Goal: Answer question/provide support: Share knowledge or assist other users

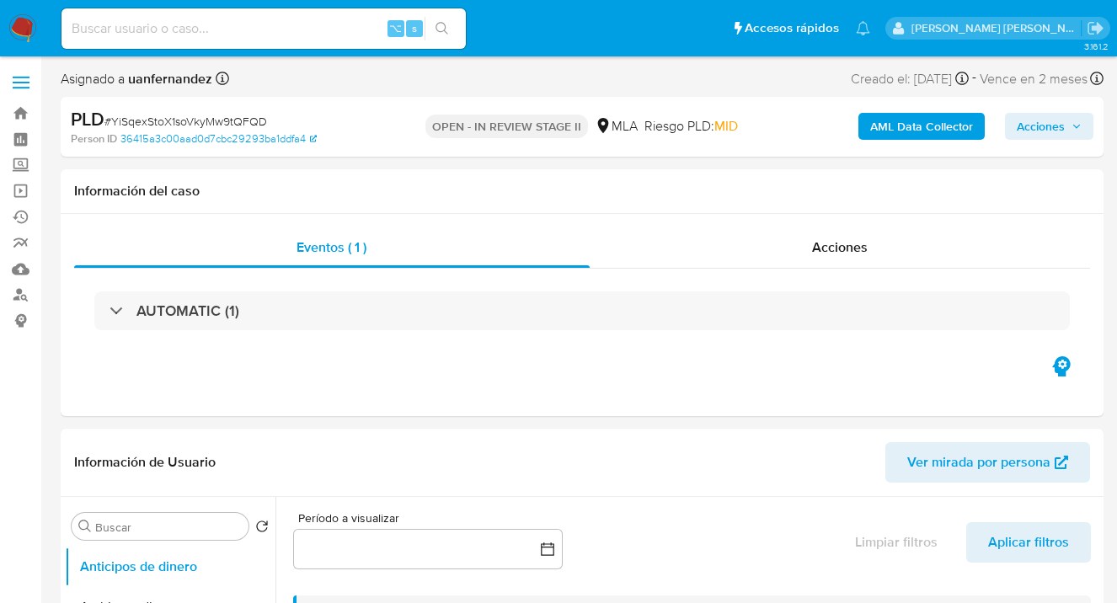
select select "10"
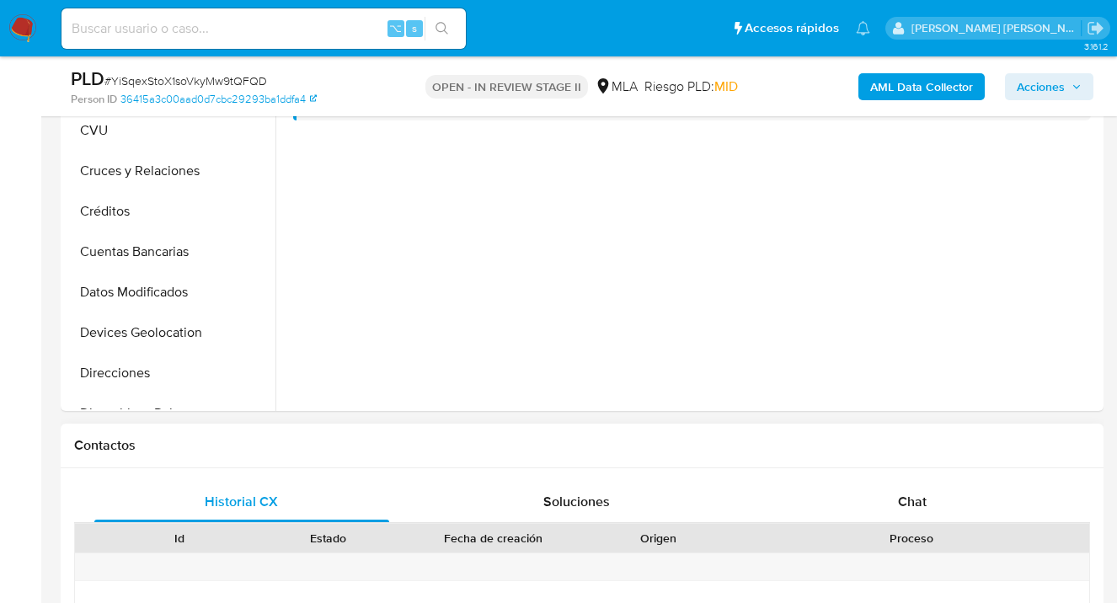
scroll to position [736, 0]
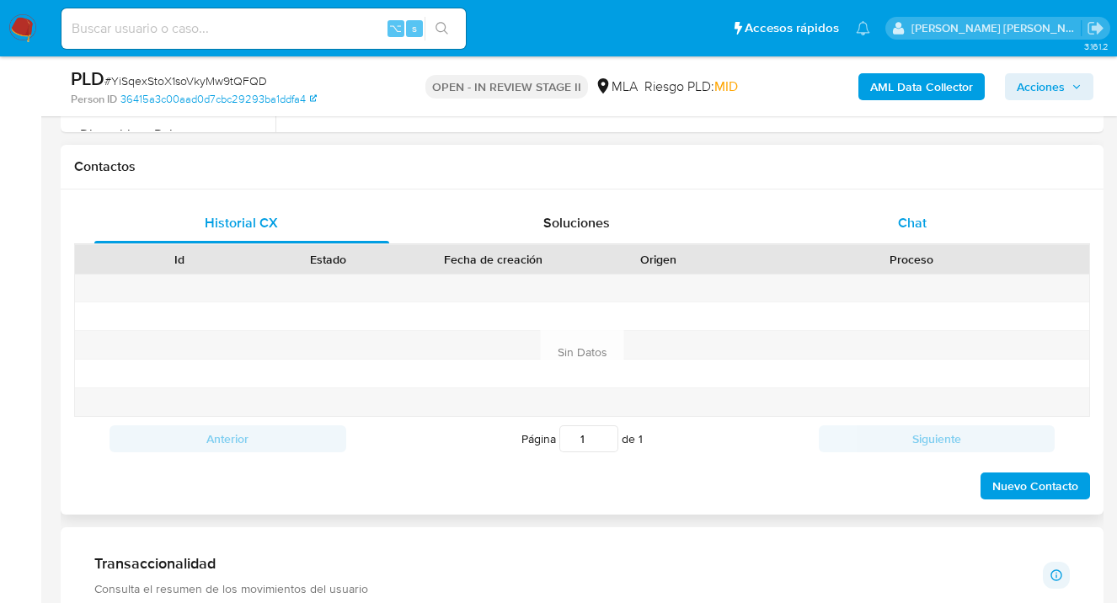
click at [915, 230] on span "Chat" at bounding box center [912, 222] width 29 height 19
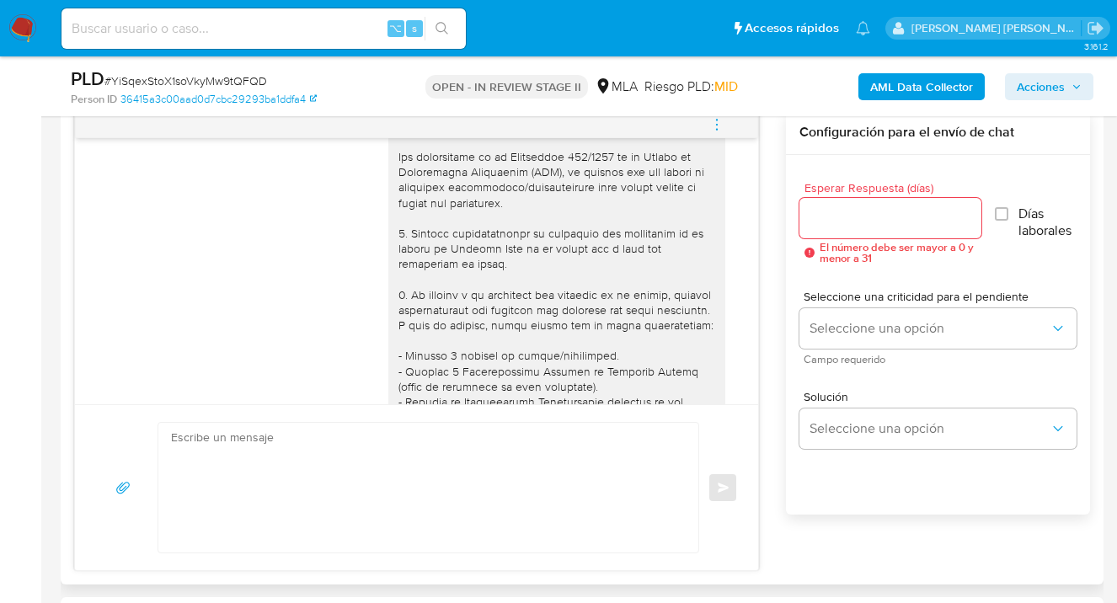
scroll to position [0, 0]
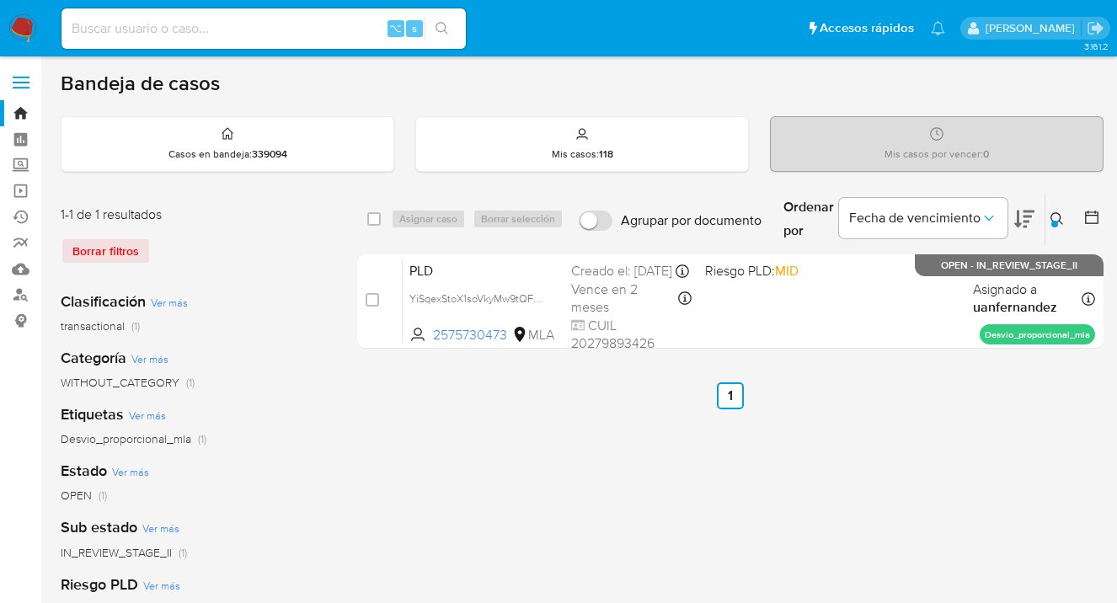
click at [1058, 214] on icon at bounding box center [1056, 218] width 13 height 13
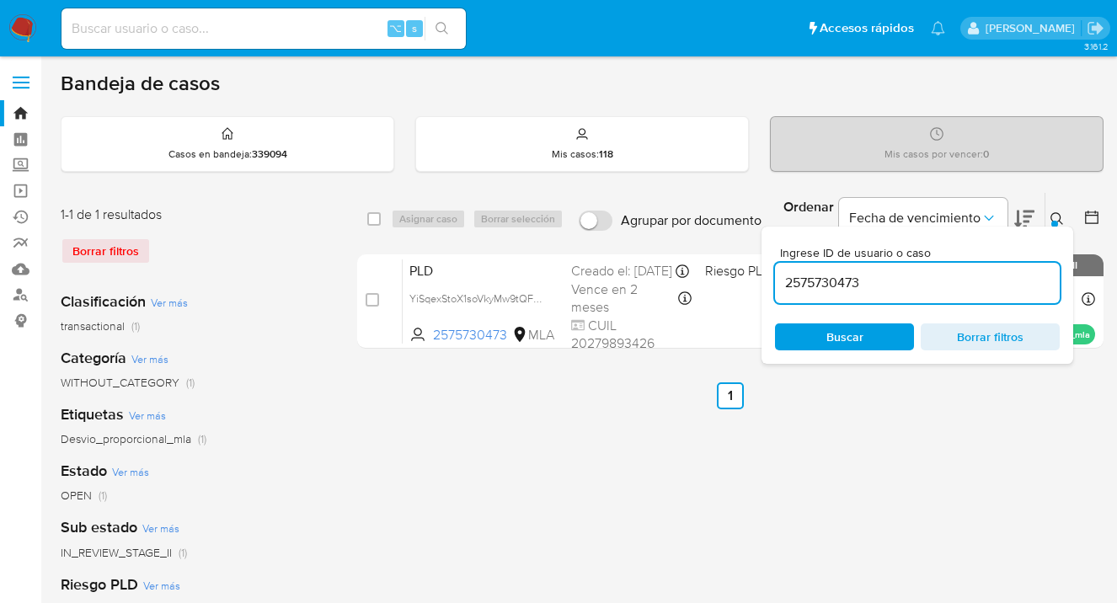
click at [896, 294] on div "Ingrese ID de usuario o caso 2575730473 Buscar Borrar filtros" at bounding box center [917, 295] width 312 height 137
drag, startPoint x: 872, startPoint y: 284, endPoint x: 781, endPoint y: 288, distance: 91.9
click at [781, 288] on input "2575730473" at bounding box center [917, 283] width 285 height 22
paste input "725015277"
type input "725015277"
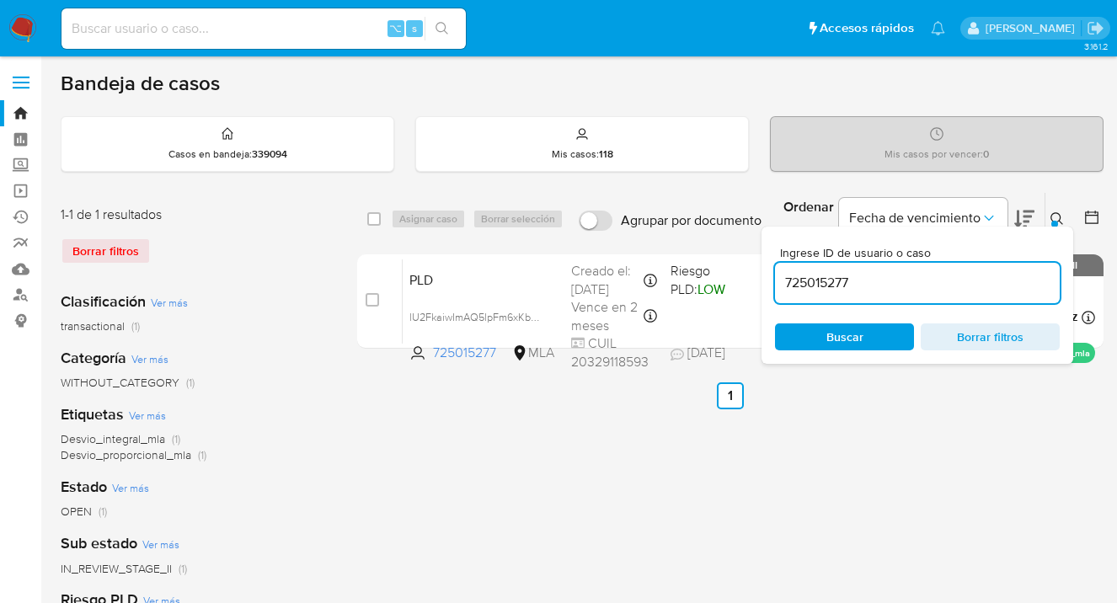
click at [1056, 218] on icon at bounding box center [1056, 218] width 13 height 13
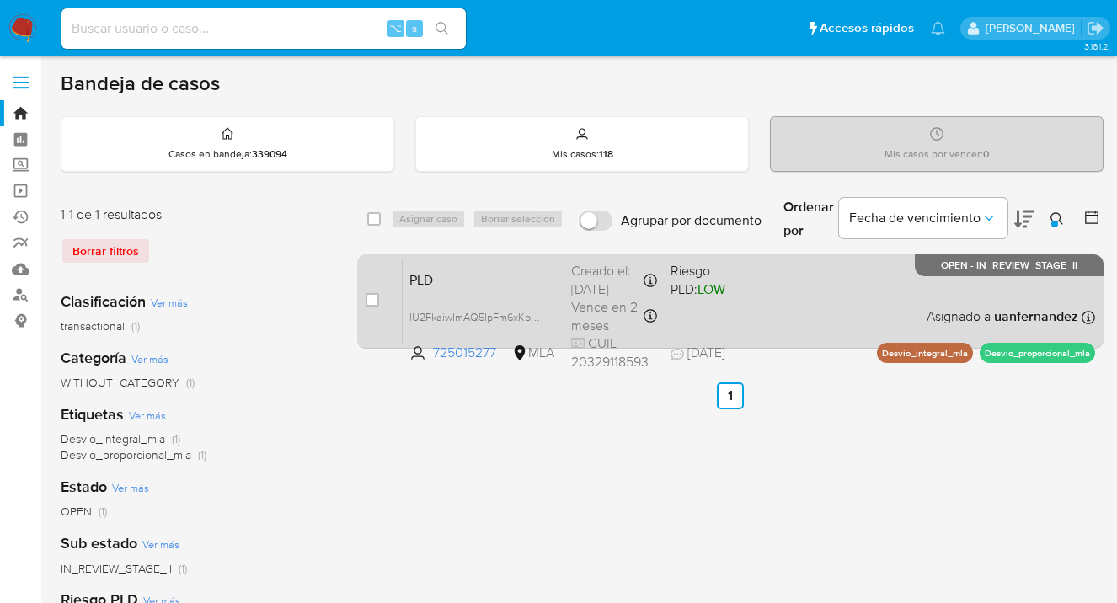
click at [818, 296] on div "PLD lU2FkaiwImAQ5lpFm6xKb4os 725015277 MLA Riesgo PLD: LOW Creado el: 12/09/202…" at bounding box center [749, 301] width 692 height 85
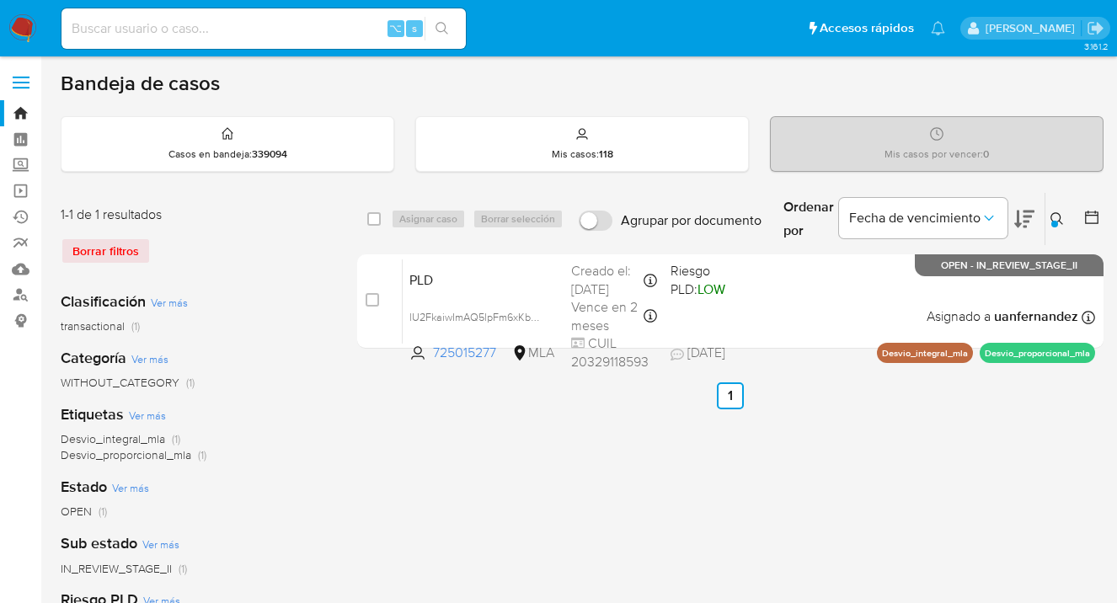
drag, startPoint x: 1055, startPoint y: 216, endPoint x: 905, endPoint y: 325, distance: 185.6
click at [1055, 216] on icon at bounding box center [1056, 218] width 13 height 13
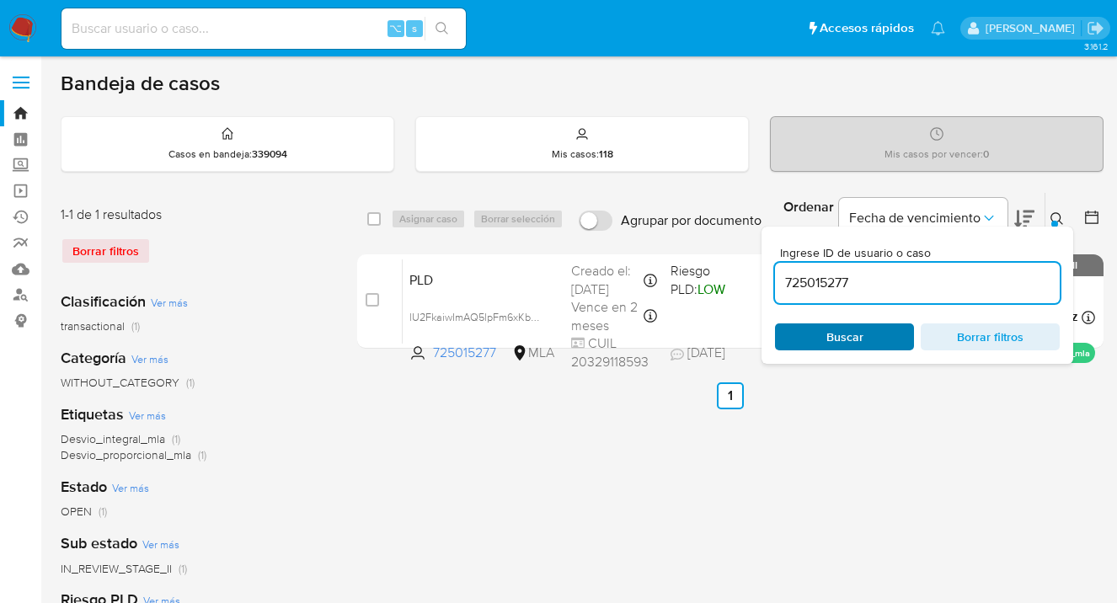
click at [848, 334] on span "Buscar" at bounding box center [844, 336] width 37 height 27
click at [1056, 216] on icon at bounding box center [1056, 218] width 13 height 13
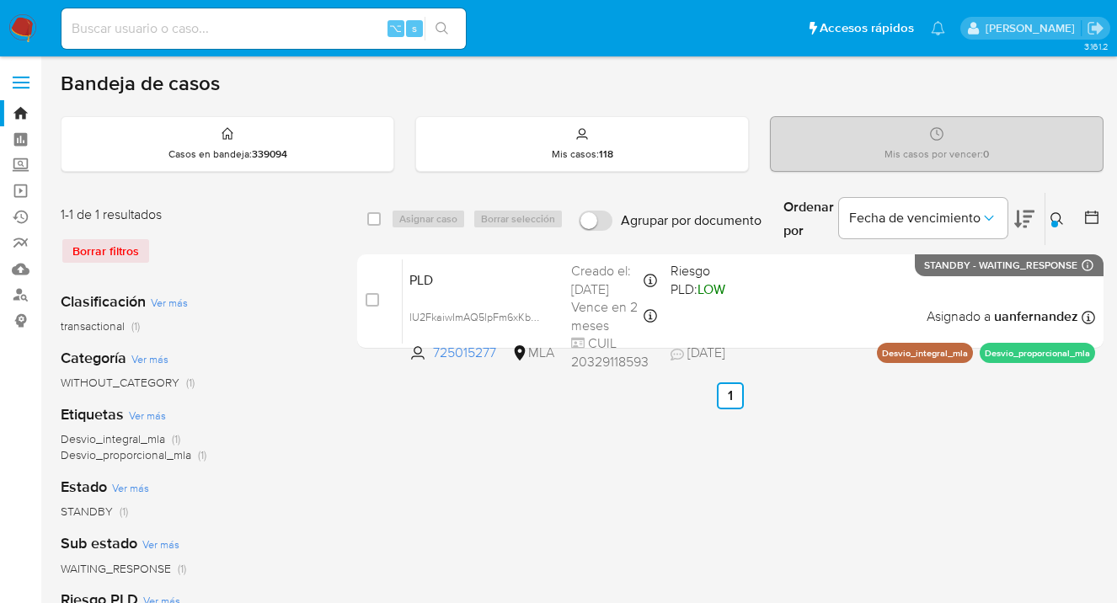
drag, startPoint x: 375, startPoint y: 217, endPoint x: 408, endPoint y: 212, distance: 34.1
click at [375, 218] on input "checkbox" at bounding box center [373, 218] width 13 height 13
checkbox input "true"
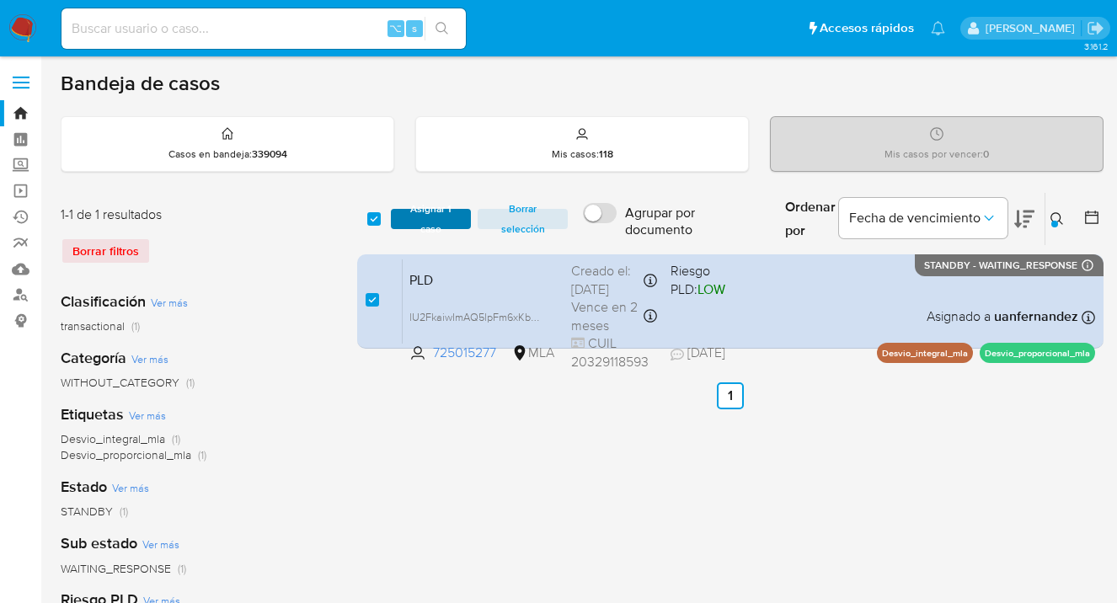
click at [408, 213] on span "Asignar 1 caso" at bounding box center [431, 219] width 64 height 17
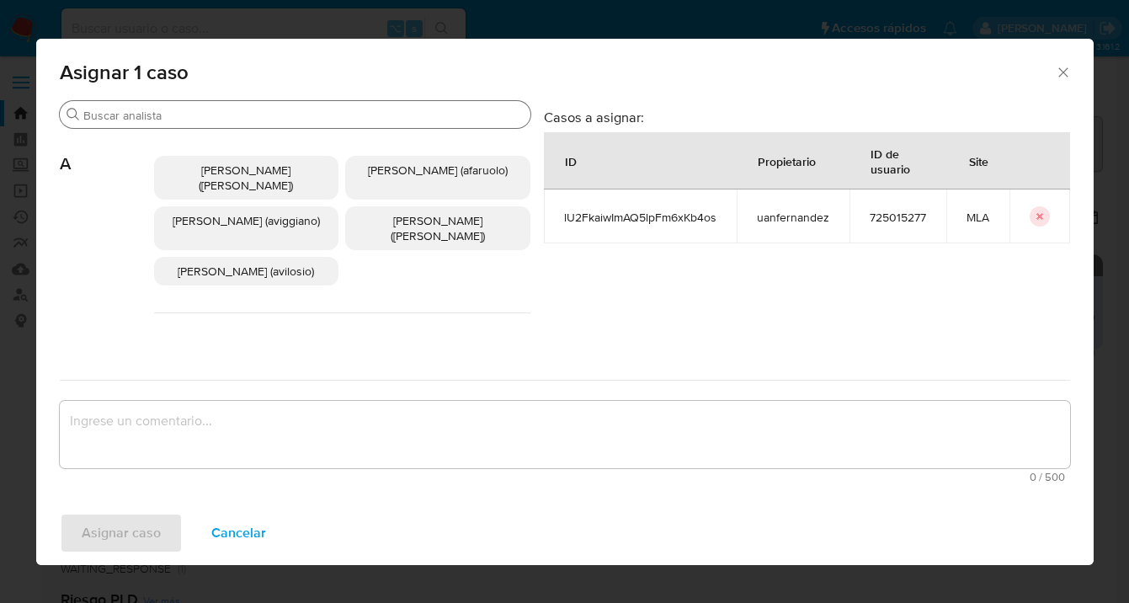
click at [344, 114] on input "Buscar" at bounding box center [303, 115] width 440 height 15
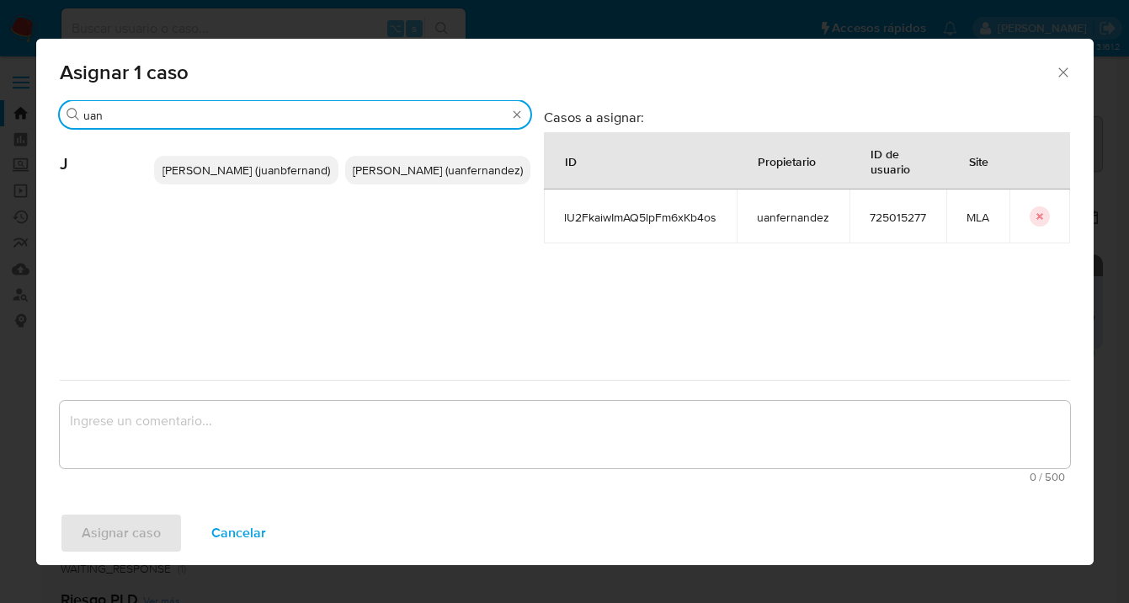
type input "uan"
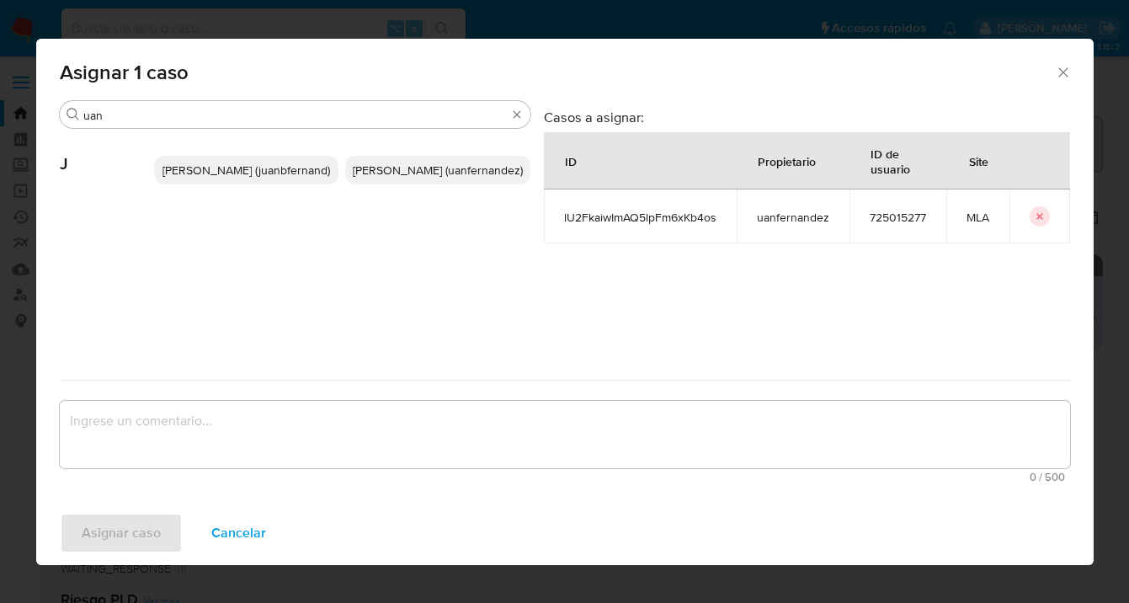
click at [436, 179] on span "Juan Pablo Fernandez (uanfernandez)" at bounding box center [438, 170] width 170 height 17
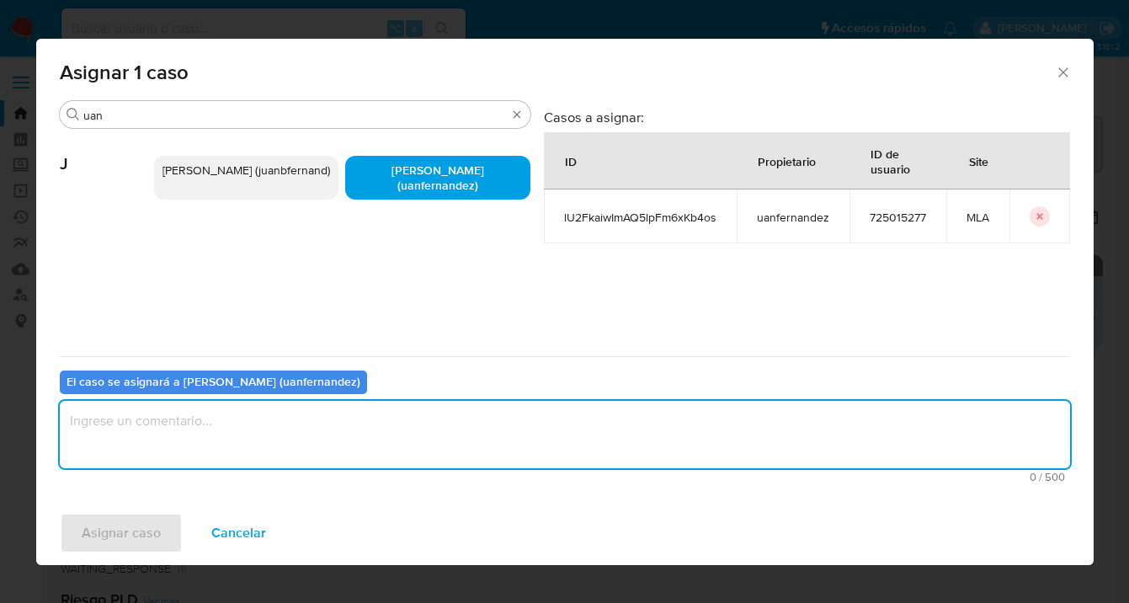
click at [371, 448] on textarea "assign-modal" at bounding box center [565, 434] width 1010 height 67
type textarea "asig"
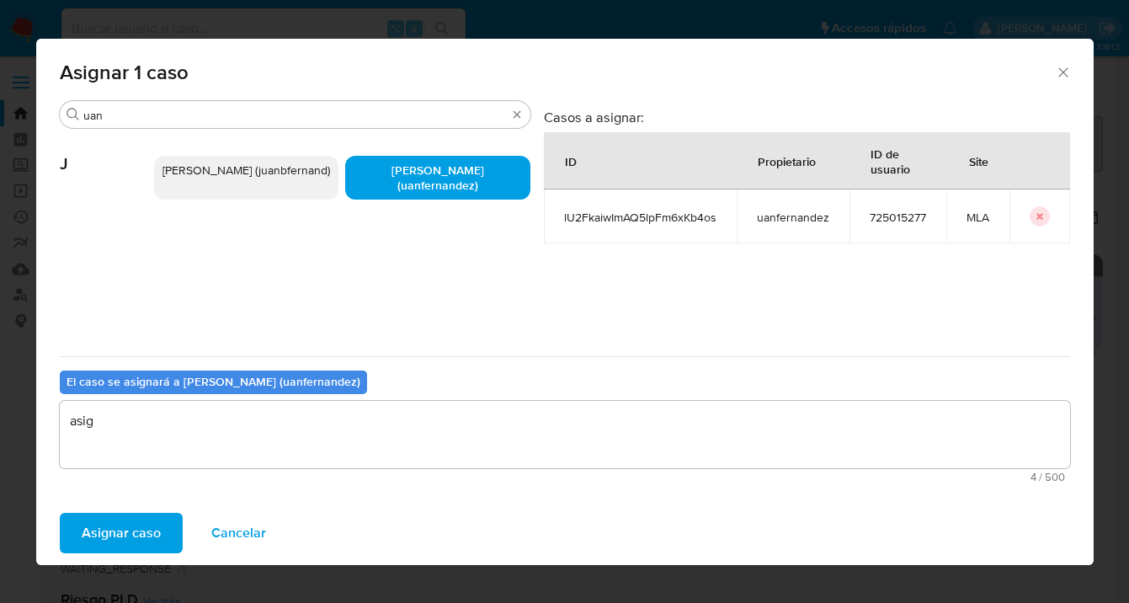
click at [125, 533] on span "Asignar caso" at bounding box center [121, 533] width 79 height 37
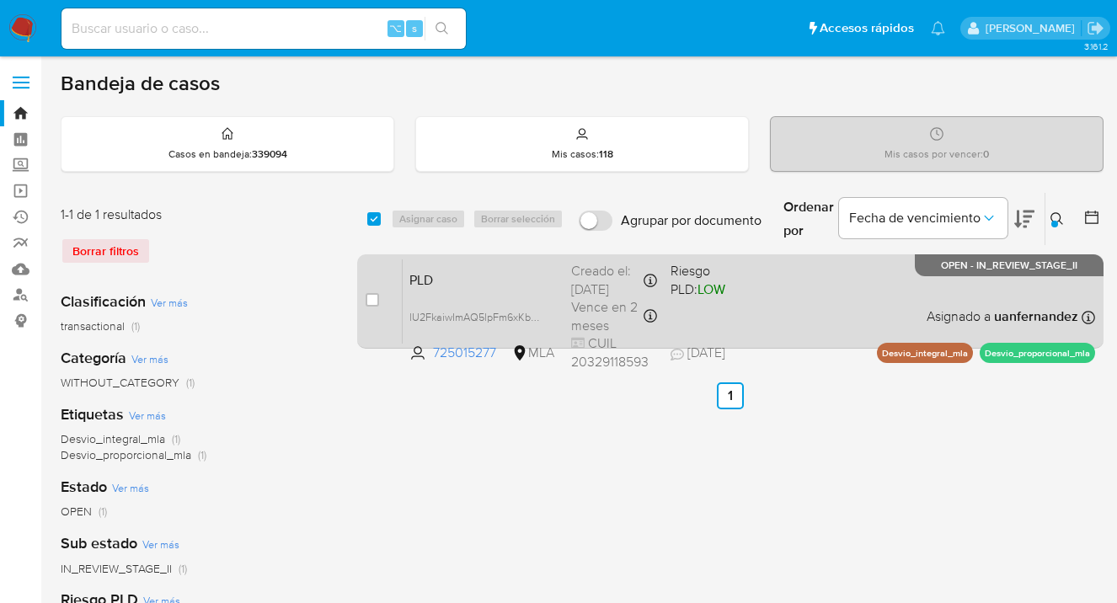
click at [745, 296] on span "Riesgo PLD: LOW" at bounding box center [713, 279] width 86 height 40
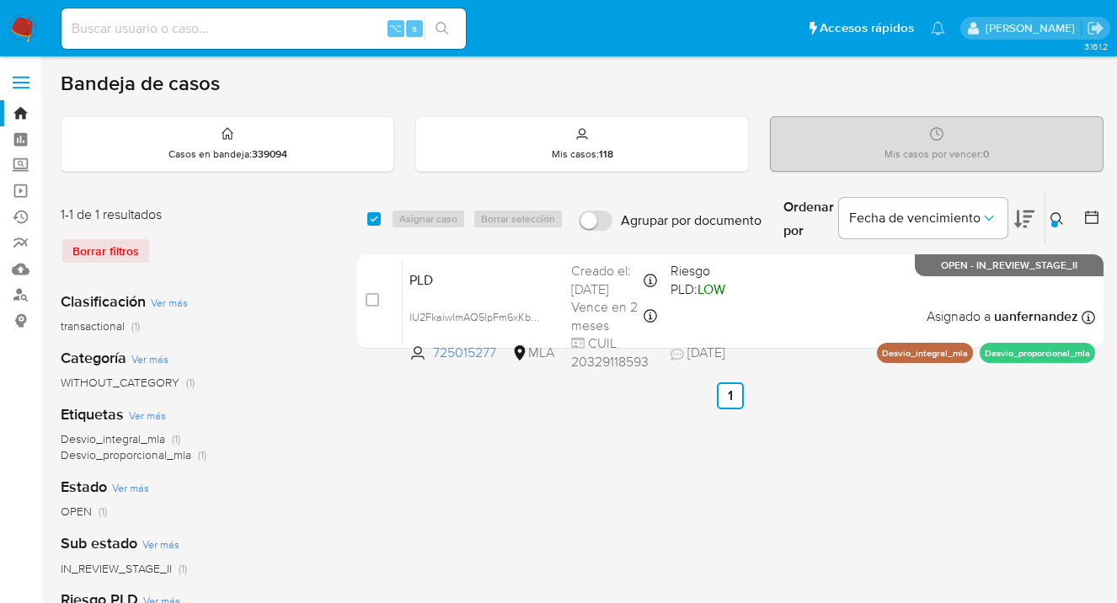
click at [1055, 221] on div at bounding box center [1054, 224] width 7 height 7
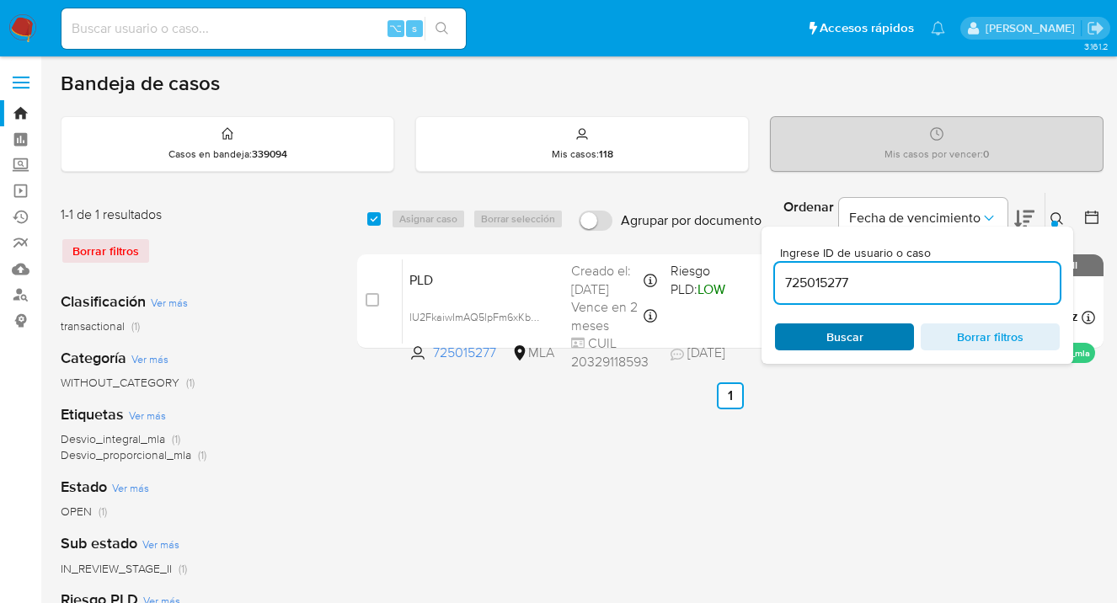
click at [875, 333] on span "Buscar" at bounding box center [843, 337] width 115 height 24
click at [1058, 218] on icon at bounding box center [1056, 218] width 13 height 13
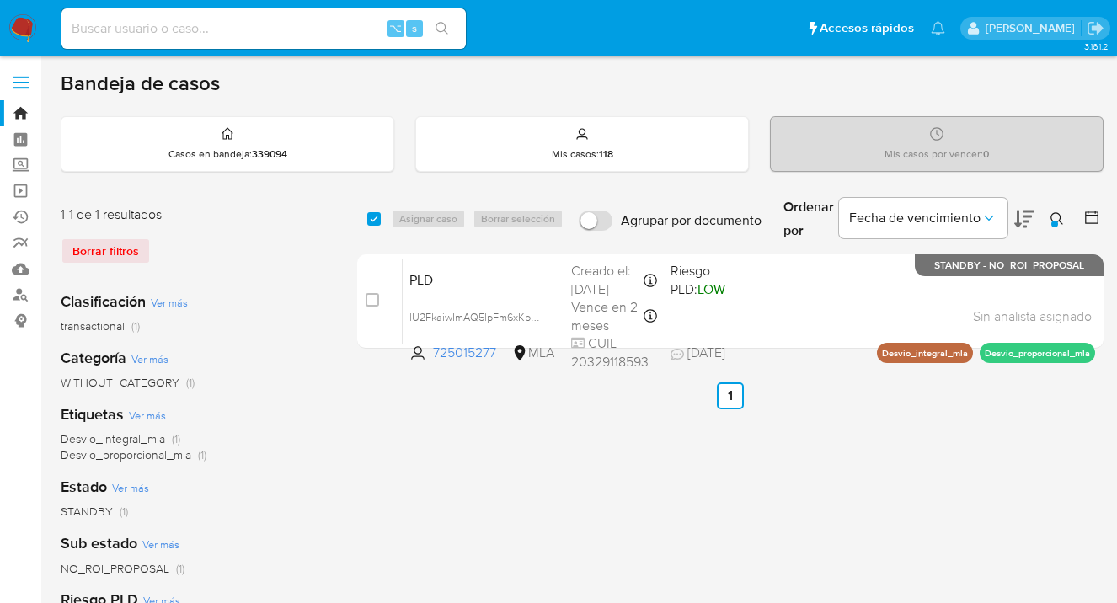
drag, startPoint x: 1054, startPoint y: 216, endPoint x: 965, endPoint y: 266, distance: 102.6
click at [1053, 216] on icon at bounding box center [1056, 218] width 13 height 13
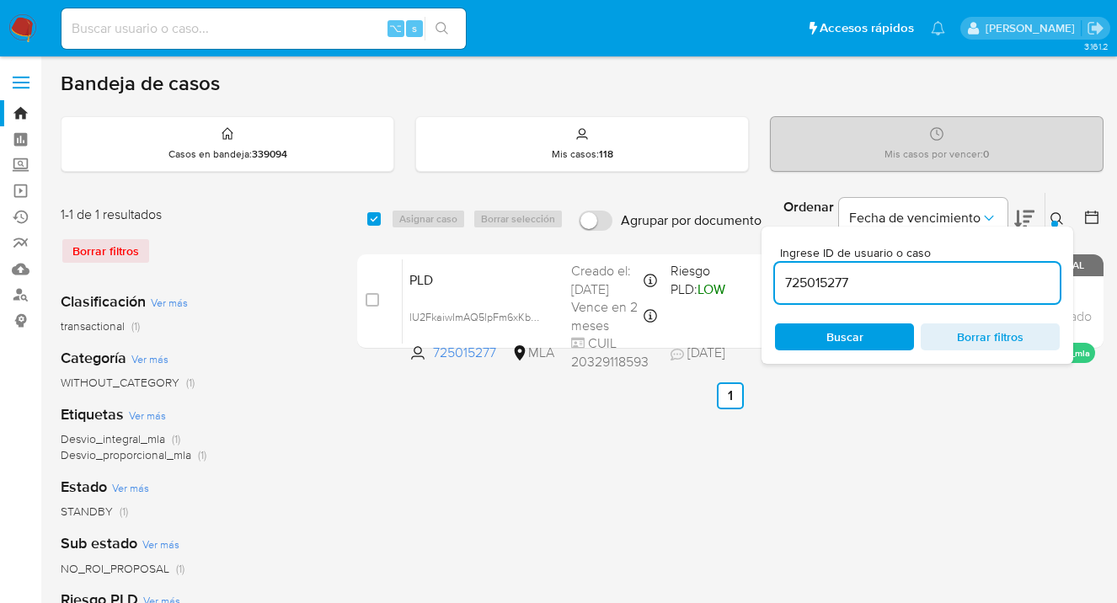
drag, startPoint x: 931, startPoint y: 278, endPoint x: 777, endPoint y: 288, distance: 154.4
click at [777, 288] on input "725015277" at bounding box center [917, 283] width 285 height 22
type input "1788639469"
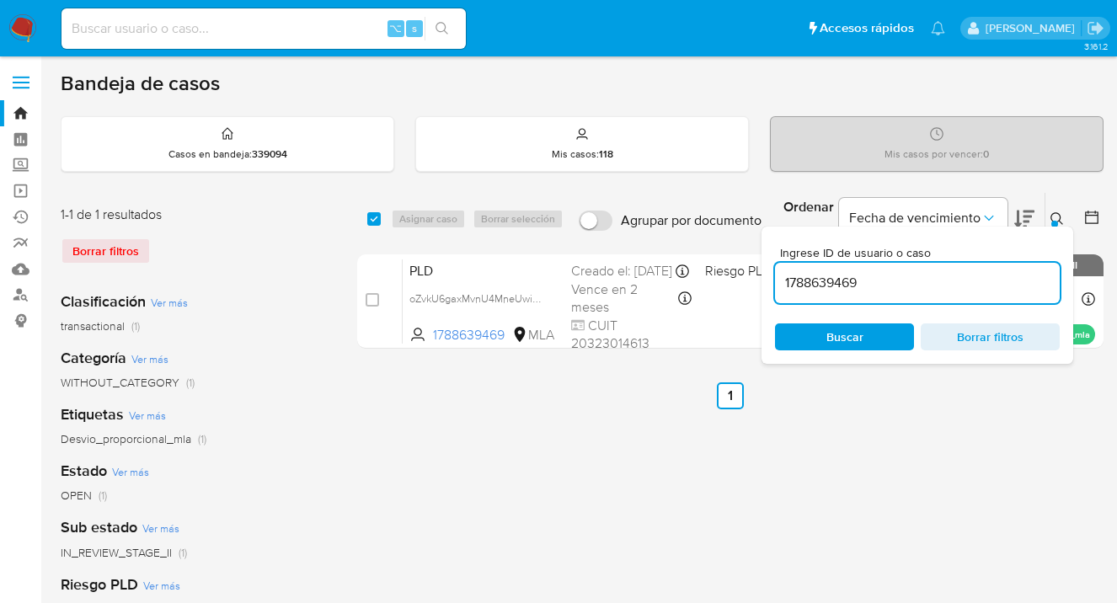
click at [1058, 215] on icon at bounding box center [1056, 218] width 13 height 13
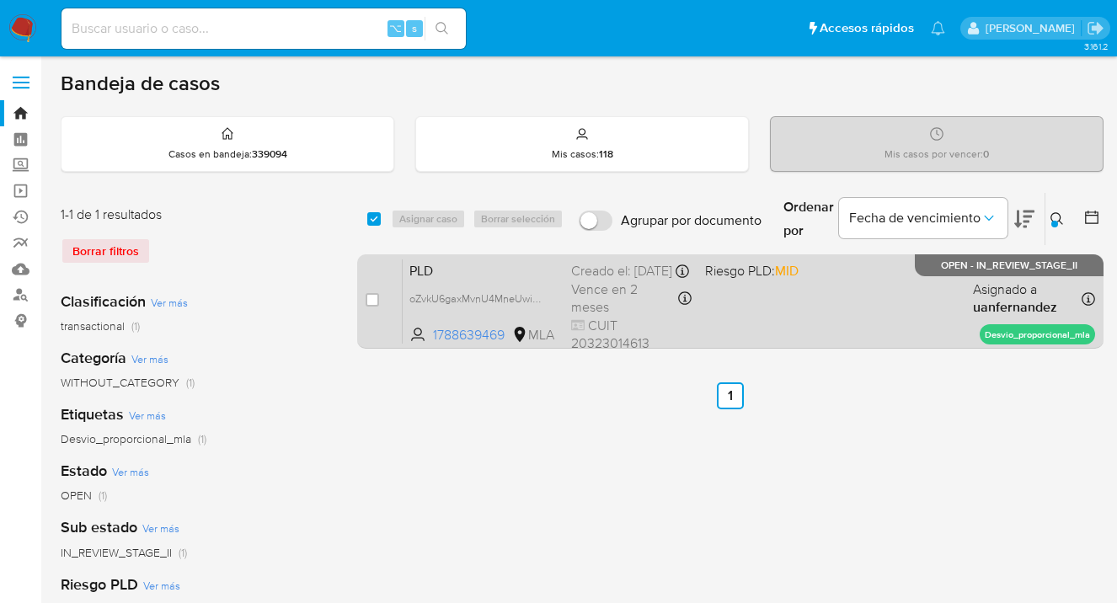
click at [844, 303] on div "PLD oZvkU6gaxMvnU4MneUwioYvM 1788639469 MLA Riesgo PLD: MID Creado el: 12/09/20…" at bounding box center [749, 301] width 692 height 85
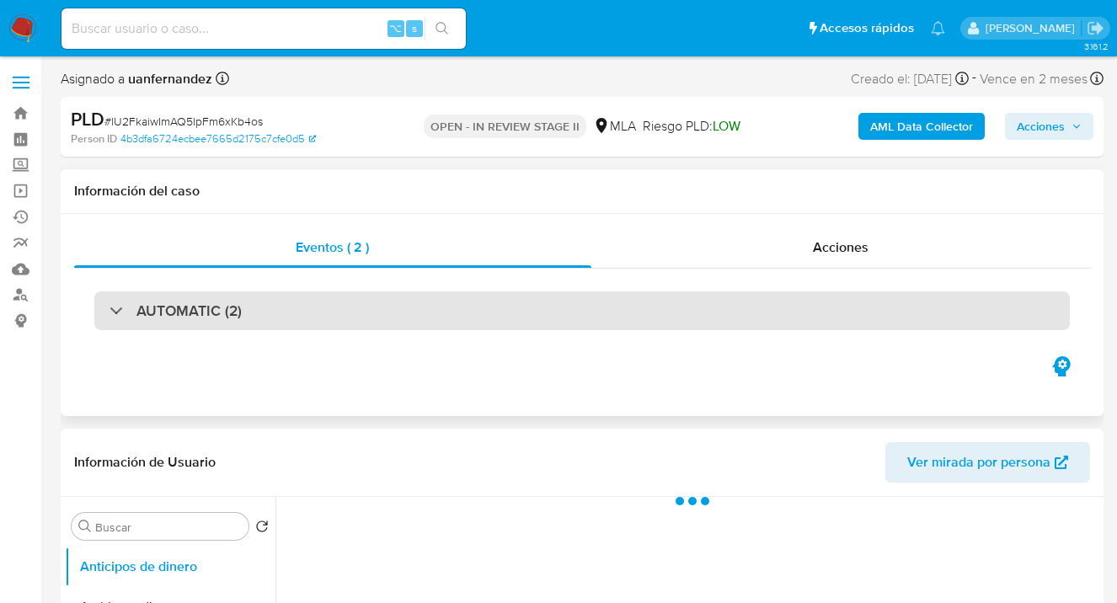
select select "10"
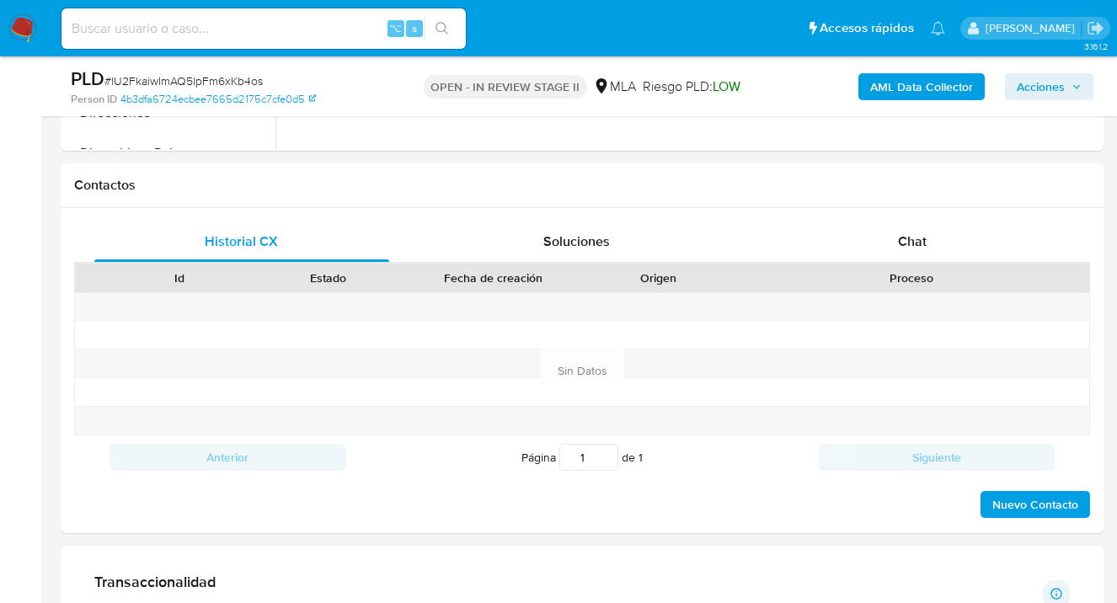
scroll to position [718, 0]
click at [912, 244] on span "Chat" at bounding box center [912, 240] width 29 height 19
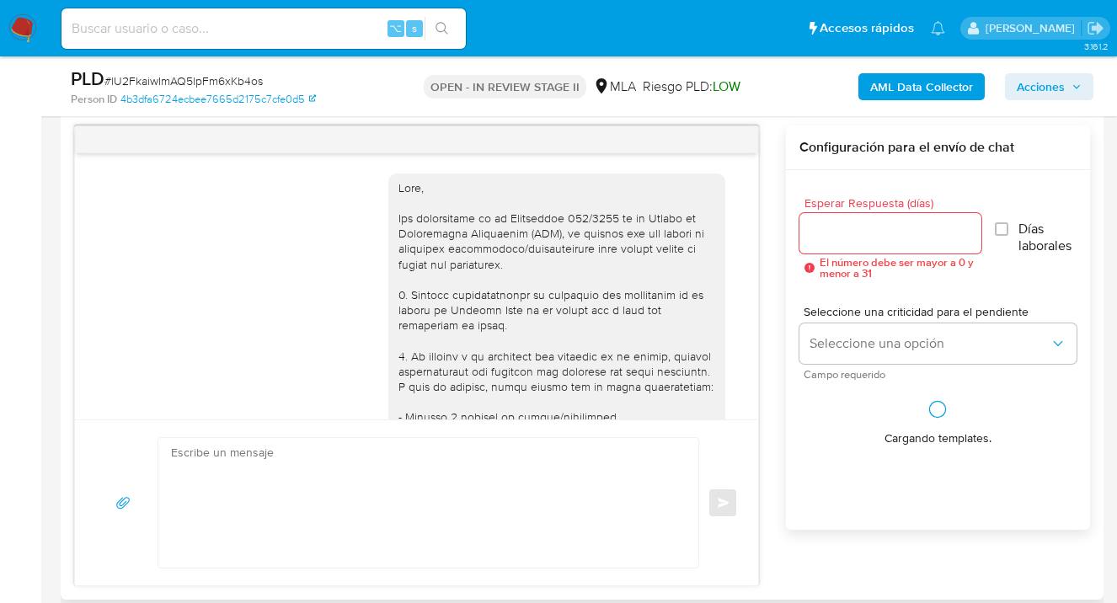
scroll to position [873, 0]
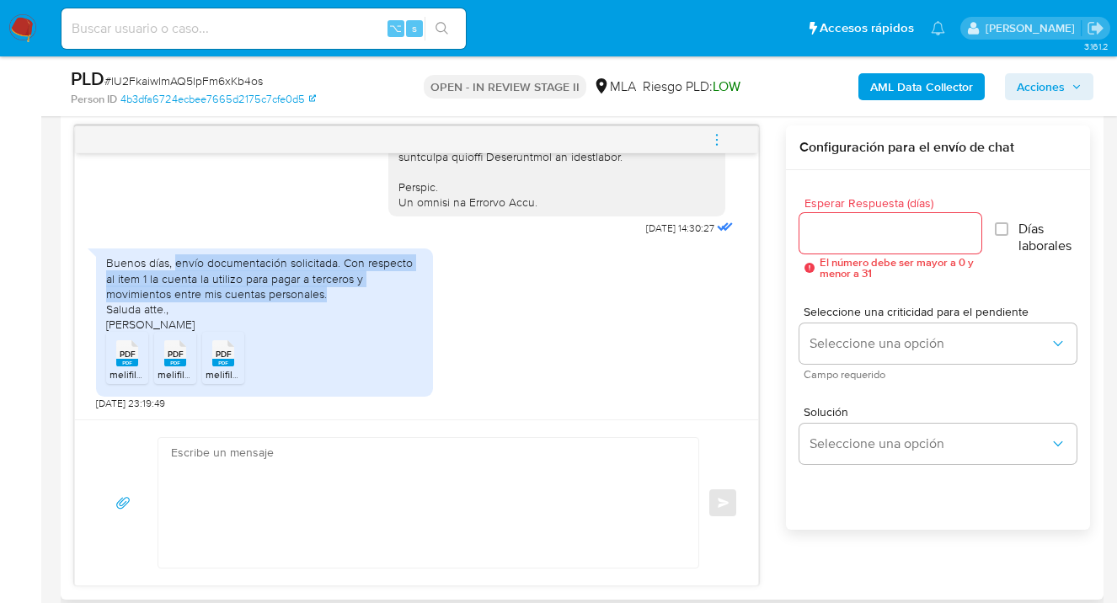
drag, startPoint x: 175, startPoint y: 265, endPoint x: 259, endPoint y: 294, distance: 88.9
click at [259, 294] on div "Buenos días, envío documentación solicitada. Con respecto al item 1 la cuenta l…" at bounding box center [264, 293] width 317 height 77
drag, startPoint x: 269, startPoint y: 300, endPoint x: 113, endPoint y: 262, distance: 160.3
click at [104, 261] on div "Buenos días, envío documentación solicitada. Con respecto al item 1 la cuenta l…" at bounding box center [264, 322] width 337 height 148
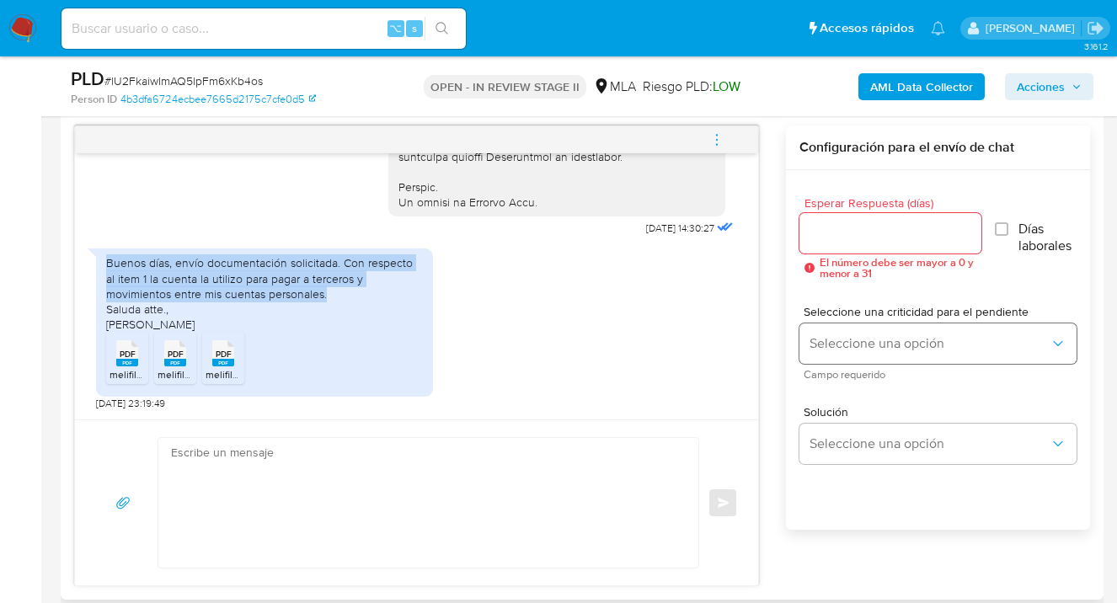
copy div "Buenos días, envío documentación solicitada. Con respecto al item 1 la cuenta l…"
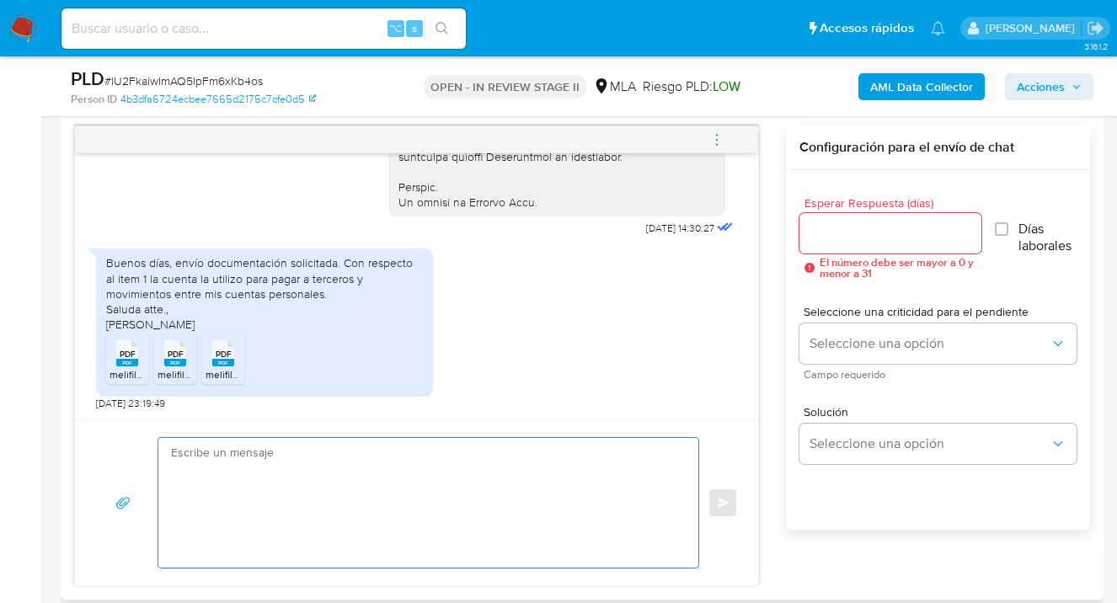
click at [527, 472] on textarea at bounding box center [424, 503] width 506 height 130
click at [280, 474] on textarea at bounding box center [424, 503] width 506 height 130
paste textarea "Hola, esperamos te encuentres muy bien. Confirmamos la recepción de la document…"
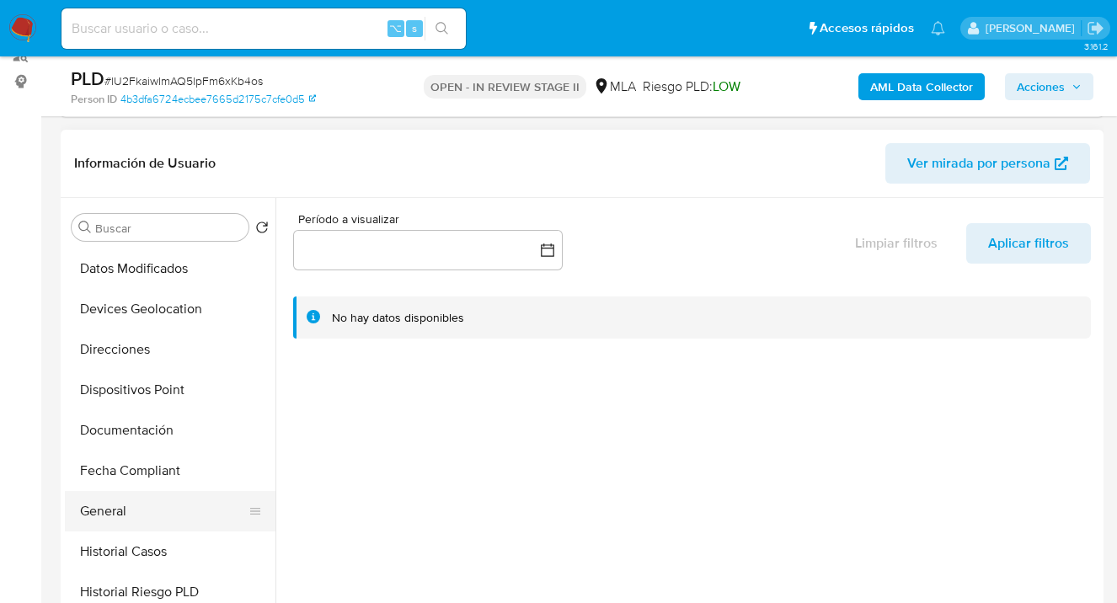
scroll to position [373, 0]
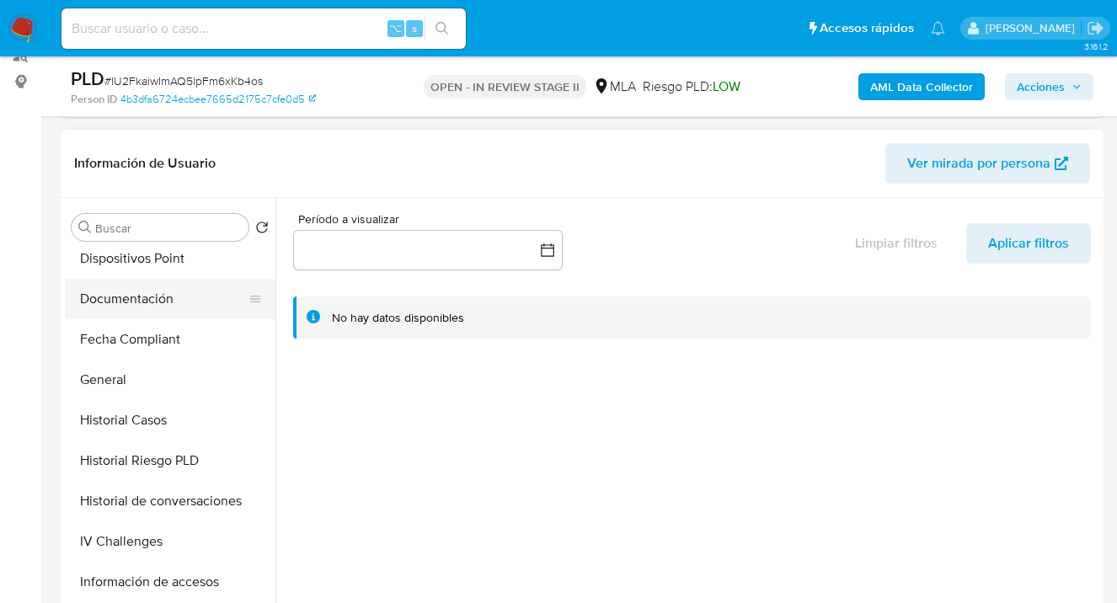
click at [161, 310] on button "Documentación" at bounding box center [163, 299] width 197 height 40
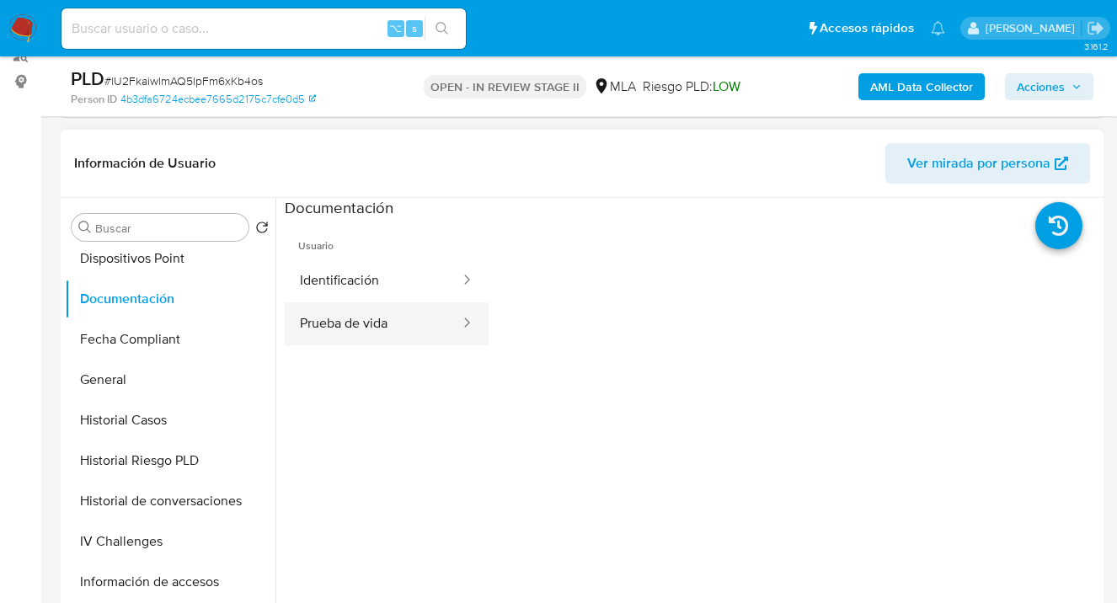
click at [362, 318] on button "Prueba de vida" at bounding box center [373, 323] width 177 height 43
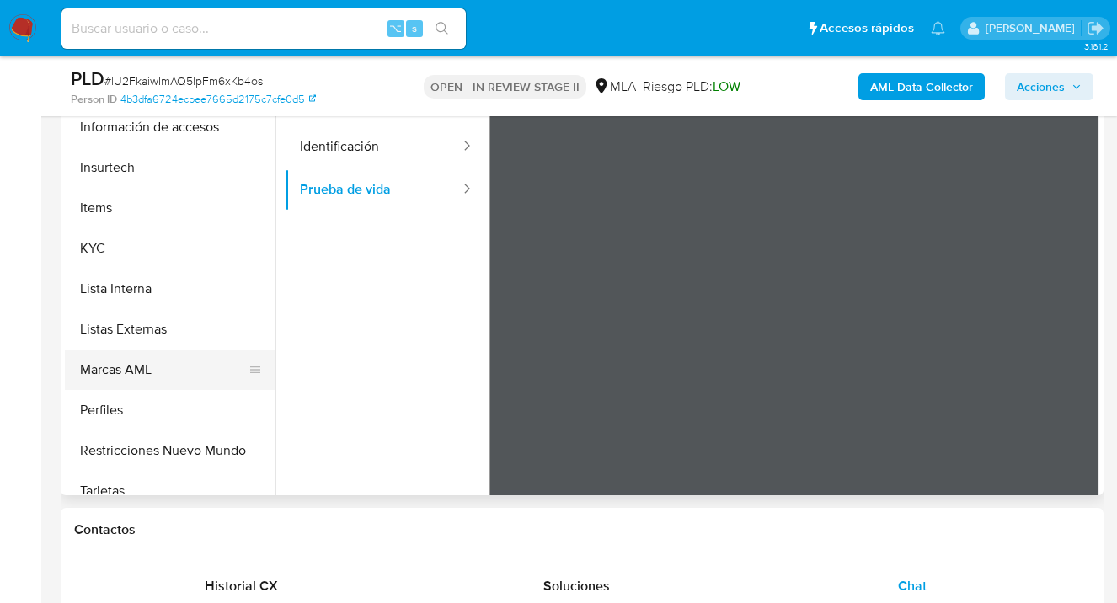
scroll to position [692, 0]
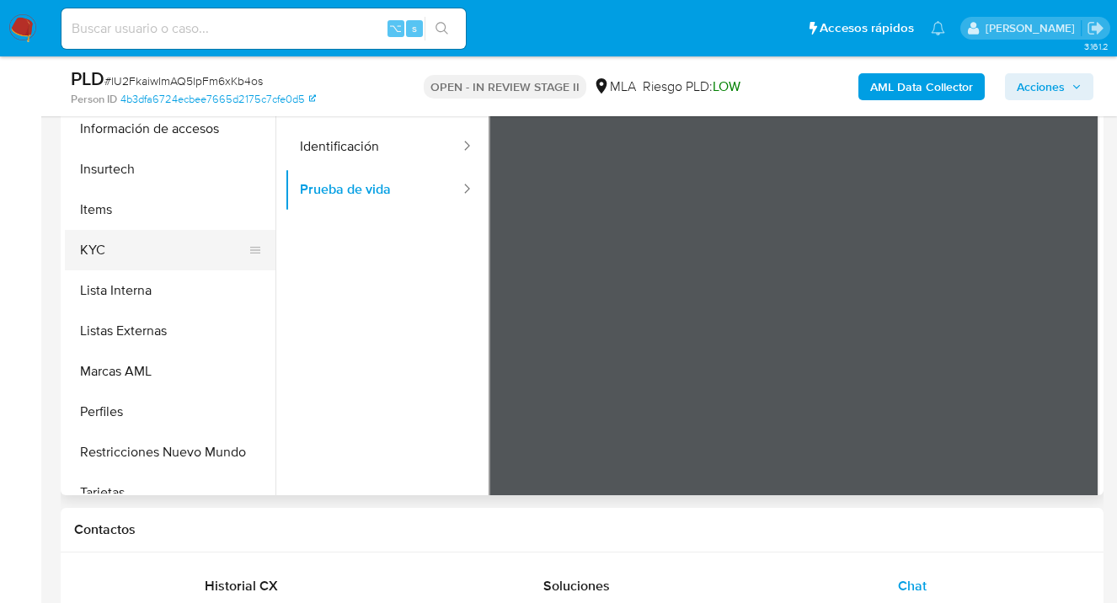
click at [164, 252] on button "KYC" at bounding box center [163, 250] width 197 height 40
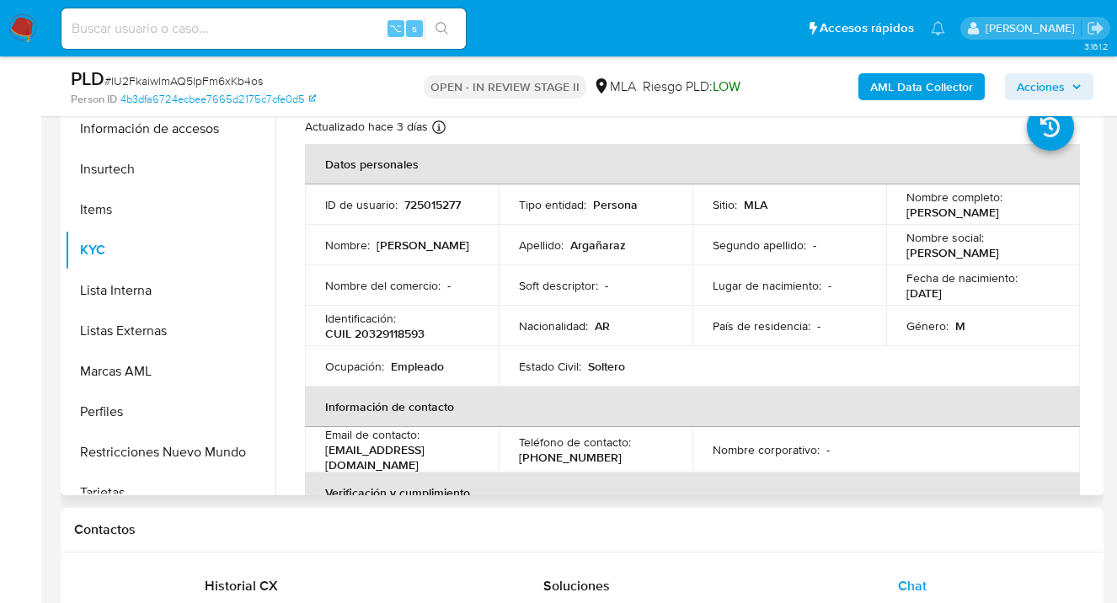
drag, startPoint x: 906, startPoint y: 216, endPoint x: 1053, endPoint y: 215, distance: 147.4
click at [1053, 215] on td "Nombre completo : Fernando Daniel Argañaraz" at bounding box center [983, 204] width 194 height 40
copy p "Fernando Daniel Argañaraz"
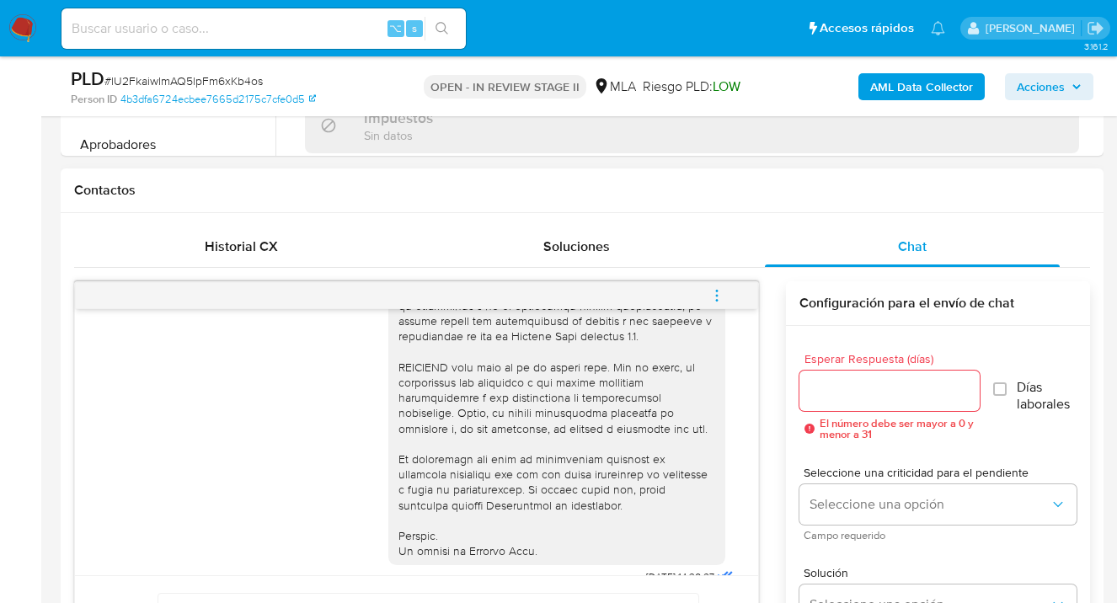
scroll to position [1074, 0]
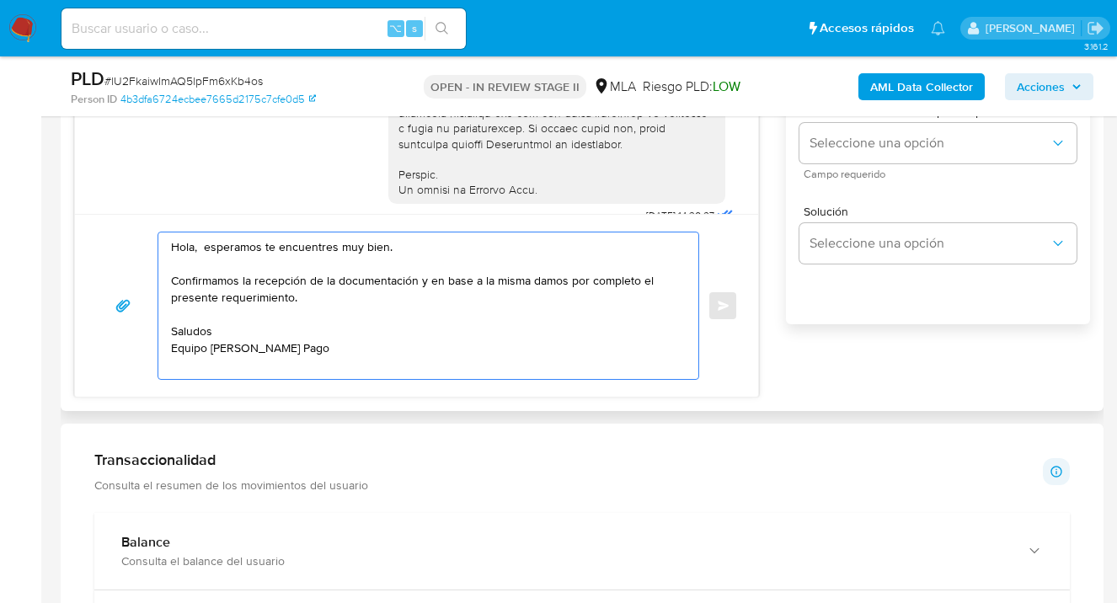
click at [199, 247] on textarea "Hola, esperamos te encuentres muy bien. Confirmamos la recepción de la document…" at bounding box center [424, 305] width 506 height 147
paste textarea "Fernando Daniel Argañaraz"
drag, startPoint x: 172, startPoint y: 285, endPoint x: 201, endPoint y: 271, distance: 32.8
click at [28, 106] on section "Bandeja Tablero Screening Búsqueda en Listas Watchlist Herramientas Operaciones…" at bounding box center [558, 539] width 1117 height 3227
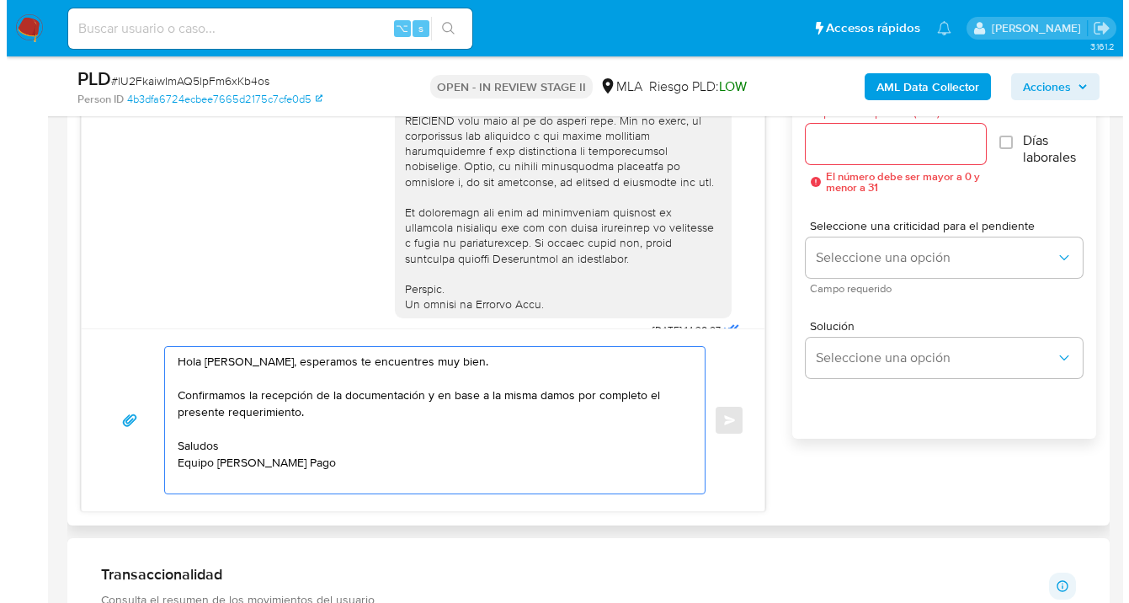
scroll to position [944, 0]
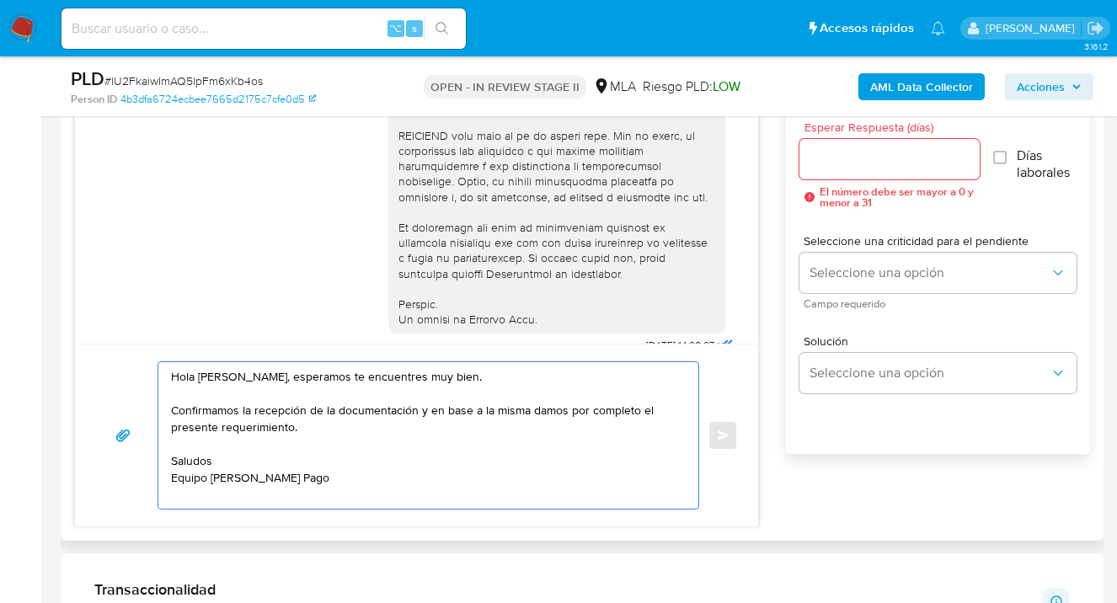
type textarea "Hola Fernando Daniel Argañaraz, esperamos te encuentres muy bien. Confirmamos l…"
click at [829, 167] on input "Esperar Respuesta (días)" at bounding box center [889, 159] width 181 height 22
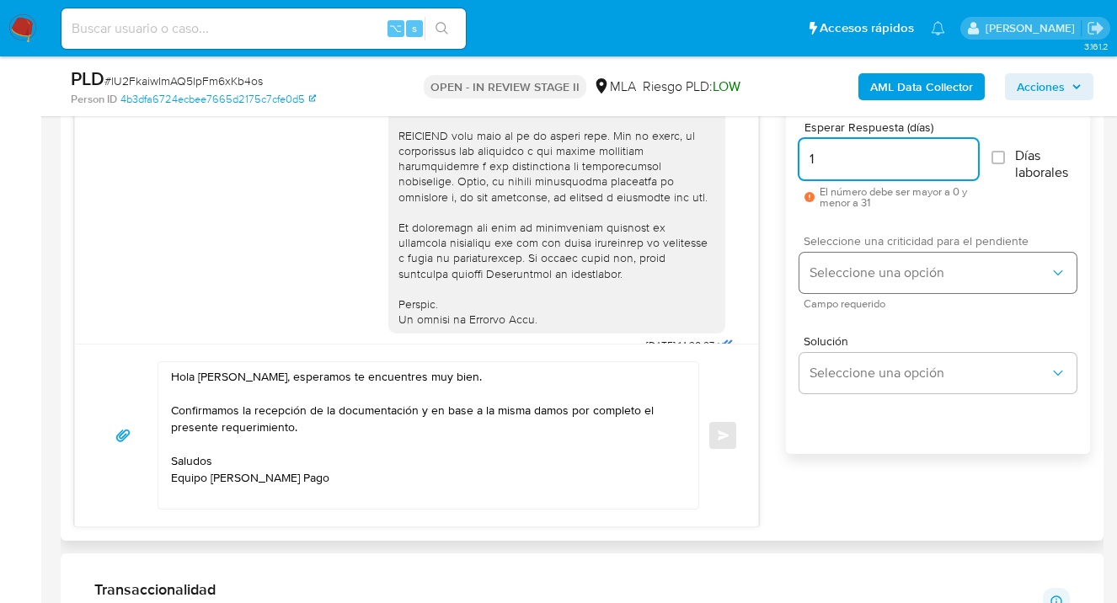
type input "1"
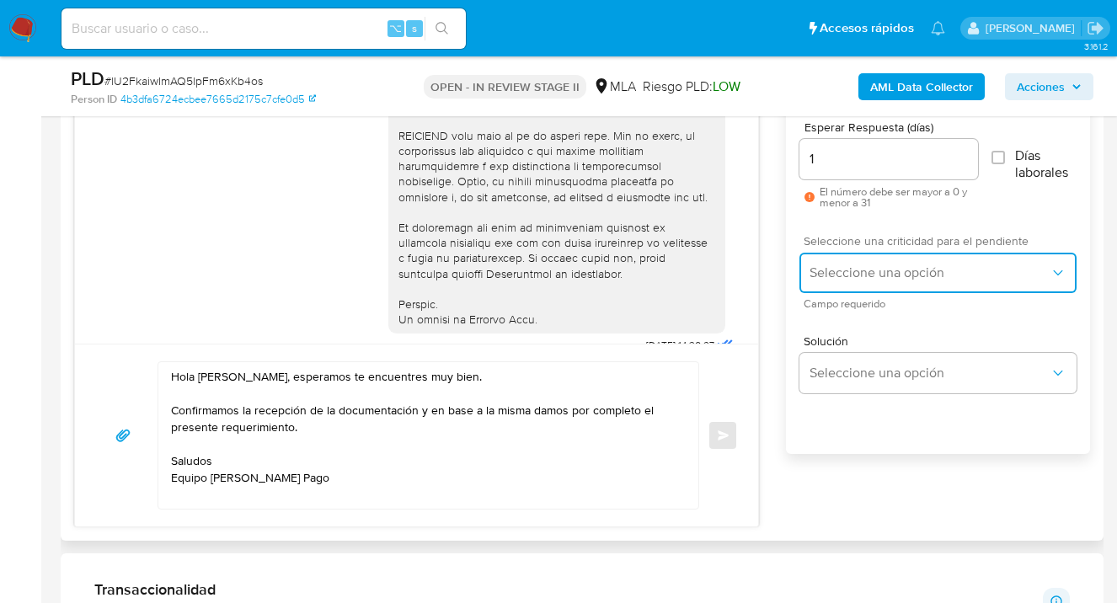
click at [845, 269] on span "Seleccione una opción" at bounding box center [929, 272] width 240 height 17
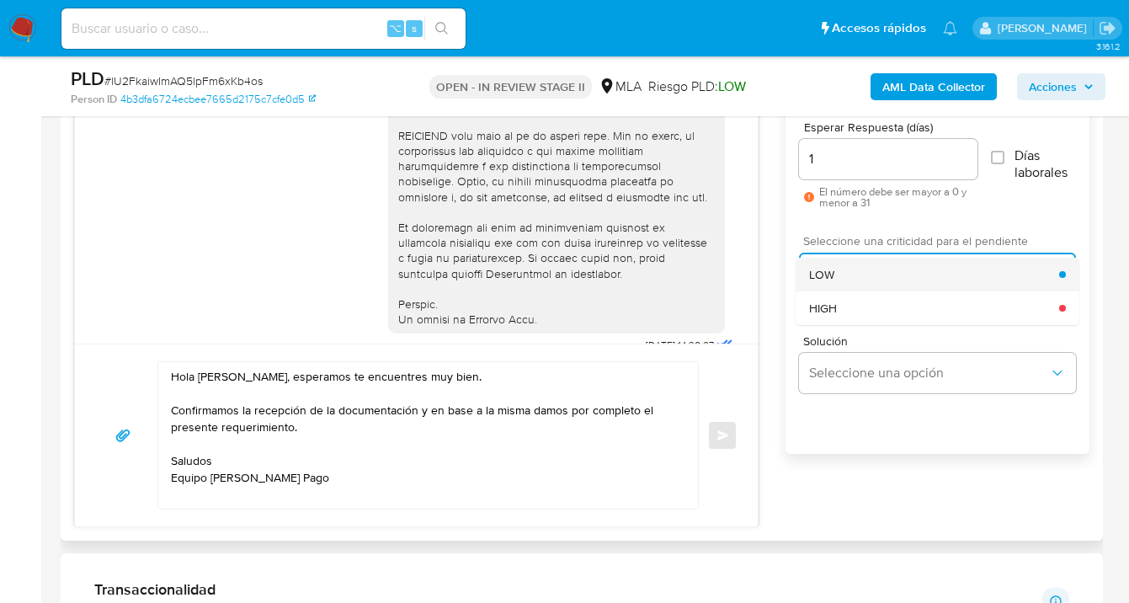
click at [850, 280] on div "LOW" at bounding box center [934, 275] width 250 height 34
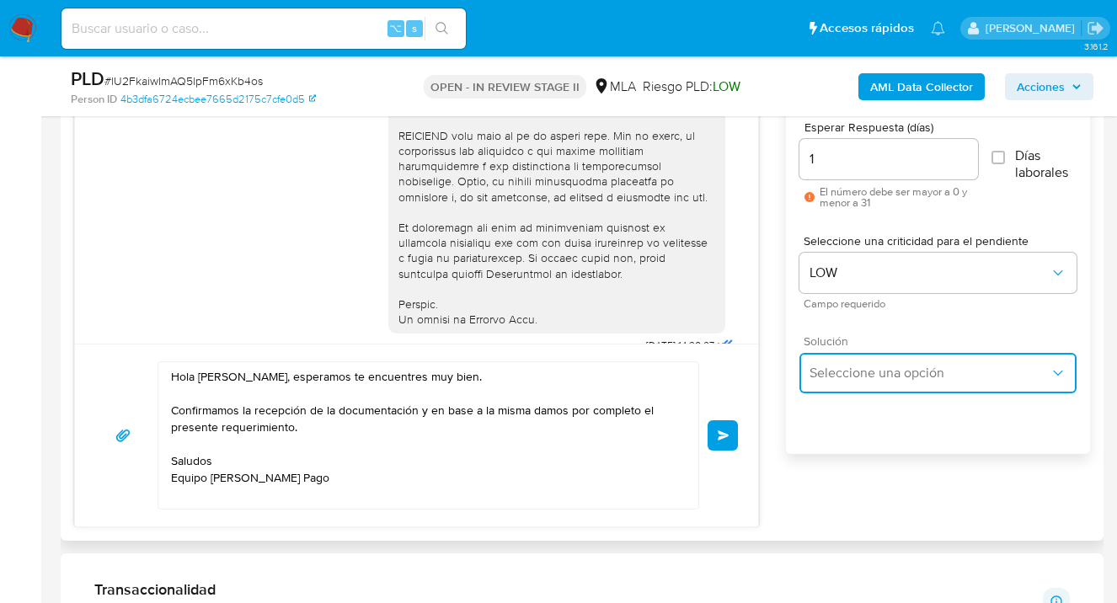
click at [846, 370] on span "Seleccione una opción" at bounding box center [929, 373] width 240 height 17
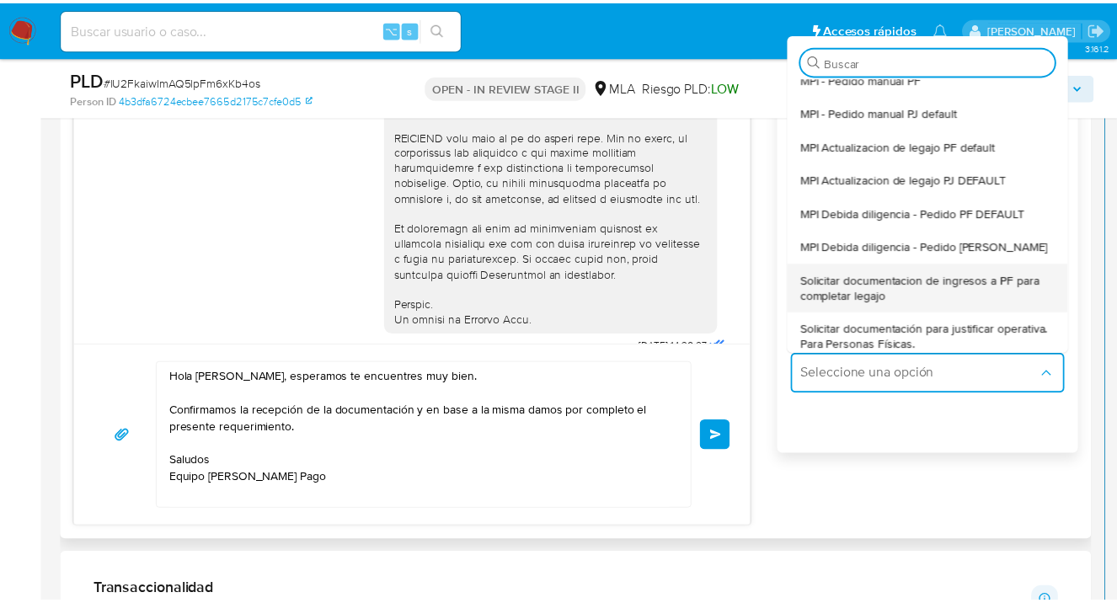
scroll to position [102, 0]
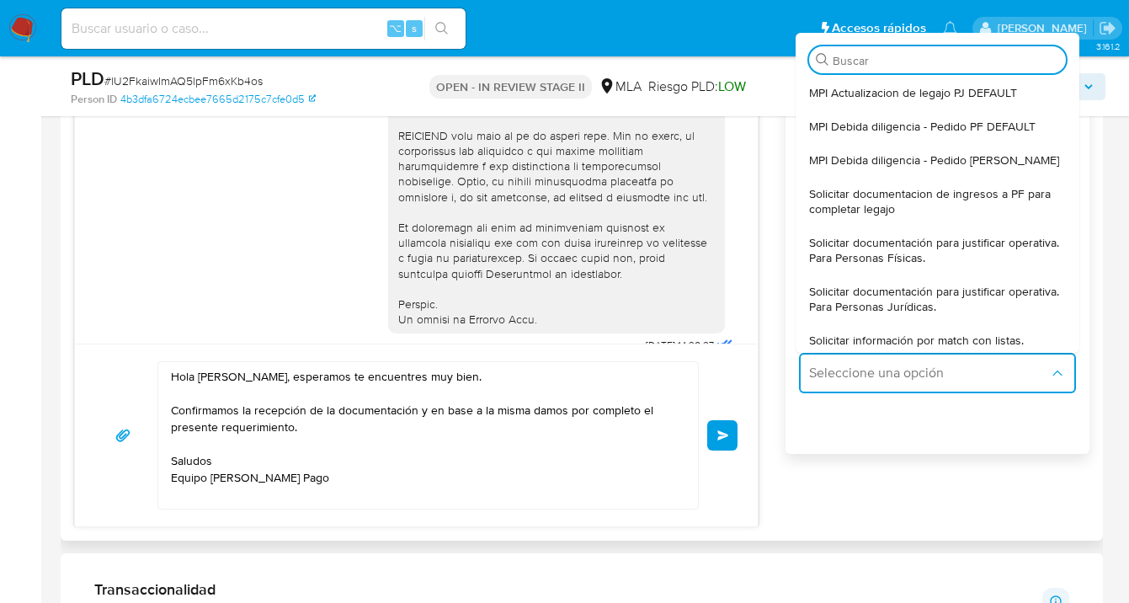
click at [902, 252] on span "Solicitar documentación para justificar operativa. Para Personas Físicas." at bounding box center [937, 250] width 257 height 30
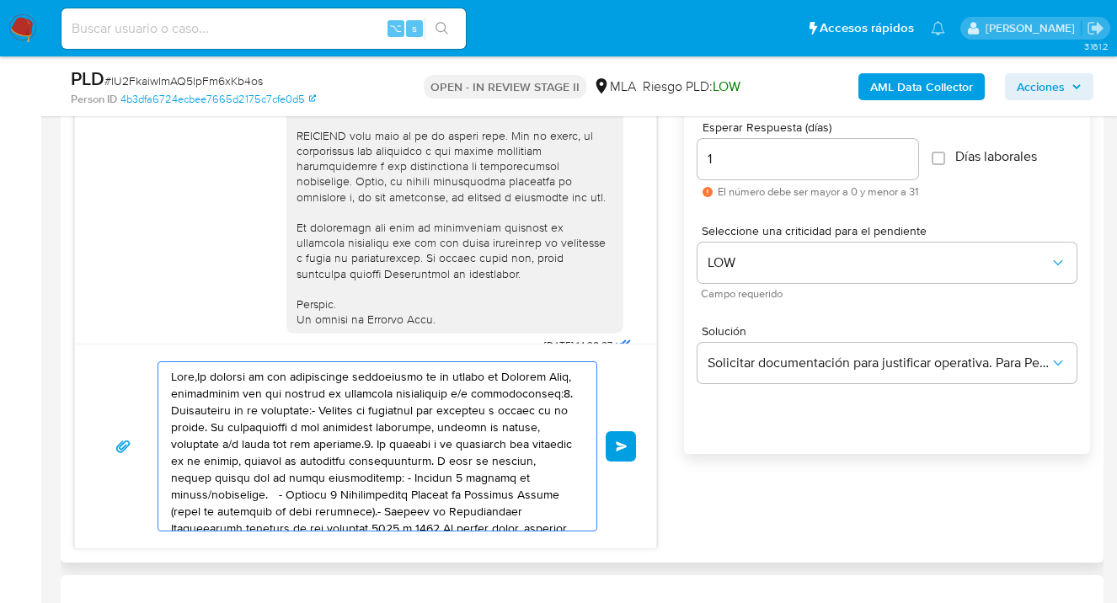
drag, startPoint x: 378, startPoint y: 442, endPoint x: 168, endPoint y: 310, distance: 248.6
click at [170, 307] on div "17/09/2025 14:30:27 Buenos días, envío documentación solicitada. Con respecto a…" at bounding box center [365, 299] width 583 height 499
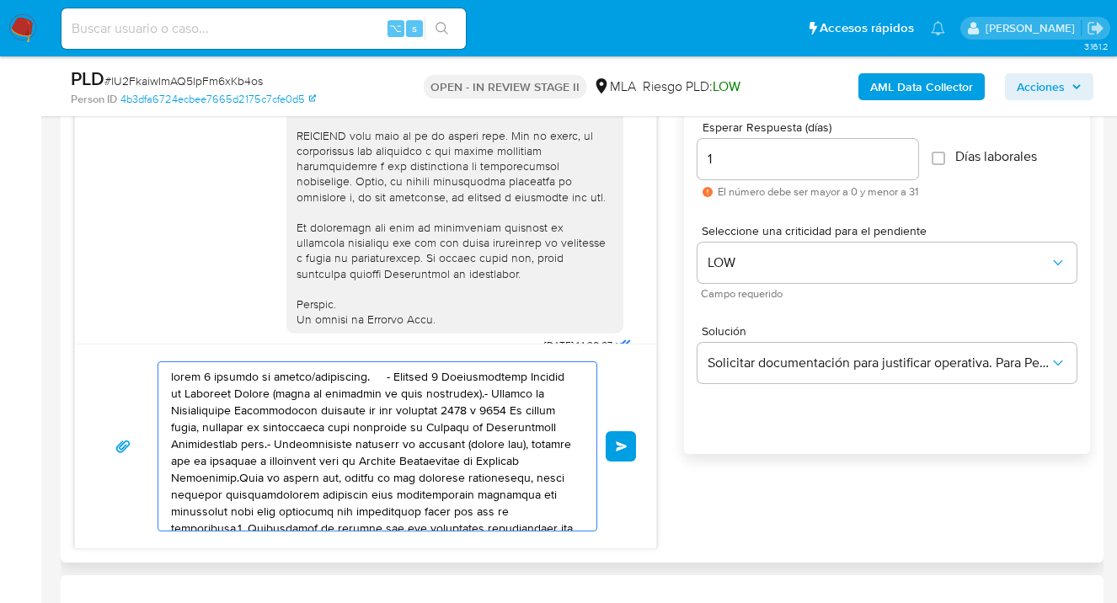
drag, startPoint x: 442, startPoint y: 493, endPoint x: 76, endPoint y: 334, distance: 399.0
click at [75, 334] on div "17/09/2025 14:30:27 Buenos días, envío documentación solicitada. Con respecto a…" at bounding box center [365, 299] width 583 height 499
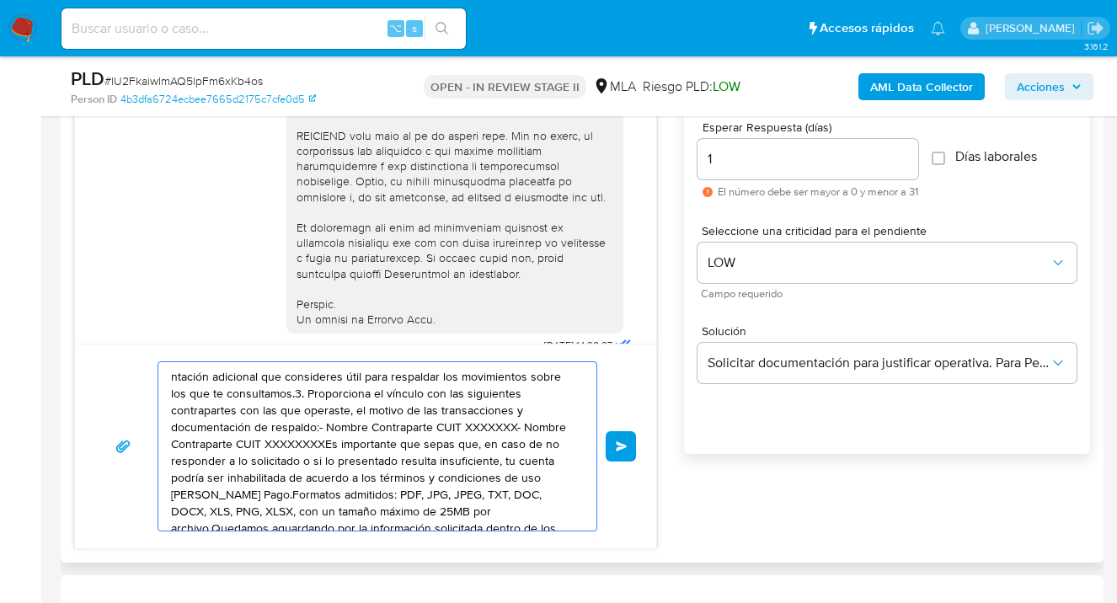
drag, startPoint x: 375, startPoint y: 490, endPoint x: 77, endPoint y: 348, distance: 330.3
click at [75, 349] on div "ntación adicional que consideres útil para respaldar los movimientos sobre los …" at bounding box center [365, 446] width 581 height 205
type textarea "os: PDF, JPG, JPEG, TXT, DOC, DOCX, XLS, PNG, XLSX, con un tamaño máximo de 25M…"
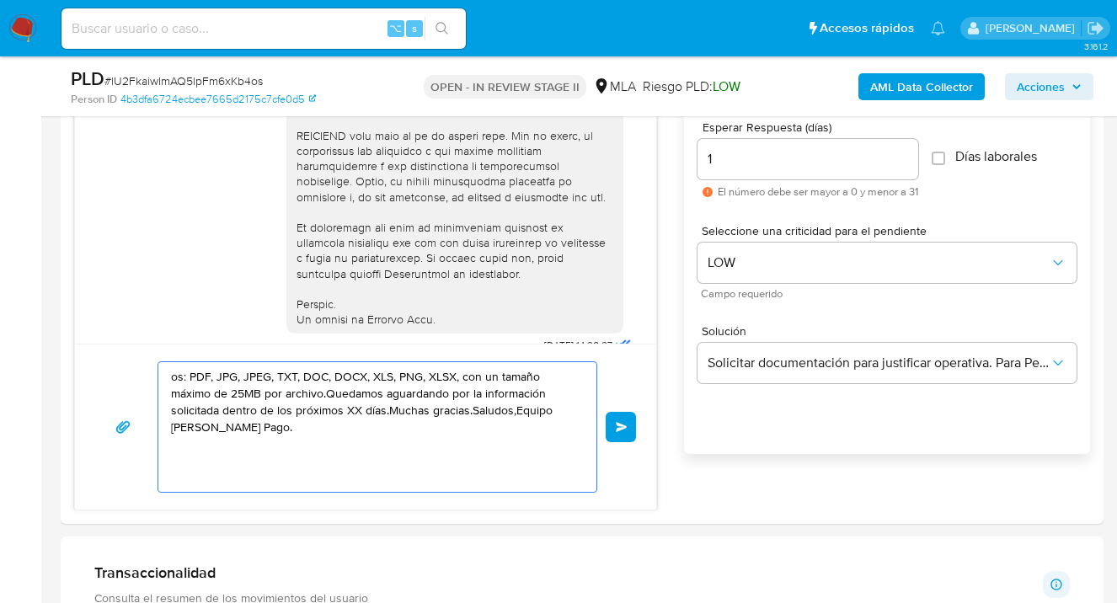
drag, startPoint x: 451, startPoint y: 481, endPoint x: 2, endPoint y: 283, distance: 491.3
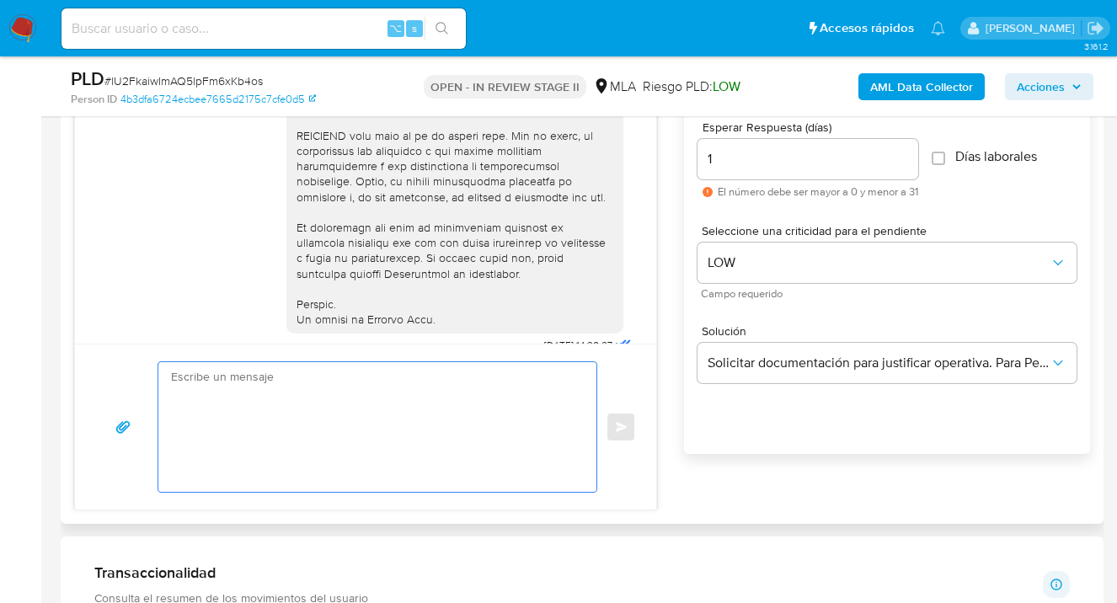
paste textarea "Hola Fernando Daniel Argañaraz, esperamos te encuentres muy bien. Confirmamos l…"
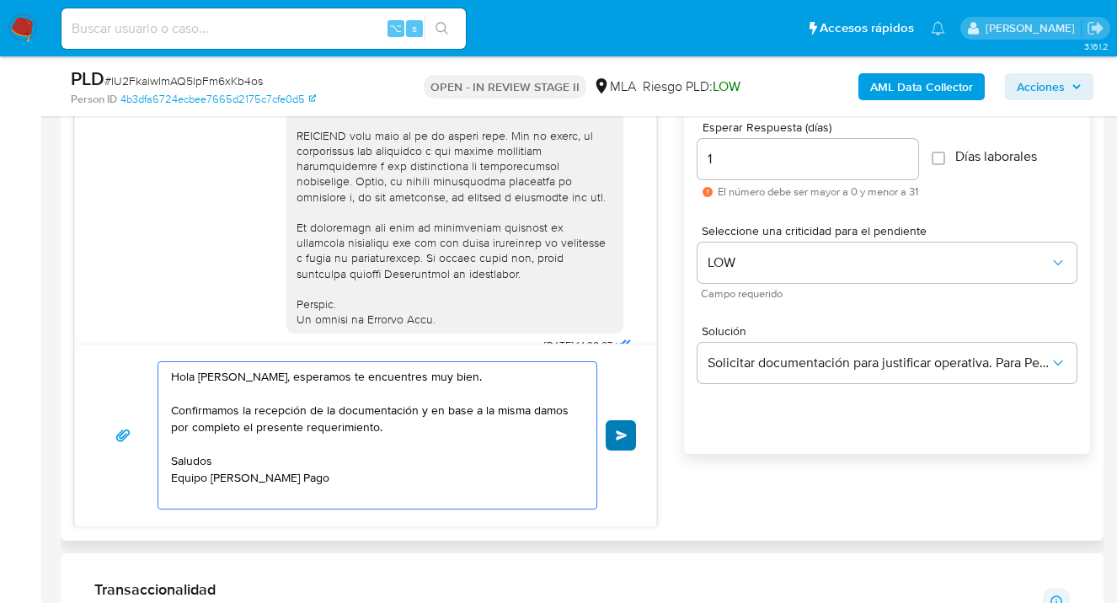
type textarea "Hola Fernando Daniel Argañaraz, esperamos te encuentres muy bien. Confirmamos l…"
click at [625, 437] on span "Enviar" at bounding box center [622, 435] width 12 height 10
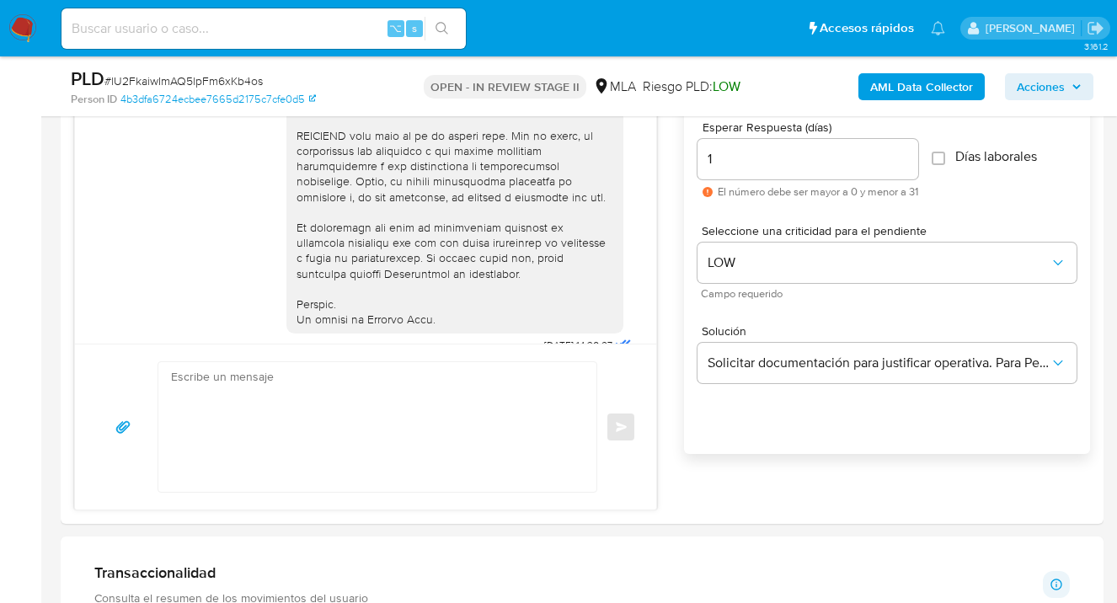
scroll to position [1044, 0]
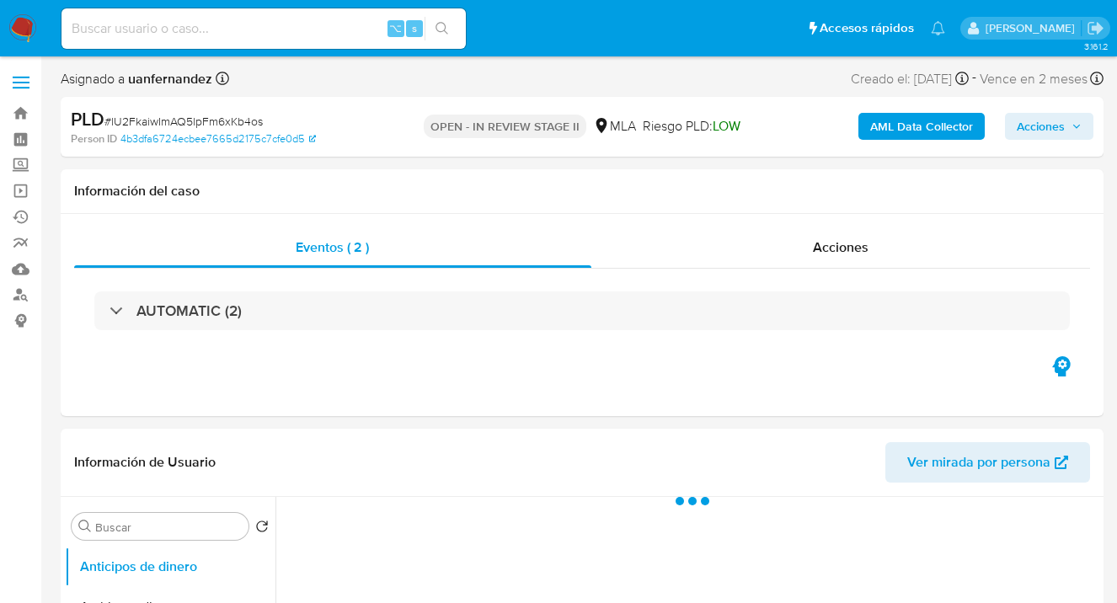
select select "10"
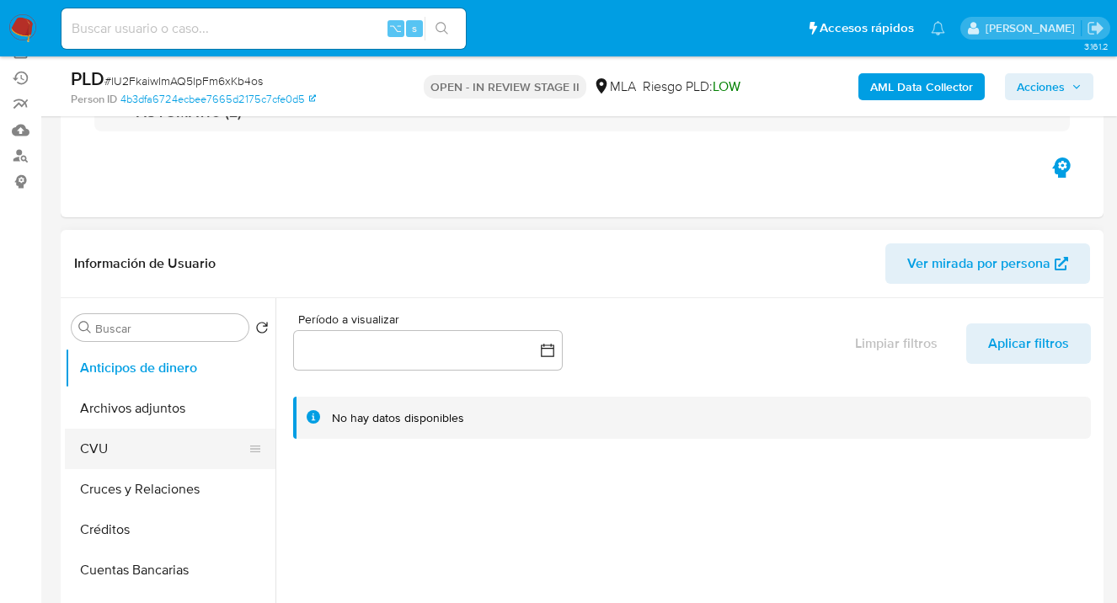
scroll to position [142, 0]
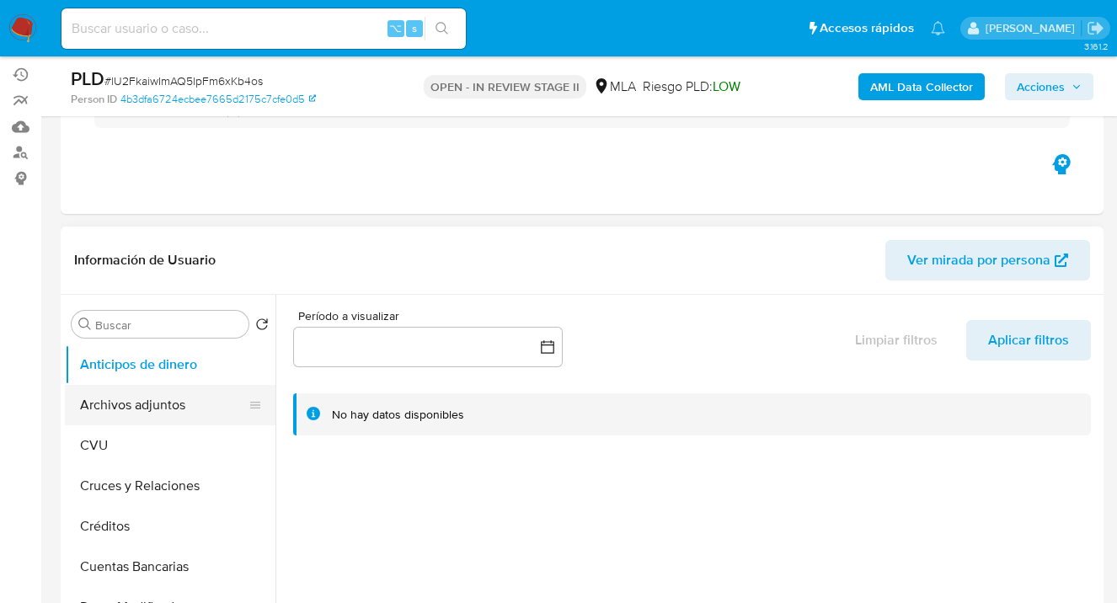
click at [195, 397] on button "Archivos adjuntos" at bounding box center [163, 405] width 197 height 40
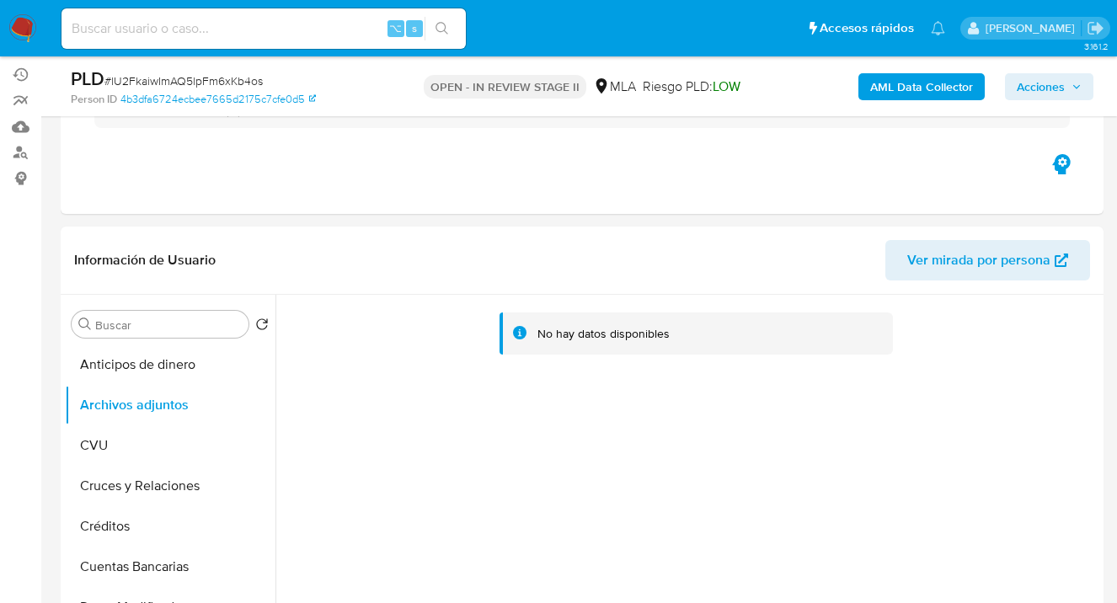
click at [913, 89] on b "AML Data Collector" at bounding box center [921, 86] width 103 height 27
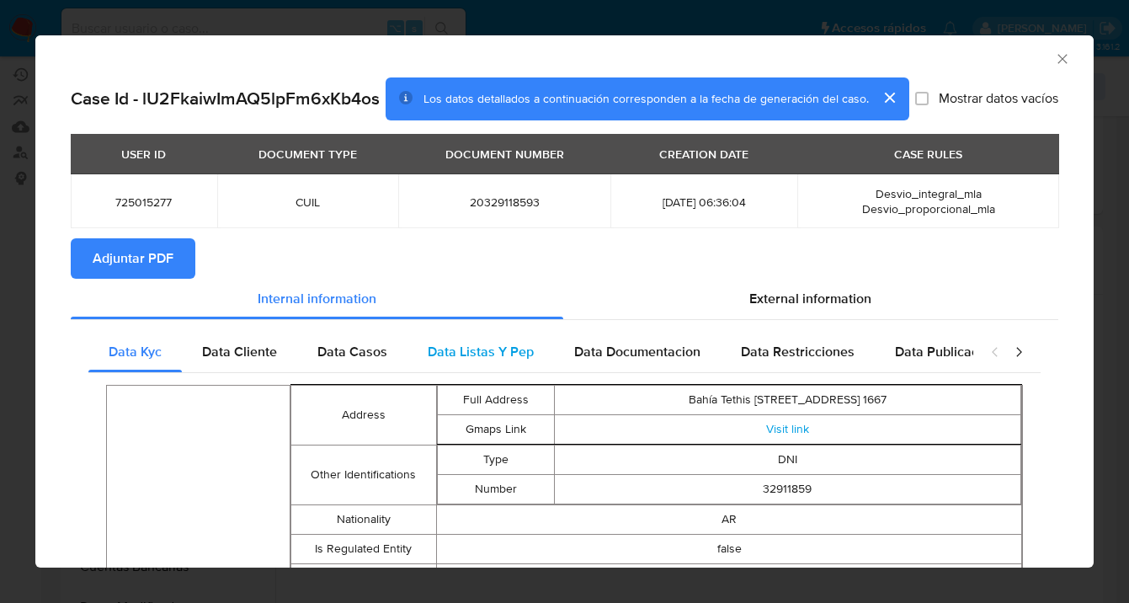
drag, startPoint x: 788, startPoint y: 293, endPoint x: 775, endPoint y: 335, distance: 44.2
click at [787, 294] on span "External information" at bounding box center [810, 298] width 122 height 19
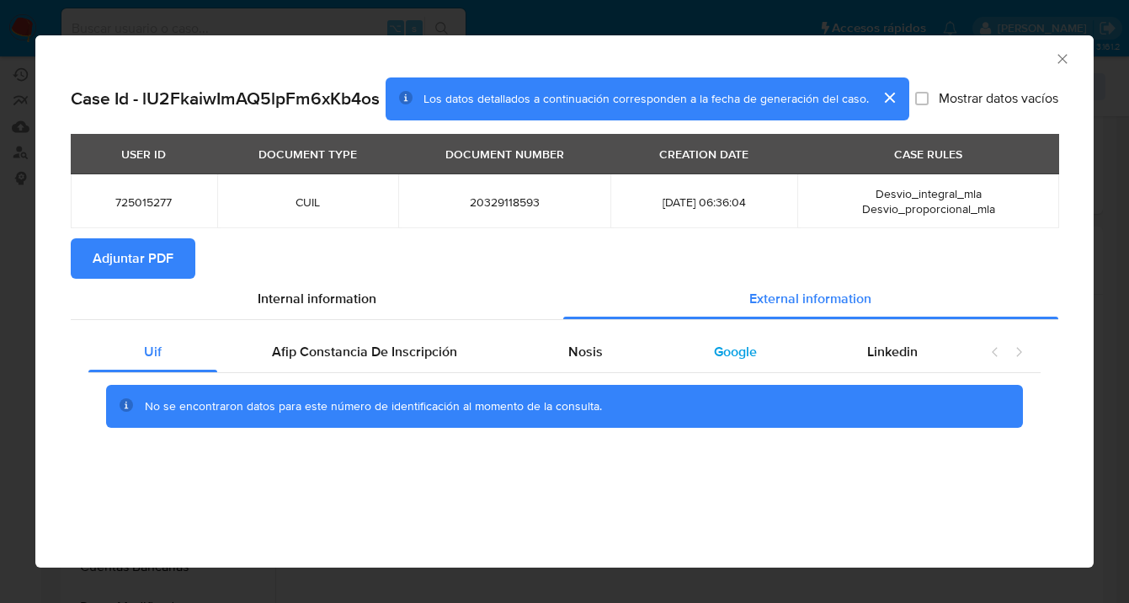
click at [733, 351] on span "Google" at bounding box center [735, 351] width 43 height 19
click at [154, 256] on span "Adjuntar PDF" at bounding box center [133, 258] width 81 height 37
click at [1066, 58] on icon "Cerrar ventana" at bounding box center [1062, 59] width 17 height 17
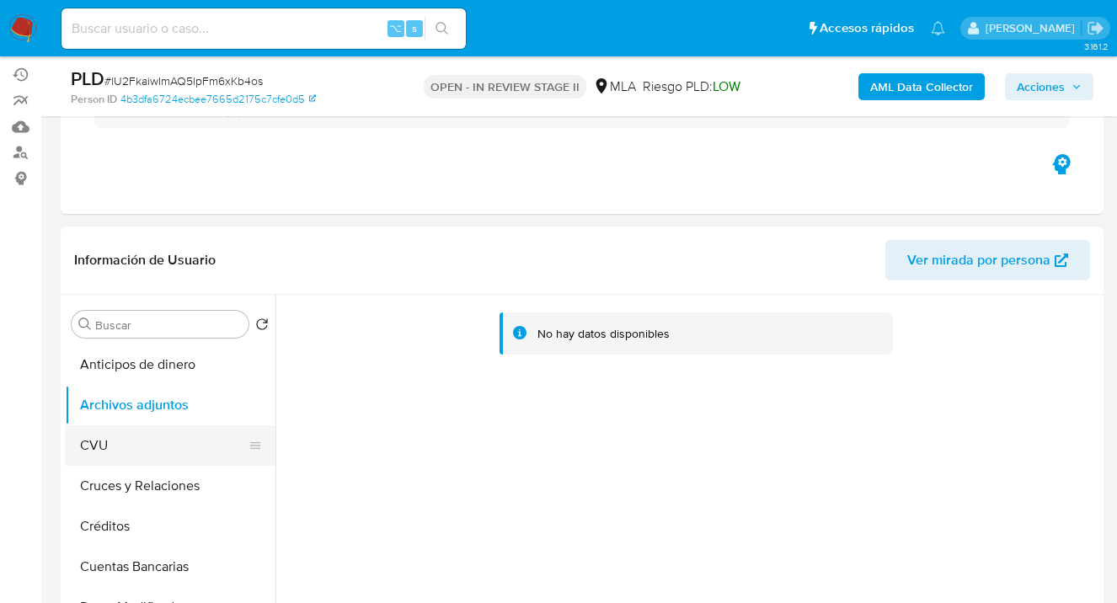
click at [163, 437] on button "CVU" at bounding box center [163, 445] width 197 height 40
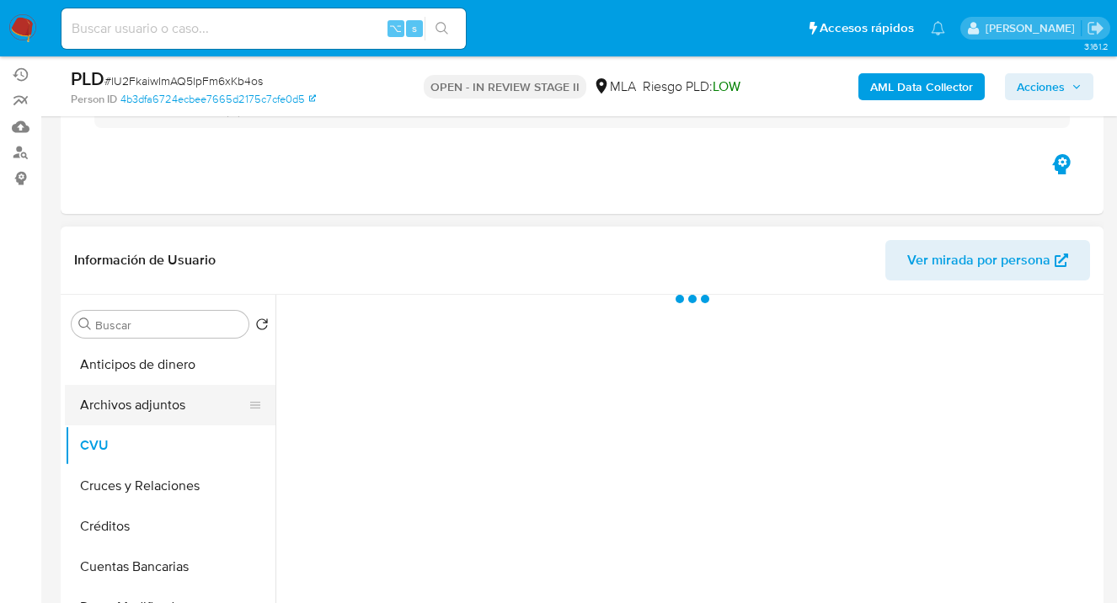
click at [168, 411] on button "Archivos adjuntos" at bounding box center [163, 405] width 197 height 40
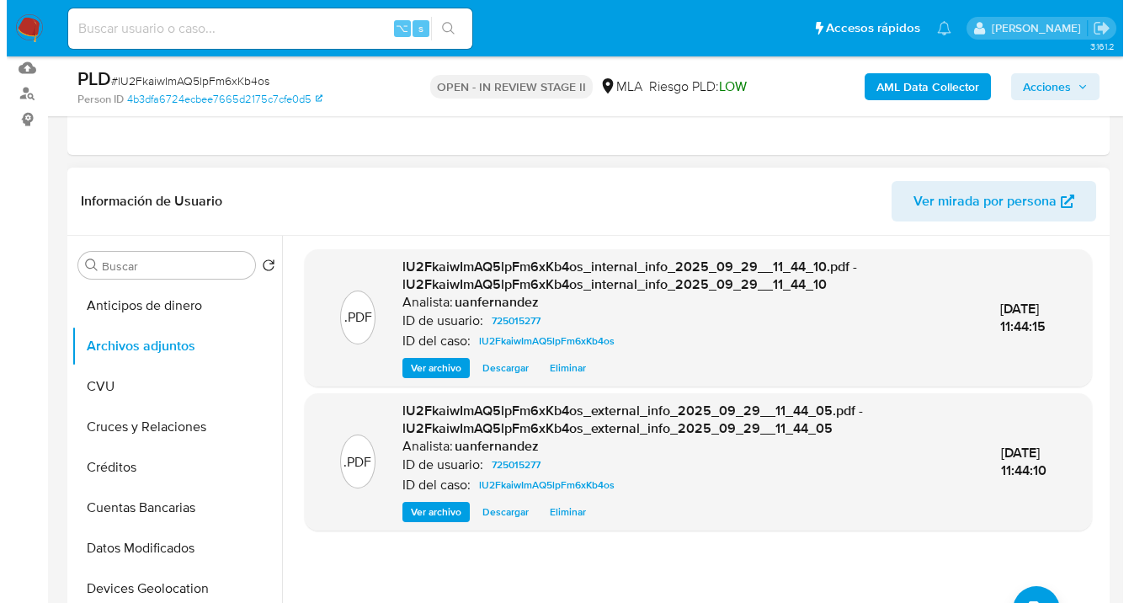
scroll to position [297, 0]
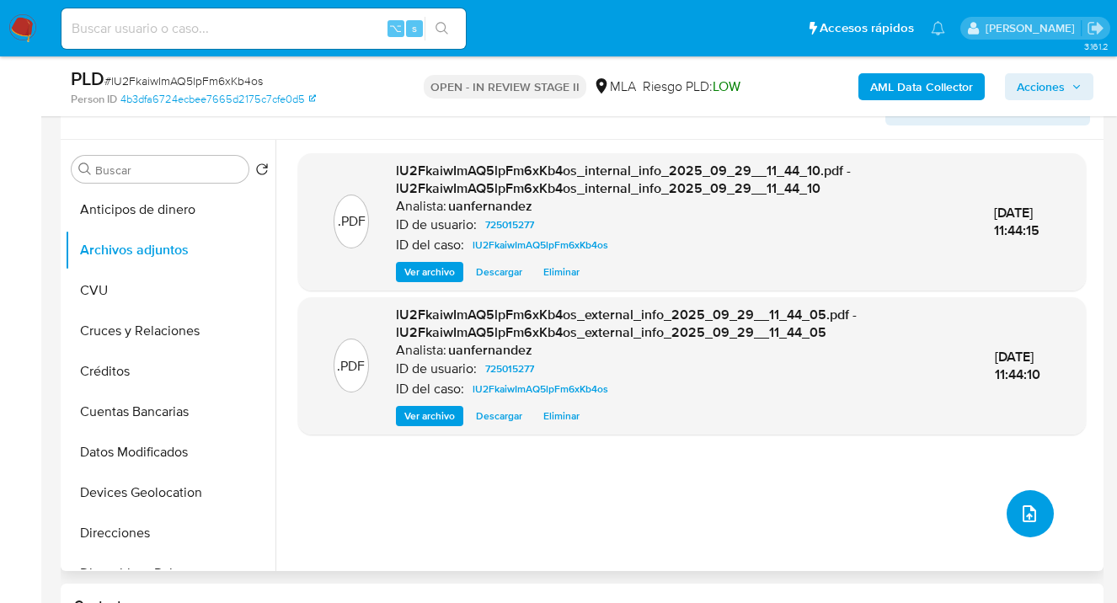
click at [1026, 510] on icon "upload-file" at bounding box center [1028, 513] width 13 height 17
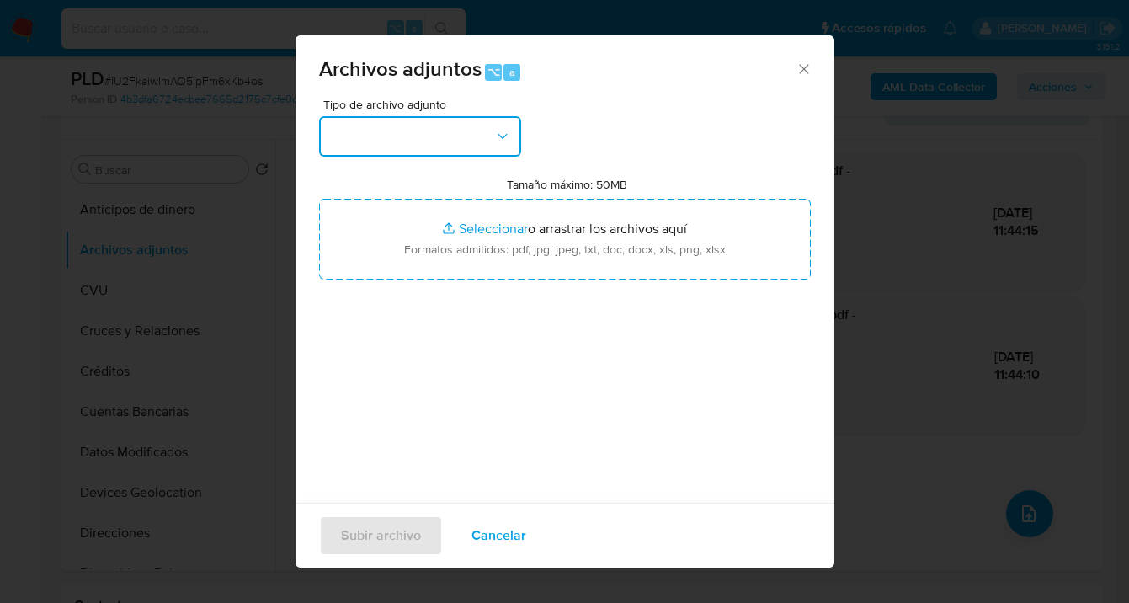
drag, startPoint x: 508, startPoint y: 138, endPoint x: 497, endPoint y: 157, distance: 22.2
click at [508, 138] on icon "button" at bounding box center [502, 136] width 17 height 17
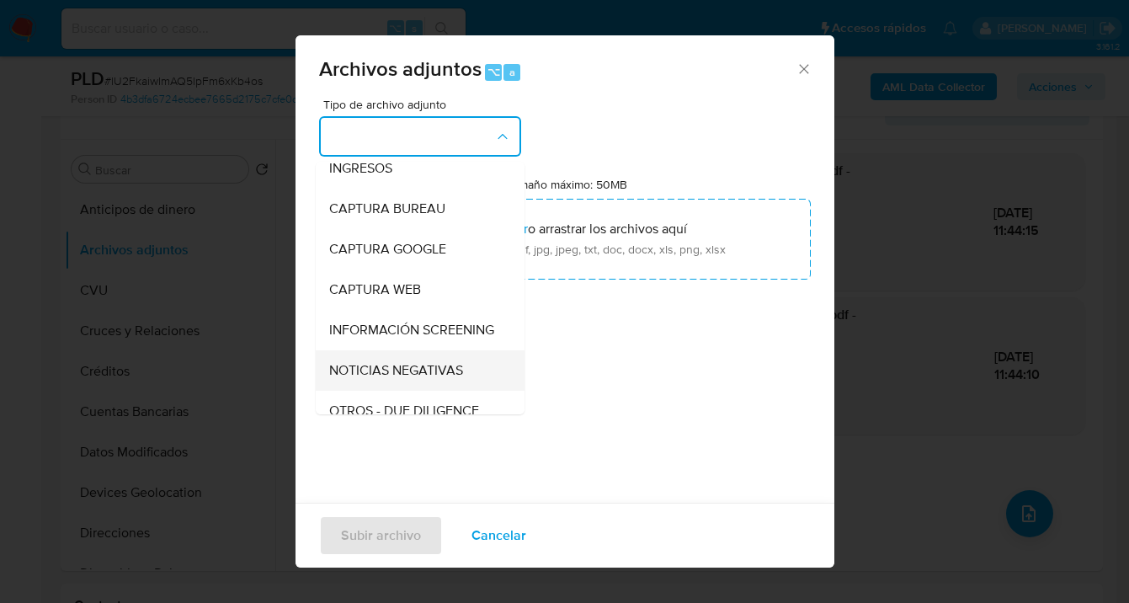
scroll to position [141, 0]
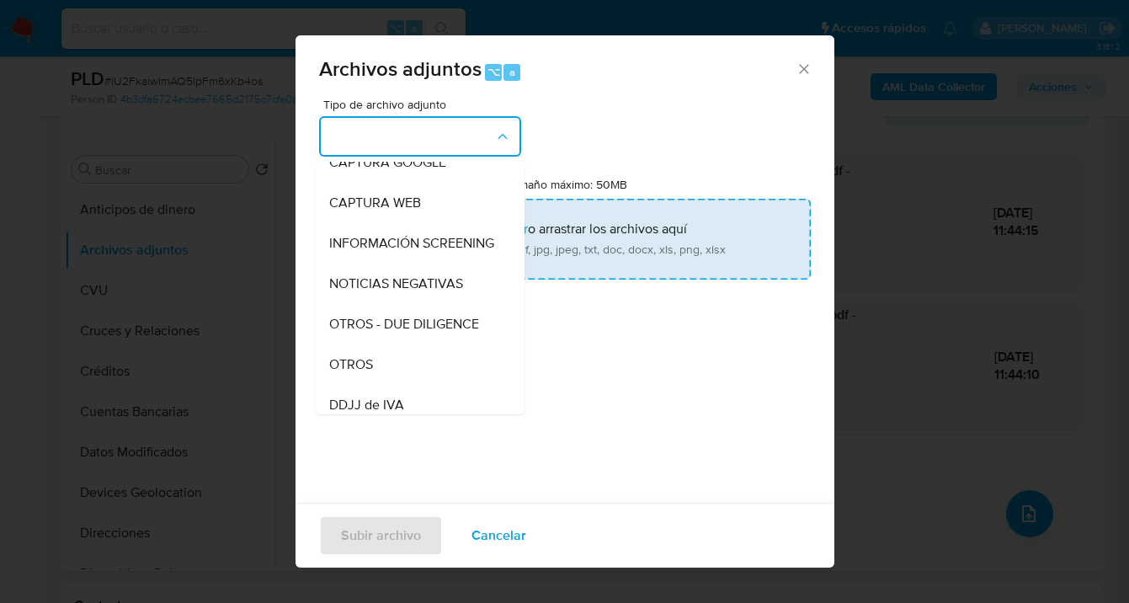
drag, startPoint x: 425, startPoint y: 376, endPoint x: 541, endPoint y: 270, distance: 156.2
click at [425, 375] on div "OTROS" at bounding box center [415, 364] width 172 height 40
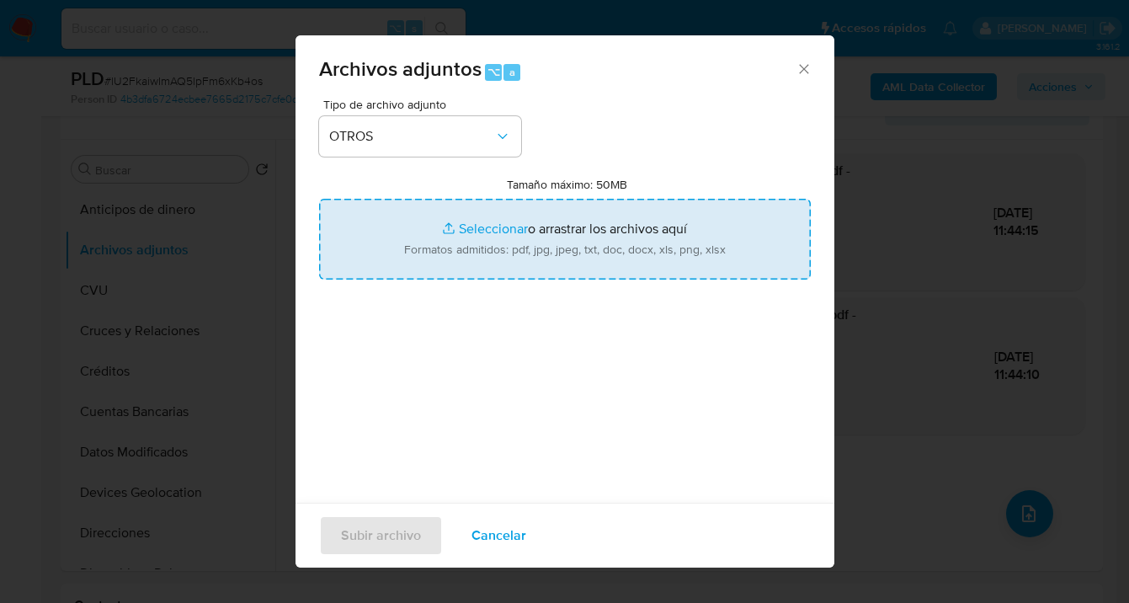
click at [550, 261] on input "Tamaño máximo: 50MB Seleccionar archivos" at bounding box center [565, 239] width 492 height 81
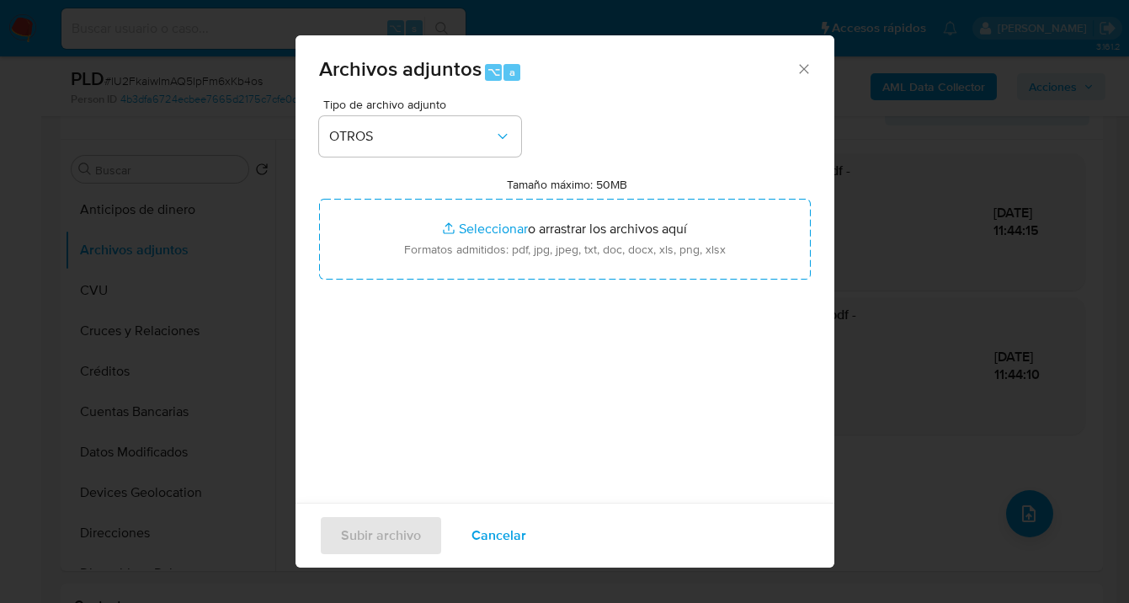
click at [495, 530] on span "Cancelar" at bounding box center [499, 535] width 55 height 37
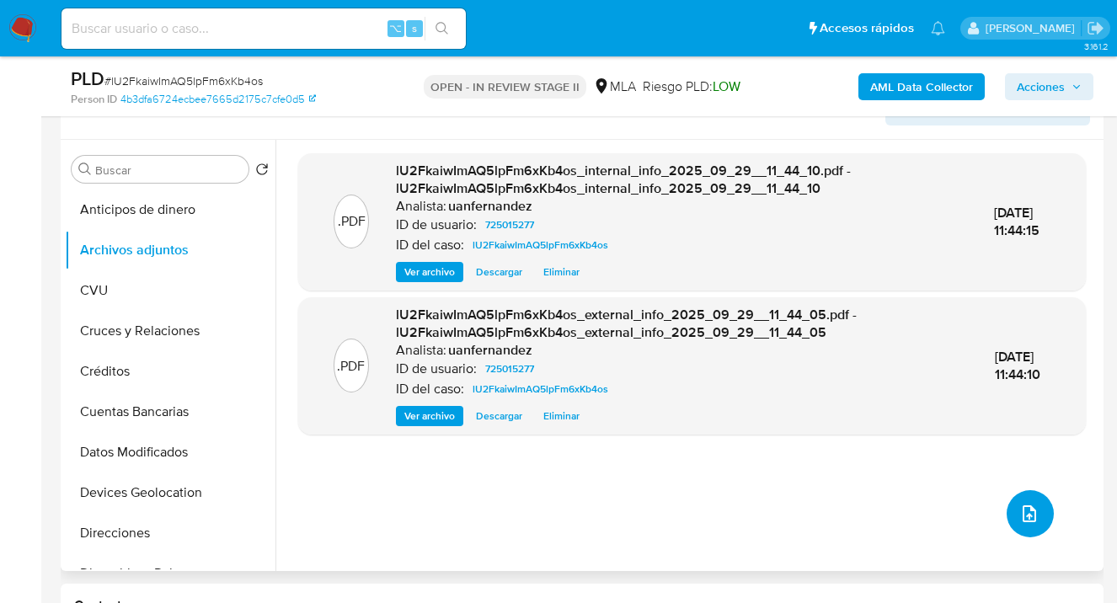
click at [1025, 517] on icon "upload-file" at bounding box center [1029, 514] width 20 height 20
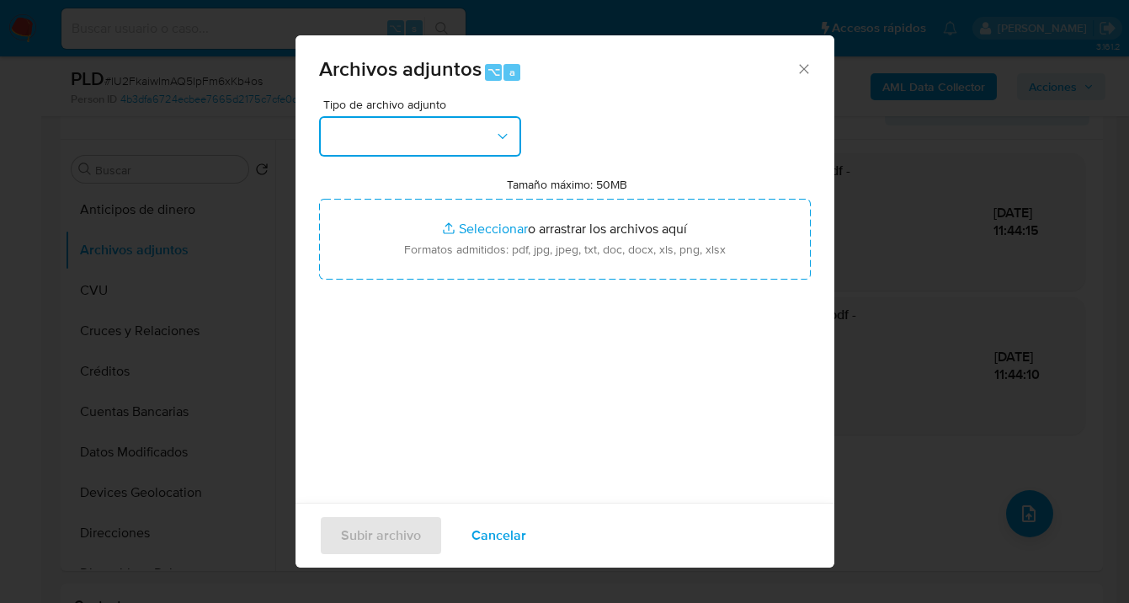
click at [511, 146] on button "button" at bounding box center [420, 136] width 202 height 40
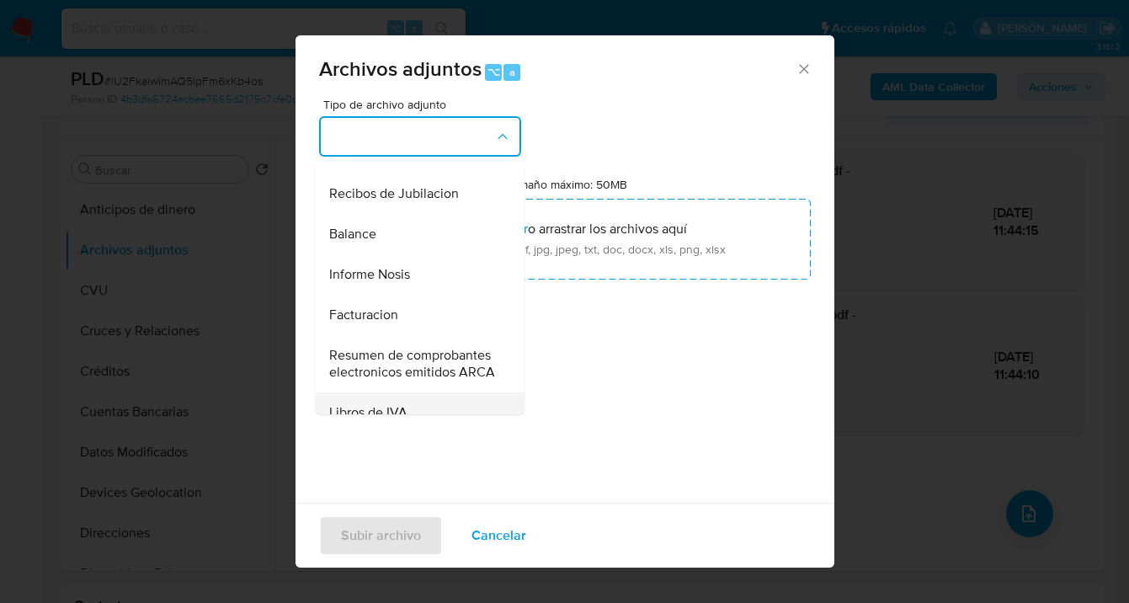
scroll to position [690, 0]
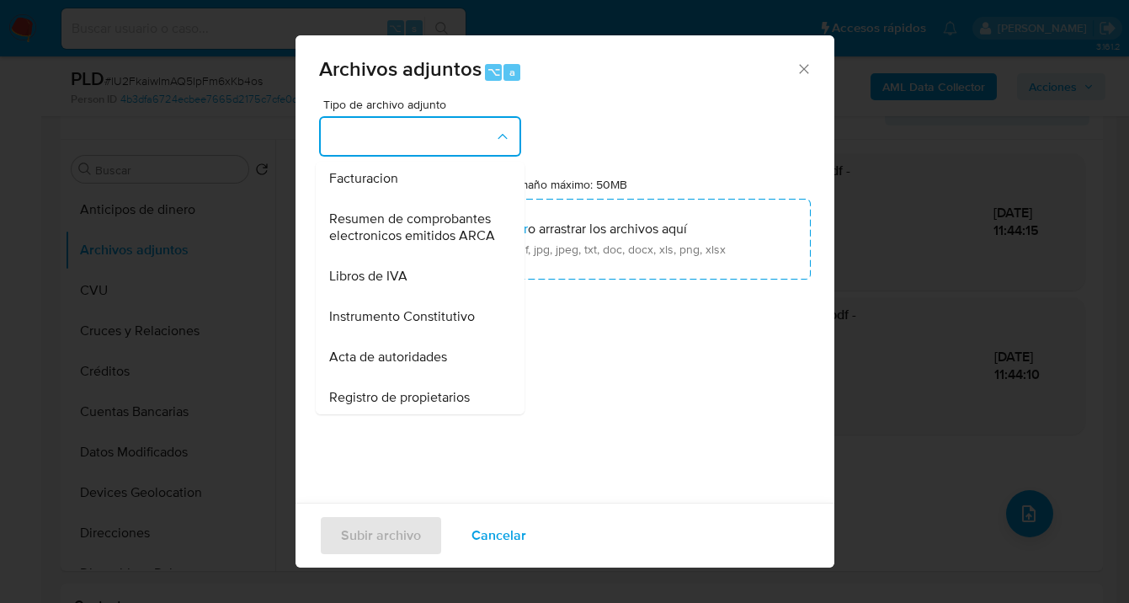
click at [411, 158] on div "Informe Nosis" at bounding box center [415, 138] width 172 height 40
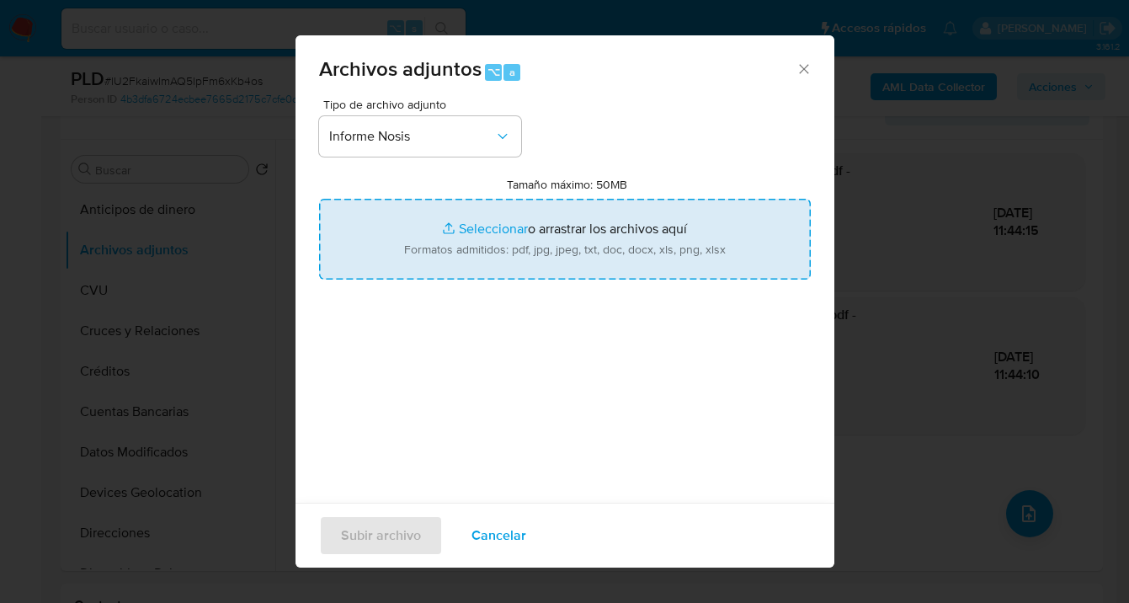
click at [567, 243] on input "Tamaño máximo: 50MB Seleccionar archivos" at bounding box center [565, 239] width 492 height 81
type input "C:\fakepath\725015277-NOSIS_Manager_InformeIndividual_20329118593_620658_202509…"
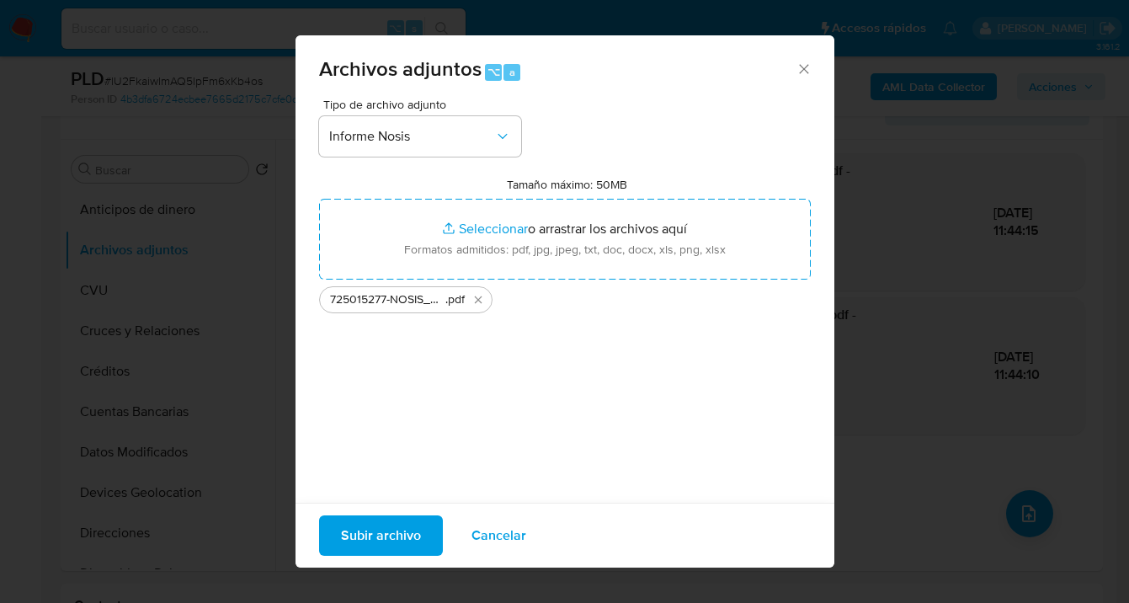
click at [372, 531] on span "Subir archivo" at bounding box center [381, 535] width 80 height 37
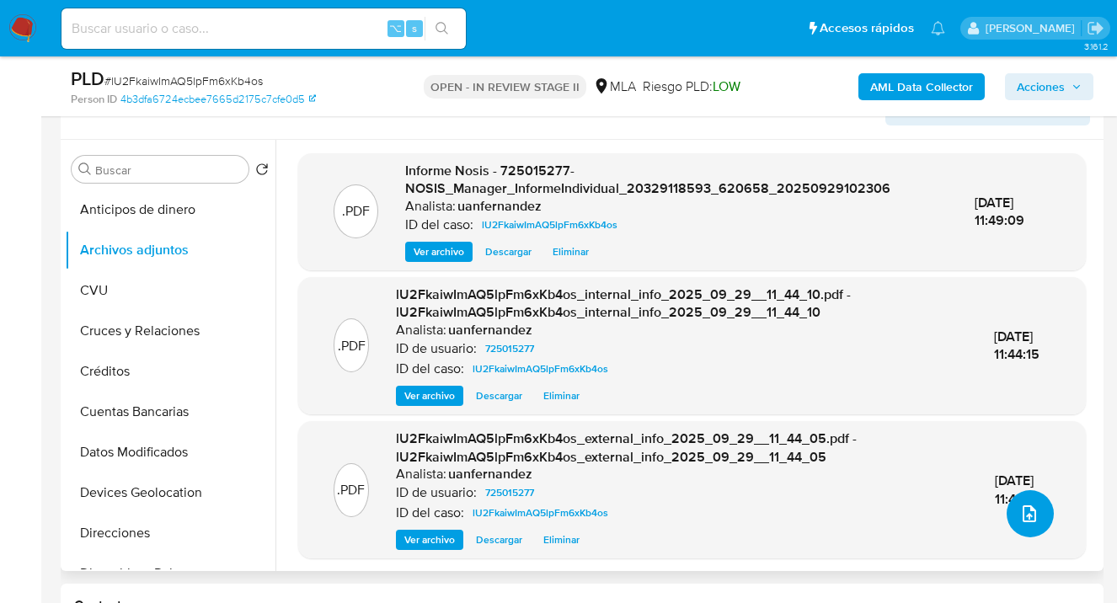
click at [1019, 509] on icon "upload-file" at bounding box center [1029, 514] width 20 height 20
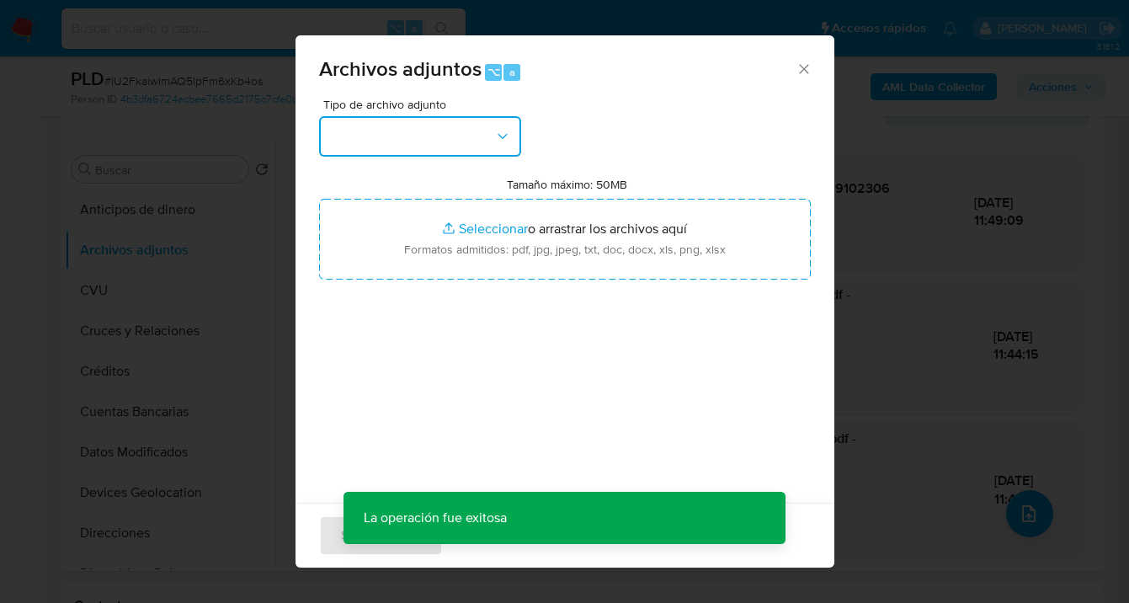
click at [513, 146] on button "button" at bounding box center [420, 136] width 202 height 40
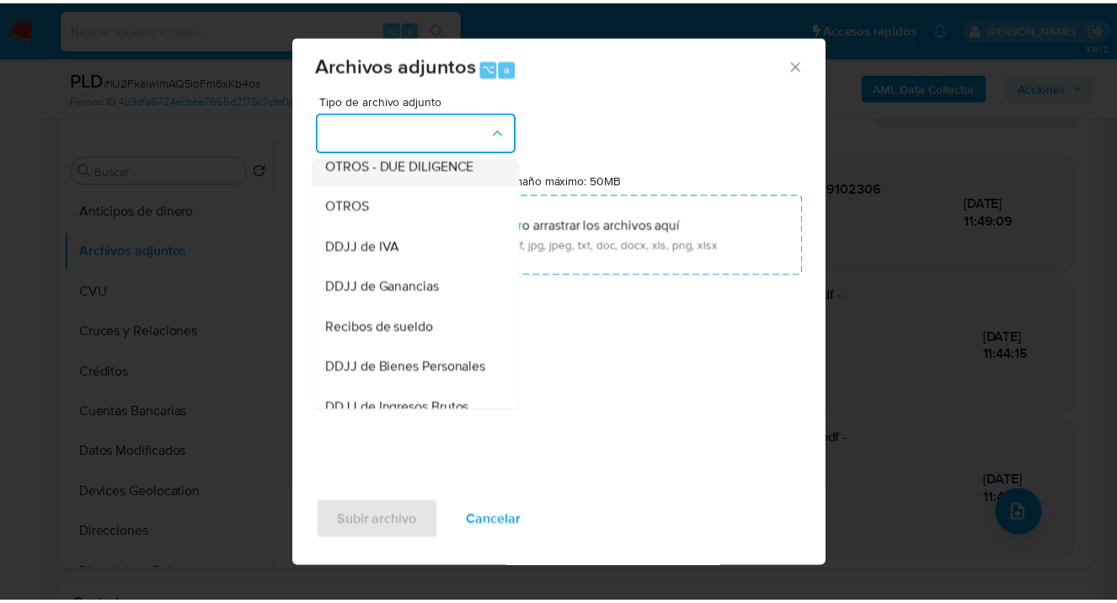
scroll to position [224, 0]
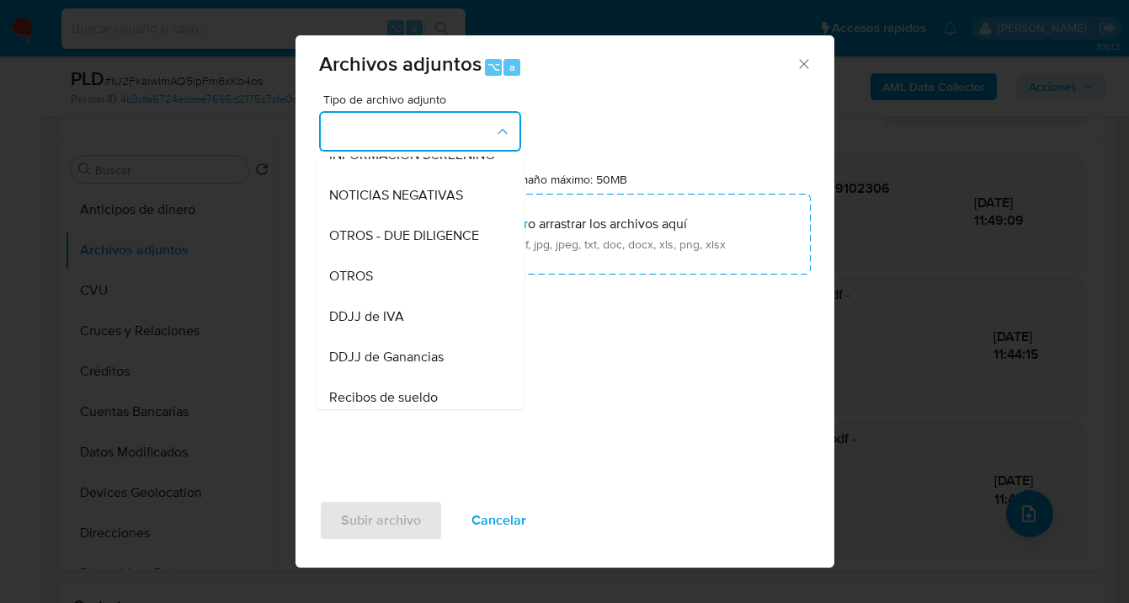
click at [410, 296] on div "OTROS" at bounding box center [415, 276] width 172 height 40
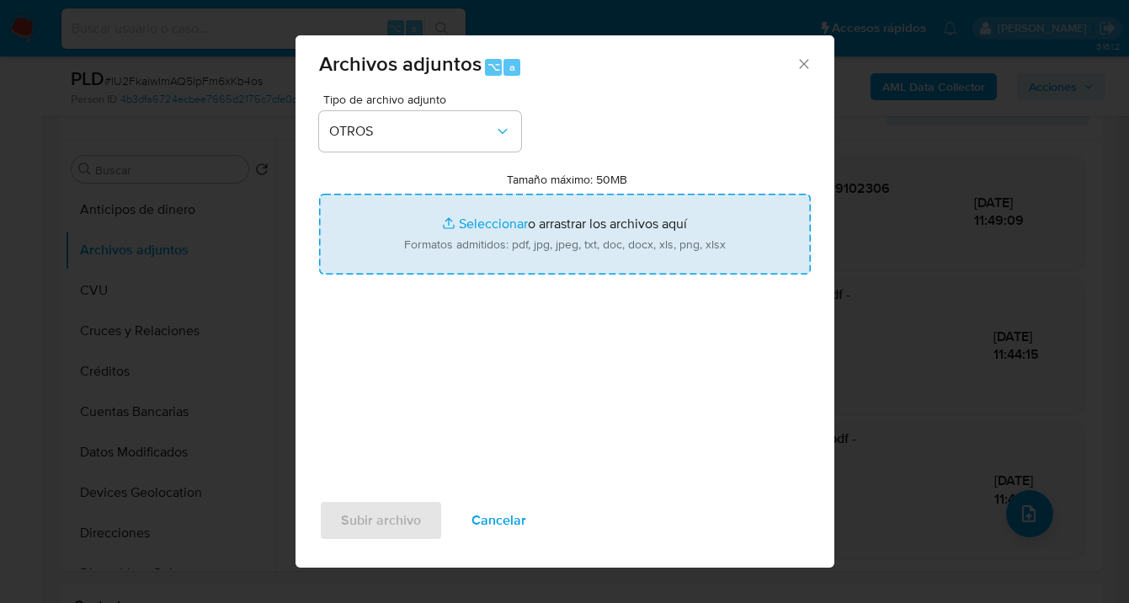
click at [561, 245] on input "Tamaño máximo: 50MB Seleccionar archivos" at bounding box center [565, 234] width 492 height 81
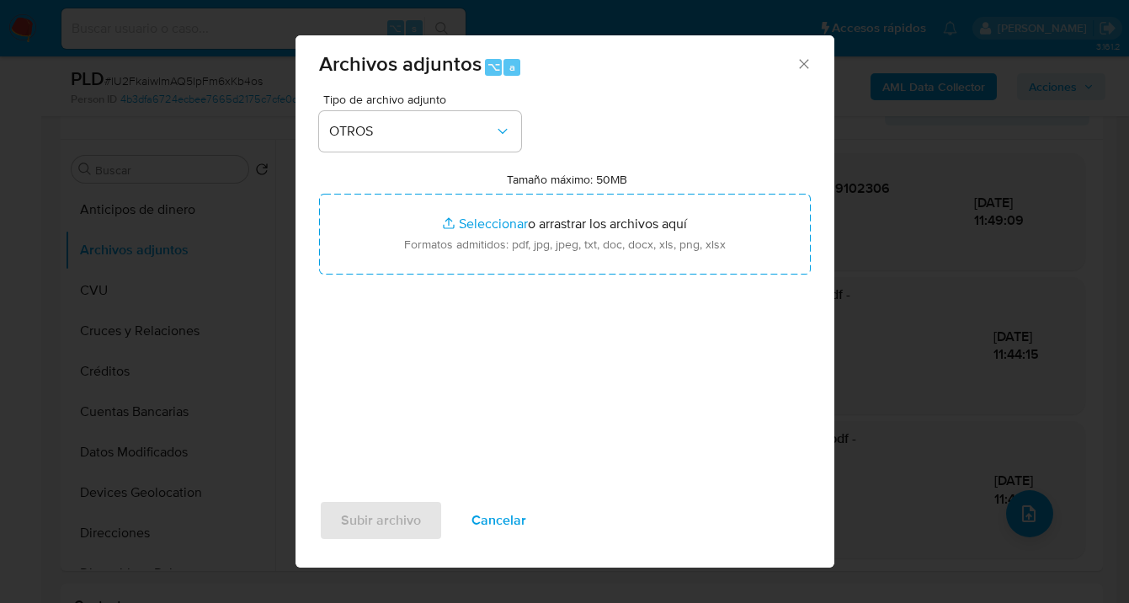
type input "C:\fakepath\725015277-Movimientos-v10_3.xlsx"
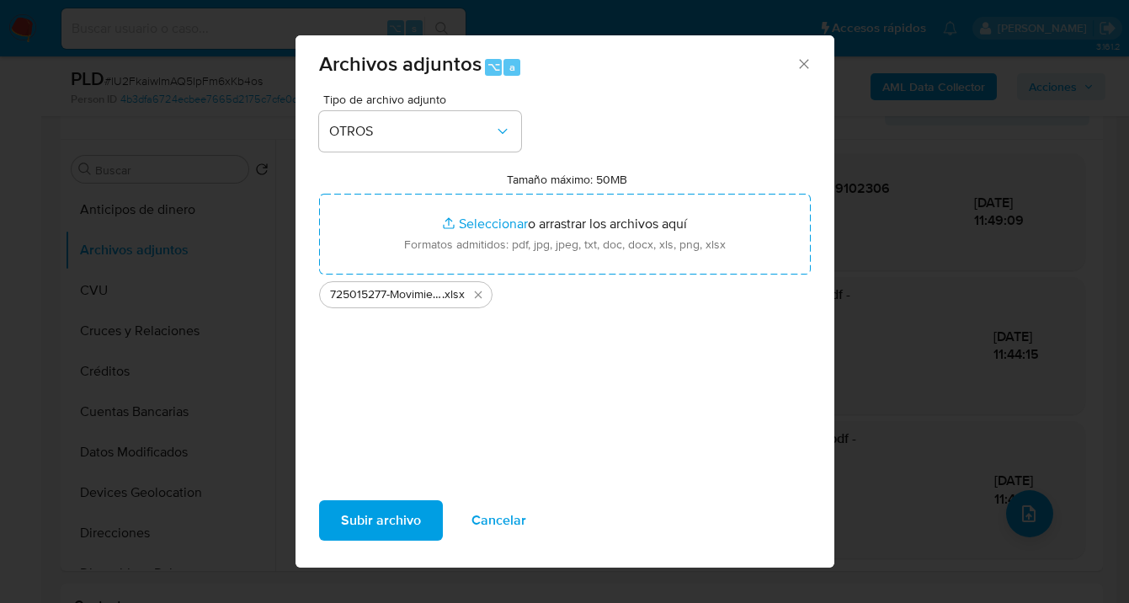
click at [403, 531] on span "Subir archivo" at bounding box center [381, 520] width 80 height 37
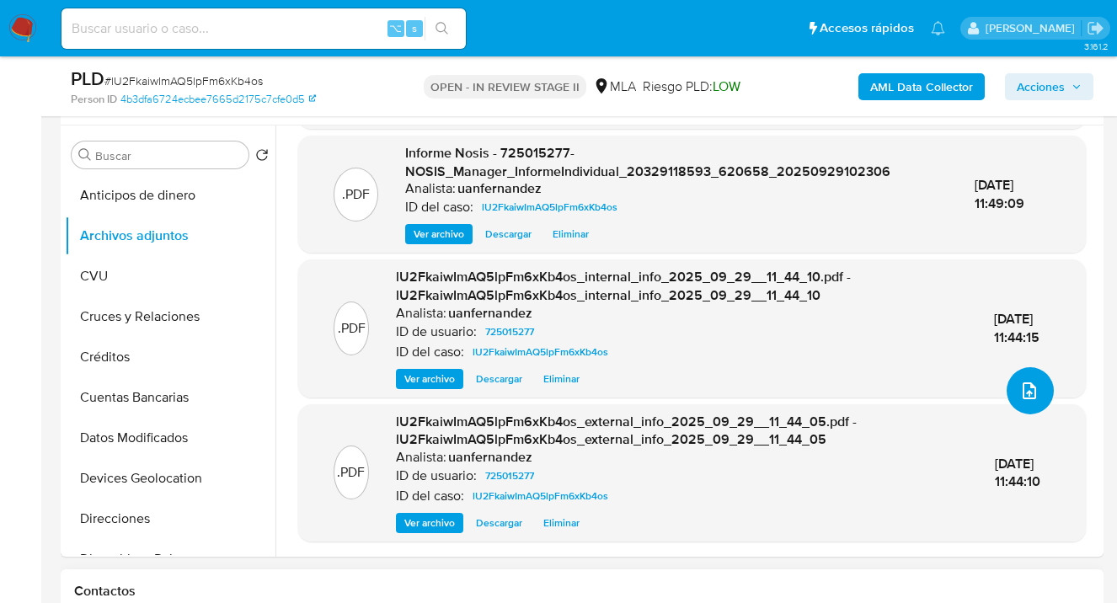
scroll to position [669, 0]
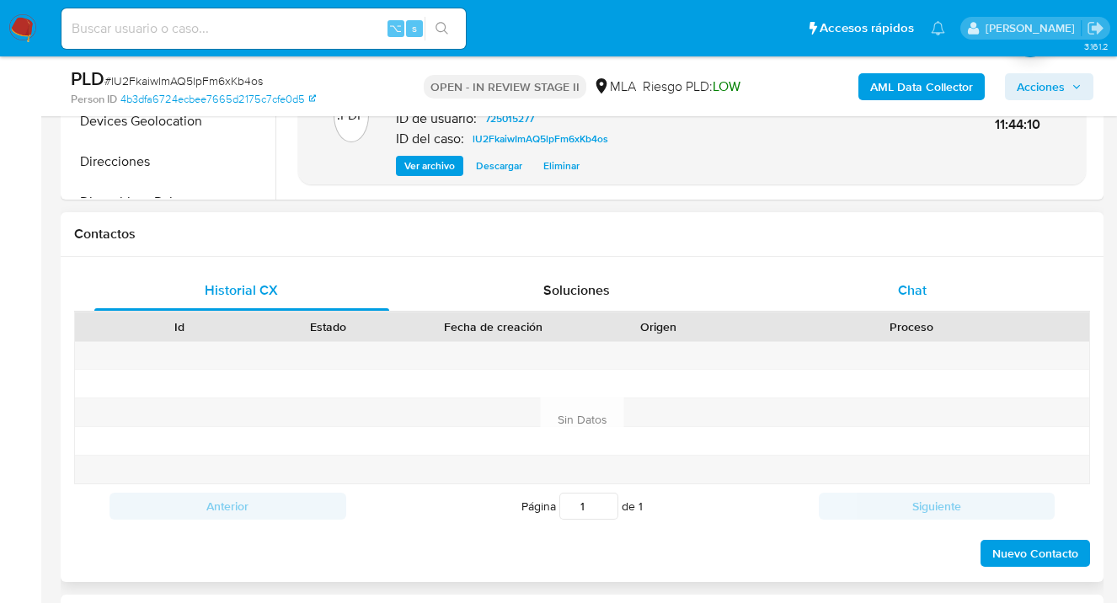
click at [903, 270] on div "Chat" at bounding box center [912, 290] width 295 height 40
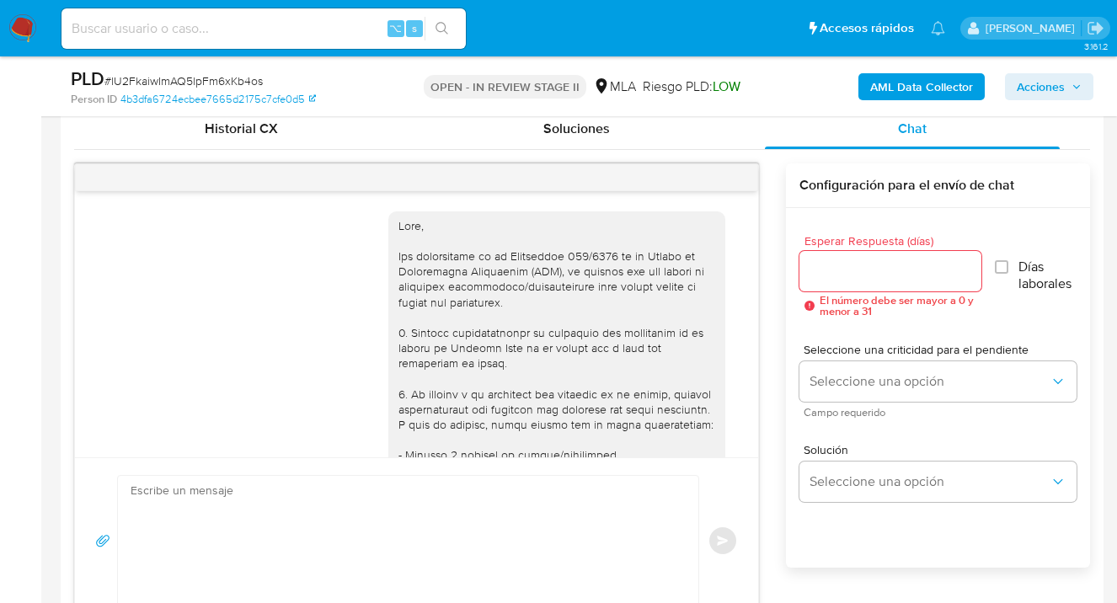
scroll to position [1044, 0]
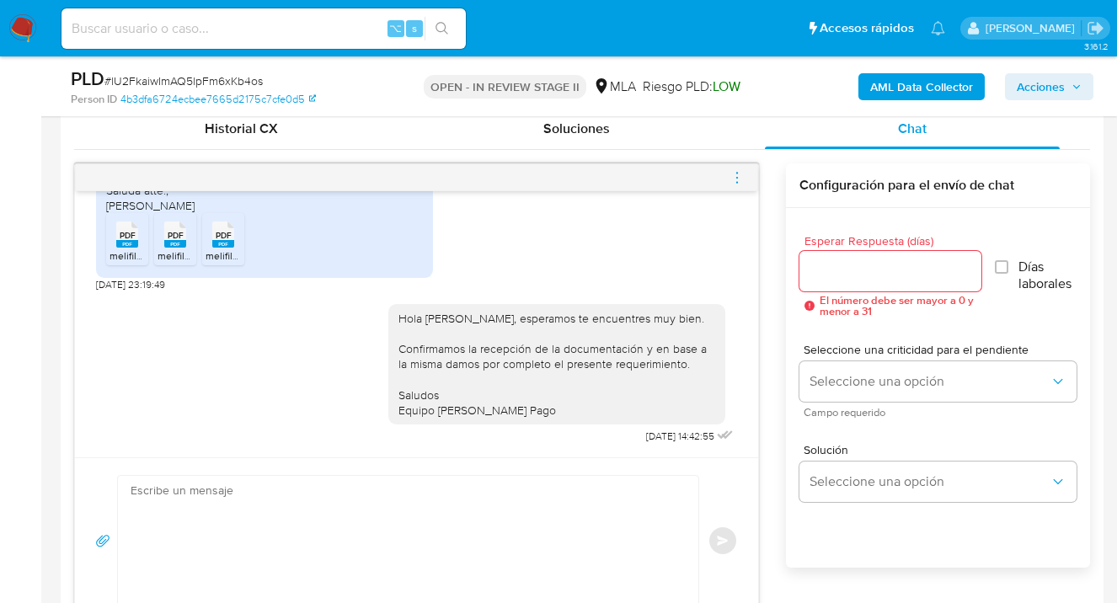
click at [738, 173] on icon "menu-action" at bounding box center [736, 177] width 15 height 15
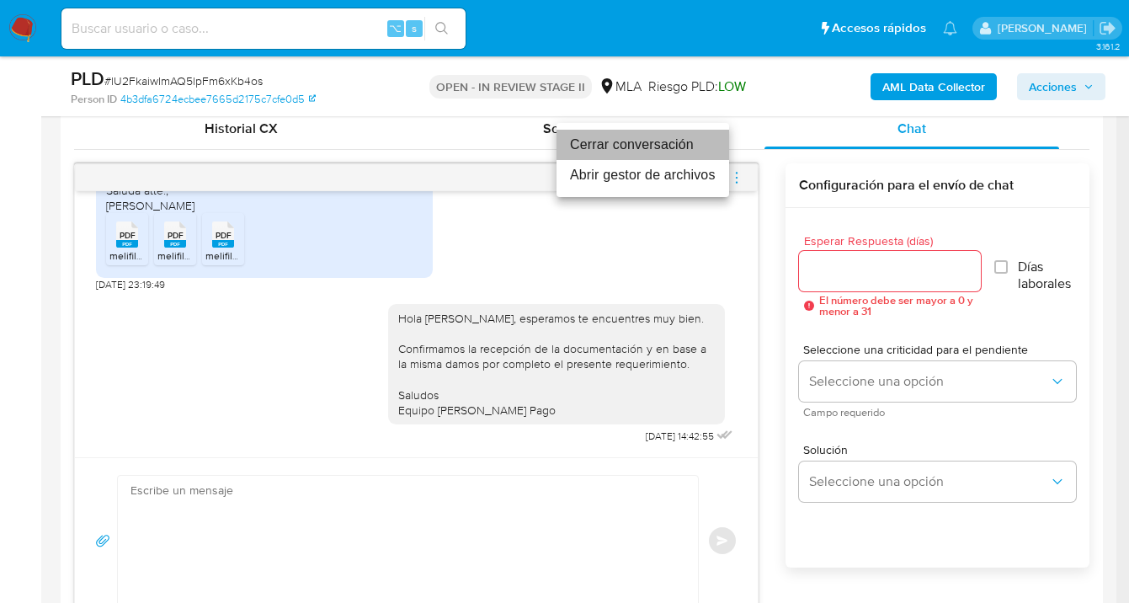
click at [663, 144] on li "Cerrar conversación" at bounding box center [643, 145] width 173 height 30
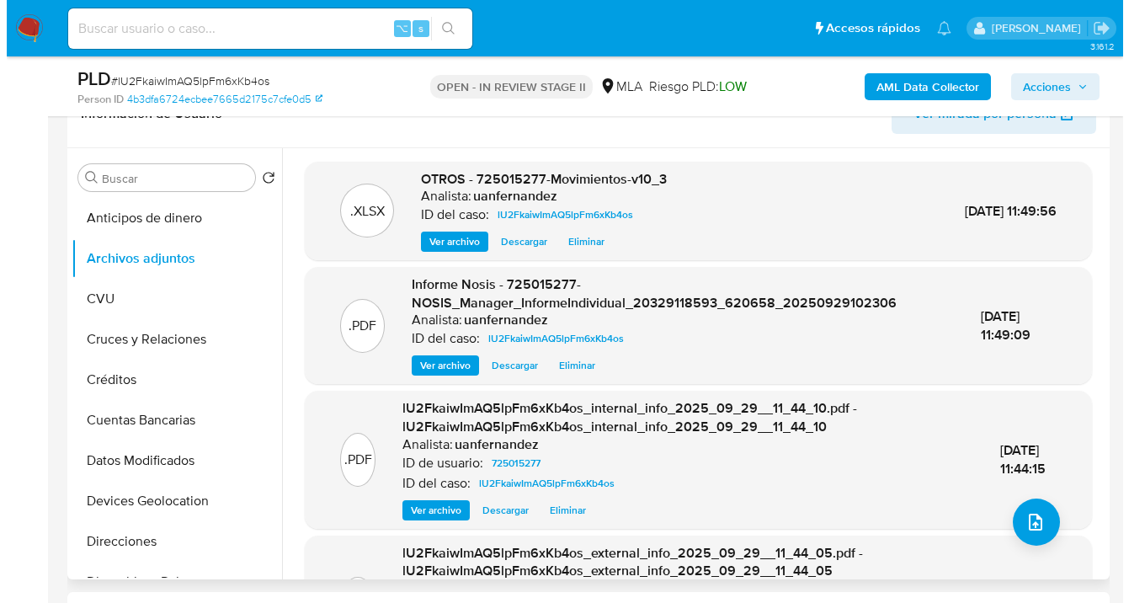
scroll to position [360, 0]
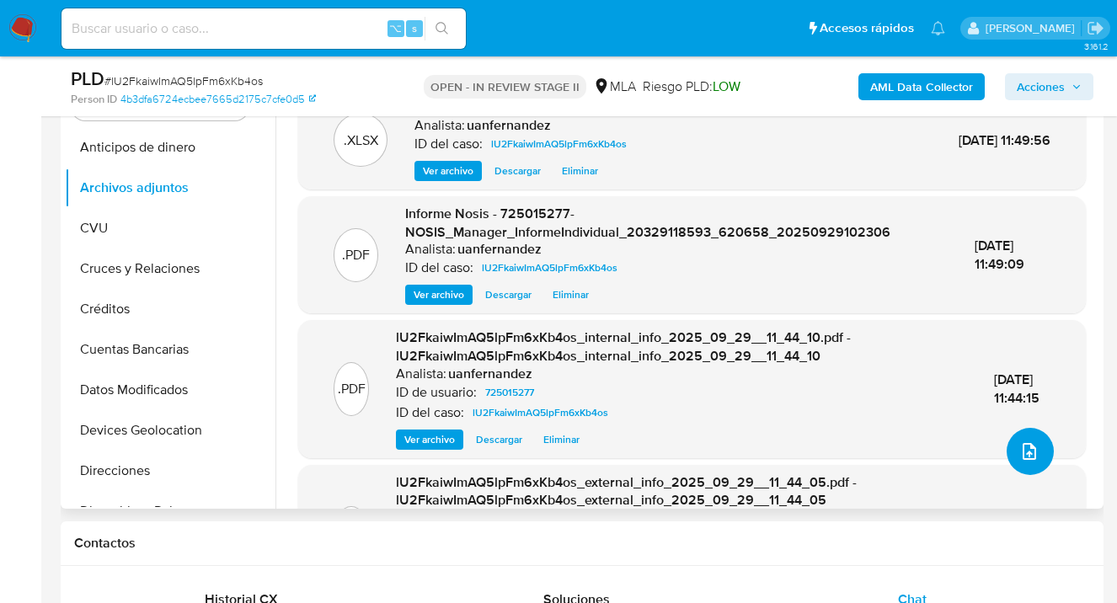
click at [1032, 460] on span "upload-file" at bounding box center [1029, 451] width 20 height 20
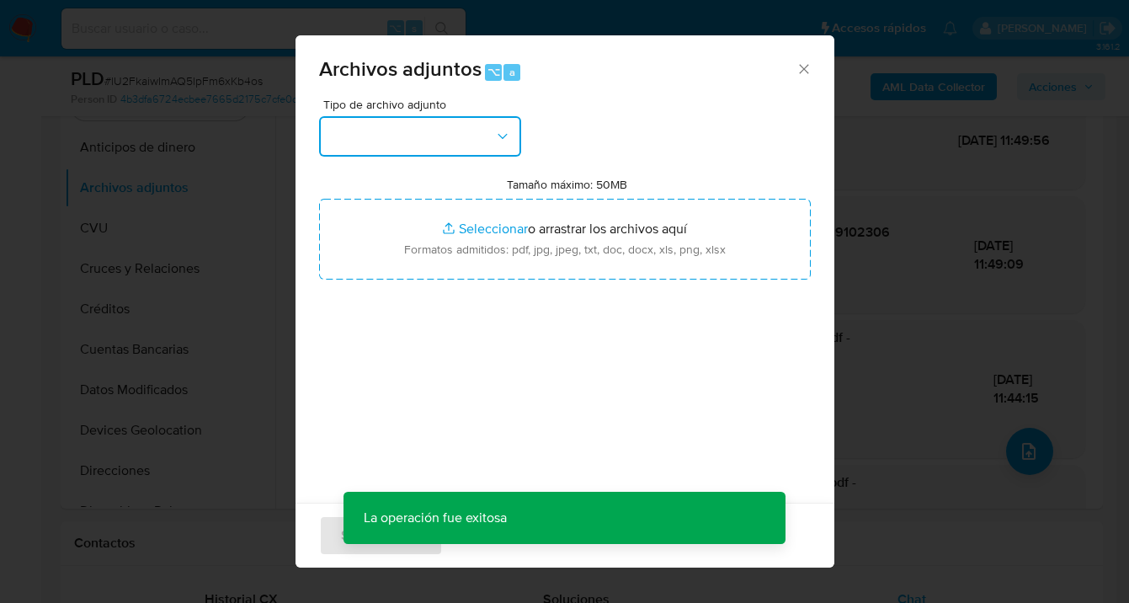
click at [503, 138] on icon "button" at bounding box center [502, 136] width 17 height 17
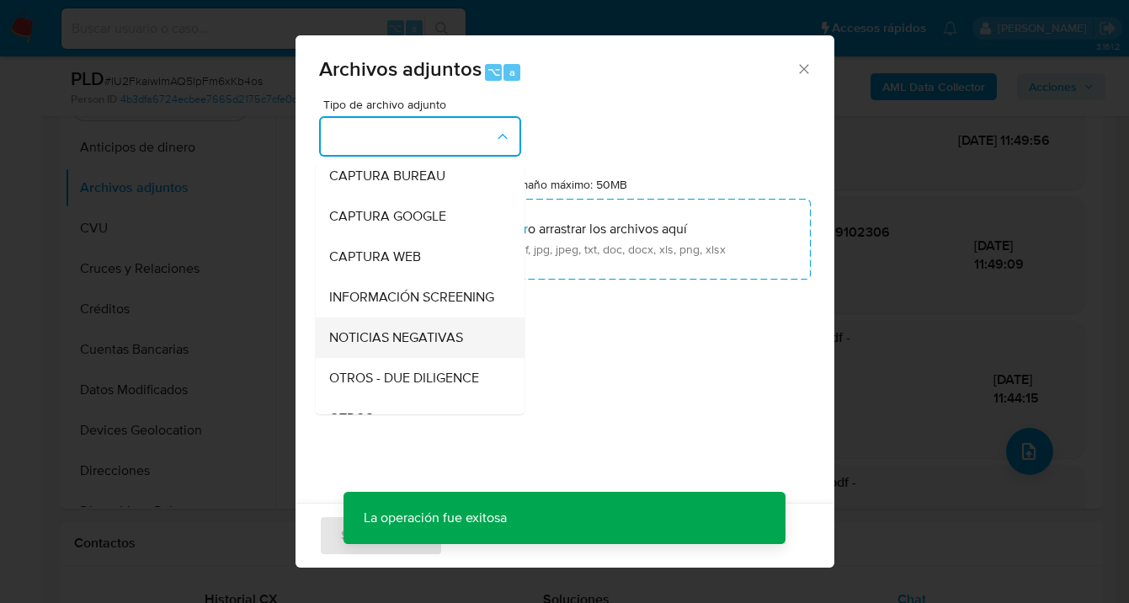
scroll to position [157, 0]
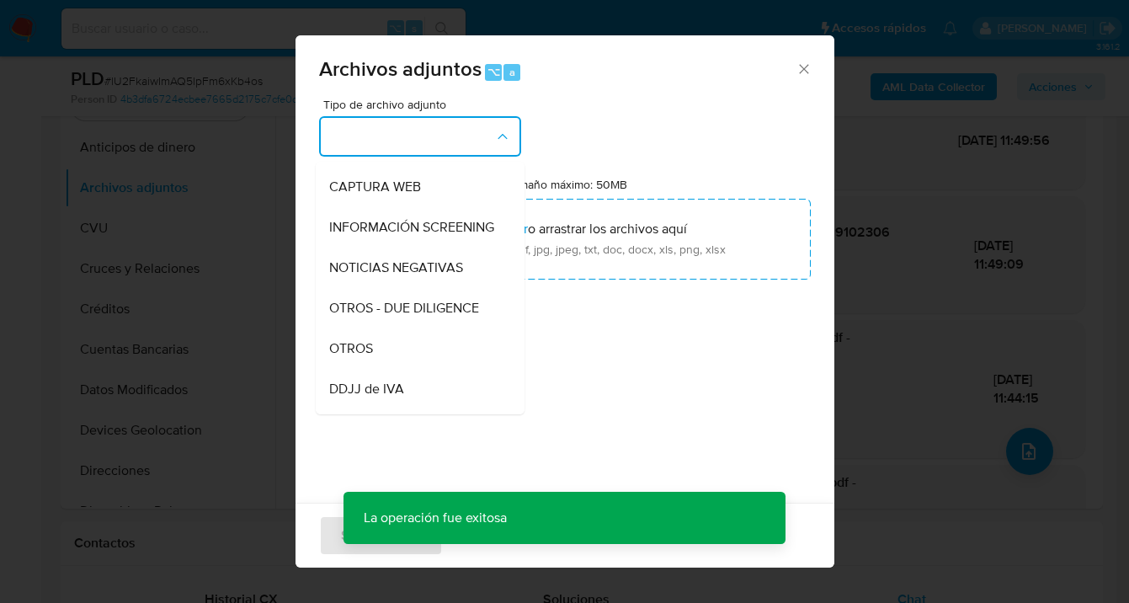
drag, startPoint x: 422, startPoint y: 349, endPoint x: 525, endPoint y: 288, distance: 119.7
click at [422, 349] on div "OTROS" at bounding box center [415, 348] width 172 height 40
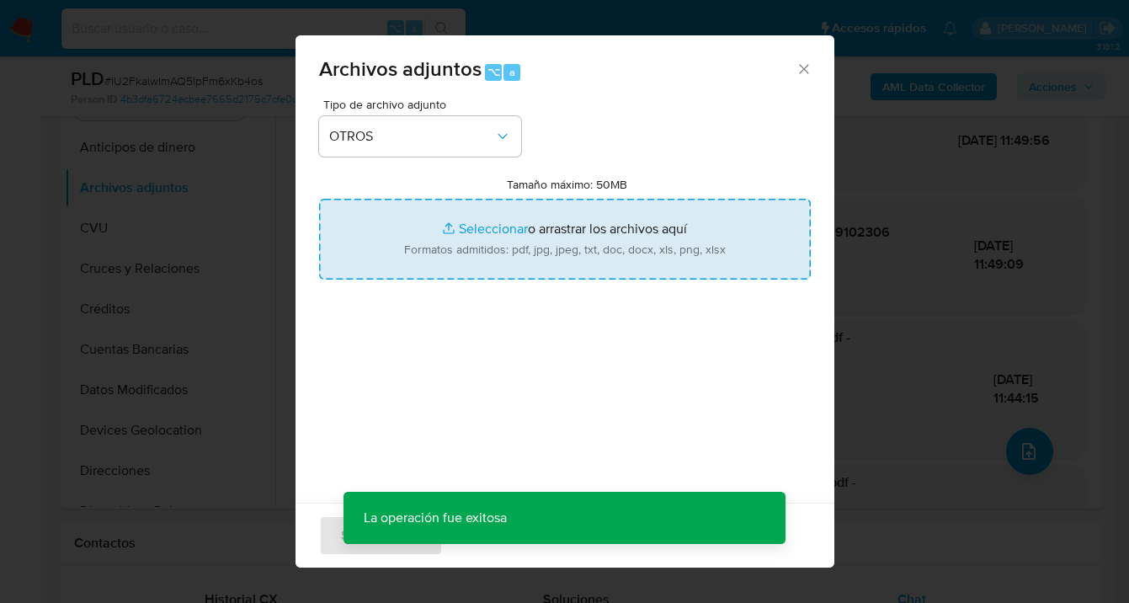
click at [578, 245] on input "Tamaño máximo: 50MB Seleccionar archivos" at bounding box center [565, 239] width 492 height 81
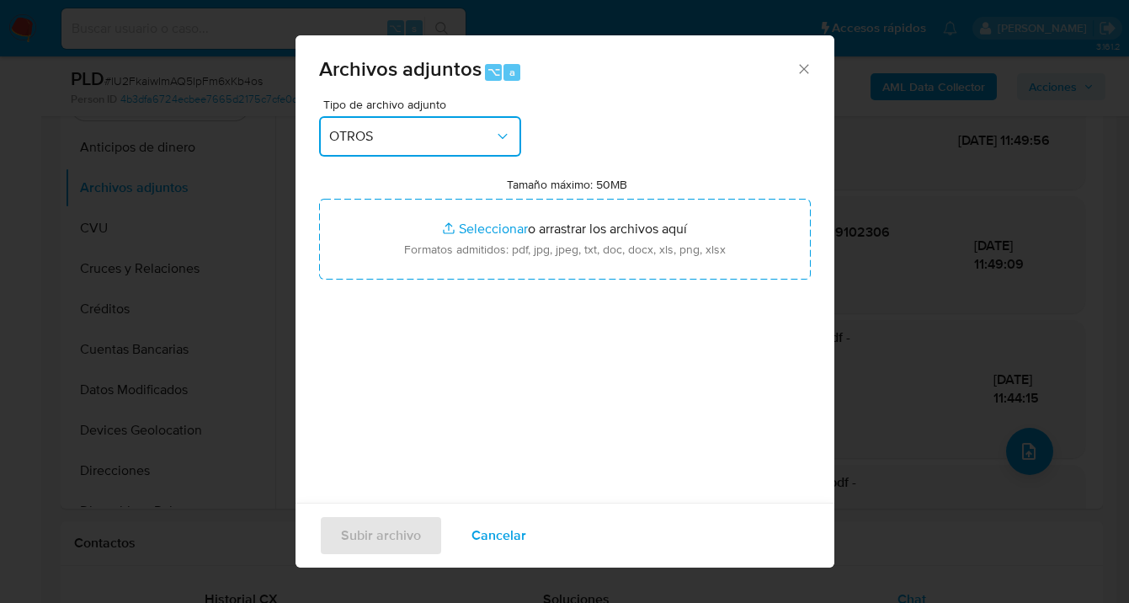
drag, startPoint x: 496, startPoint y: 119, endPoint x: 493, endPoint y: 133, distance: 14.7
click at [497, 120] on button "OTROS" at bounding box center [420, 136] width 202 height 40
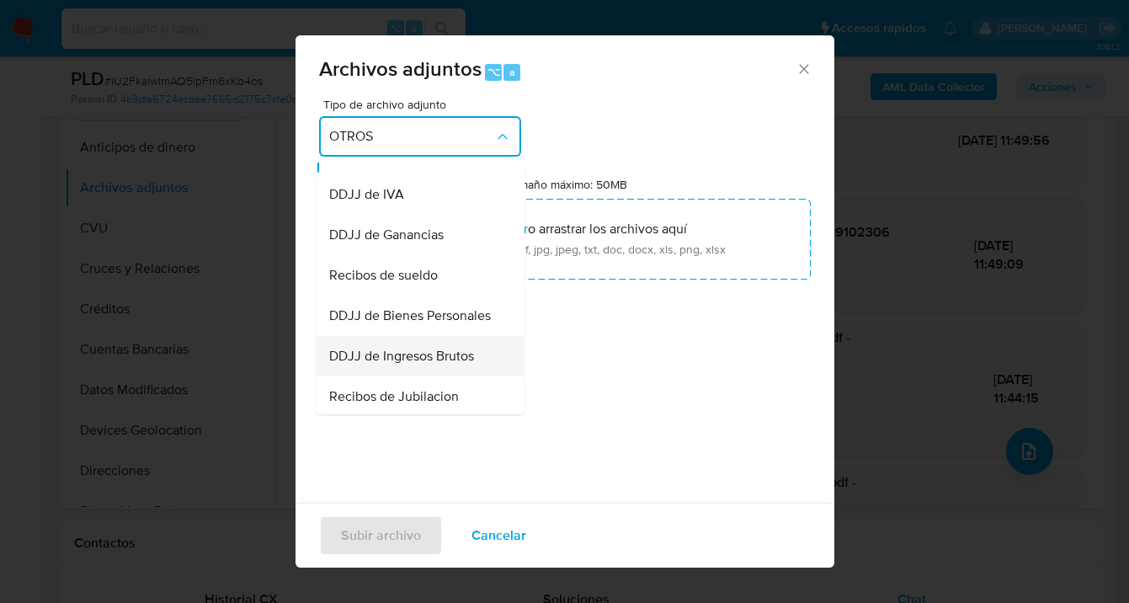
scroll to position [355, 0]
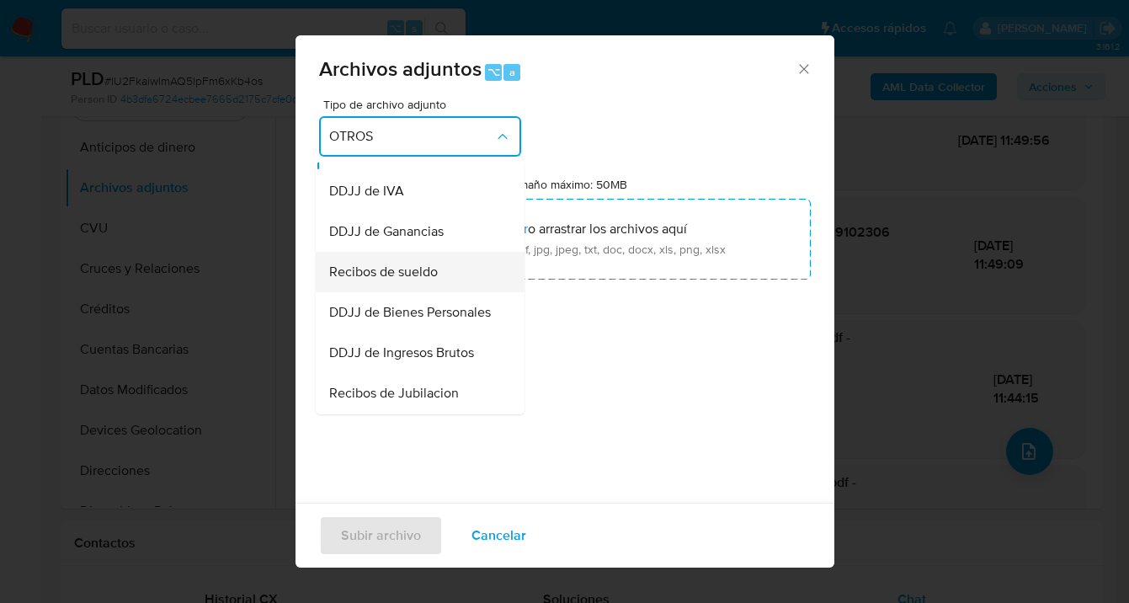
click at [429, 280] on span "Recibos de sueldo" at bounding box center [383, 272] width 109 height 17
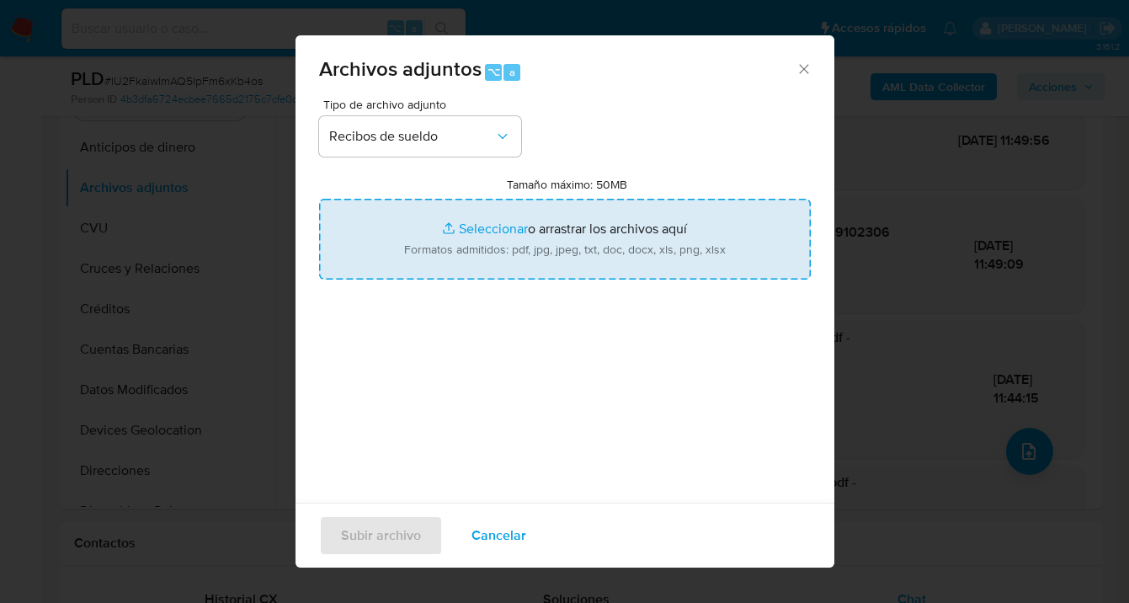
click at [553, 236] on input "Tamaño máximo: 50MB Seleccionar archivos" at bounding box center [565, 239] width 492 height 81
type input "C:\fakepath\Sueldo Julio 2025.pdf"
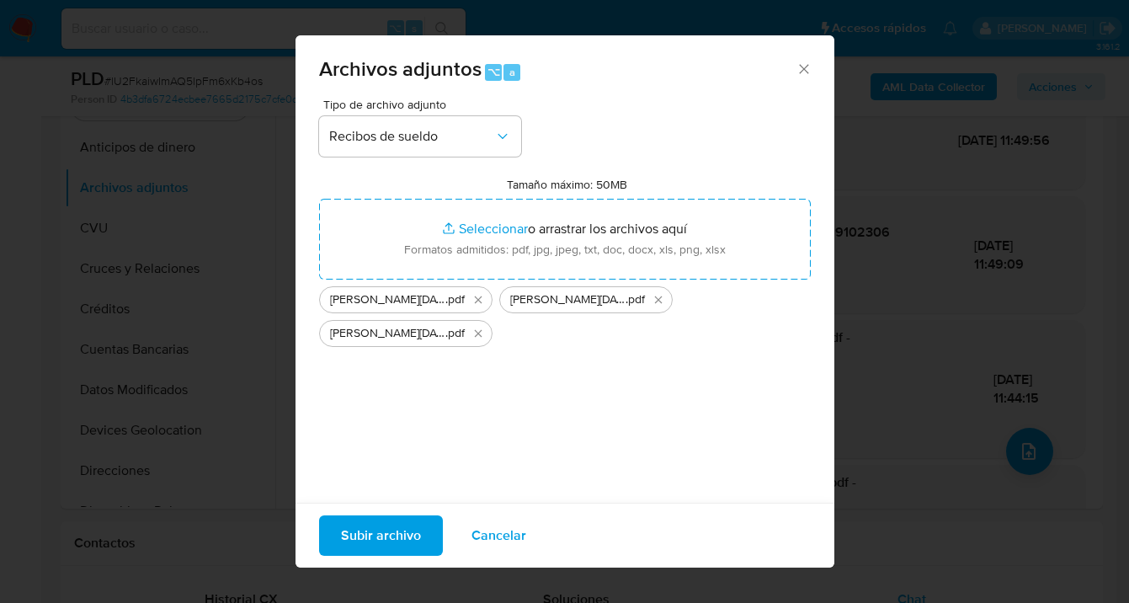
click at [372, 537] on span "Subir archivo" at bounding box center [381, 535] width 80 height 37
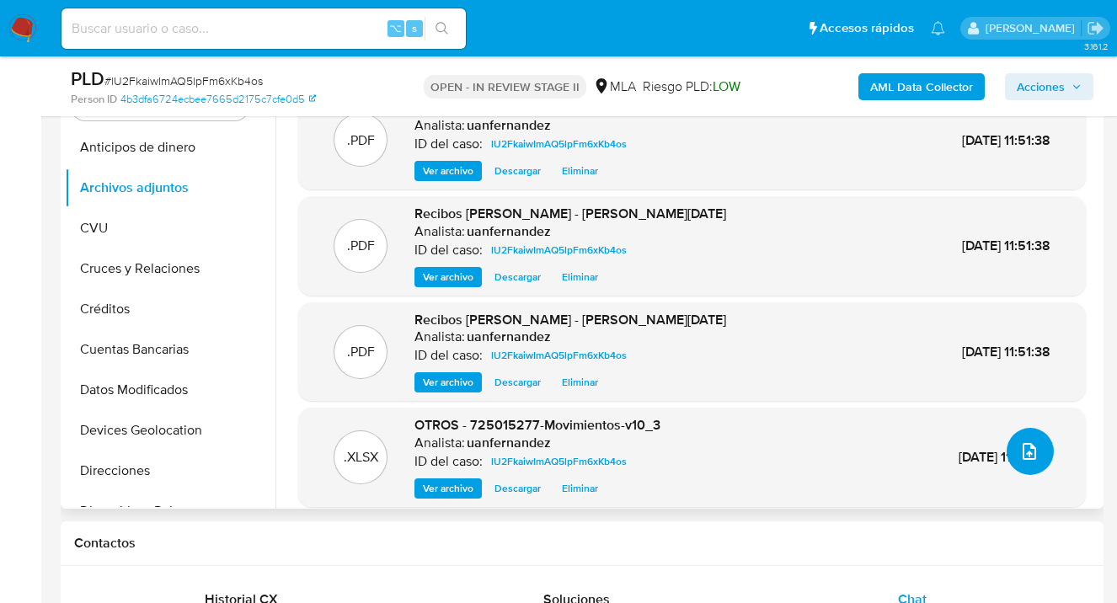
click at [1022, 444] on icon "upload-file" at bounding box center [1029, 451] width 20 height 20
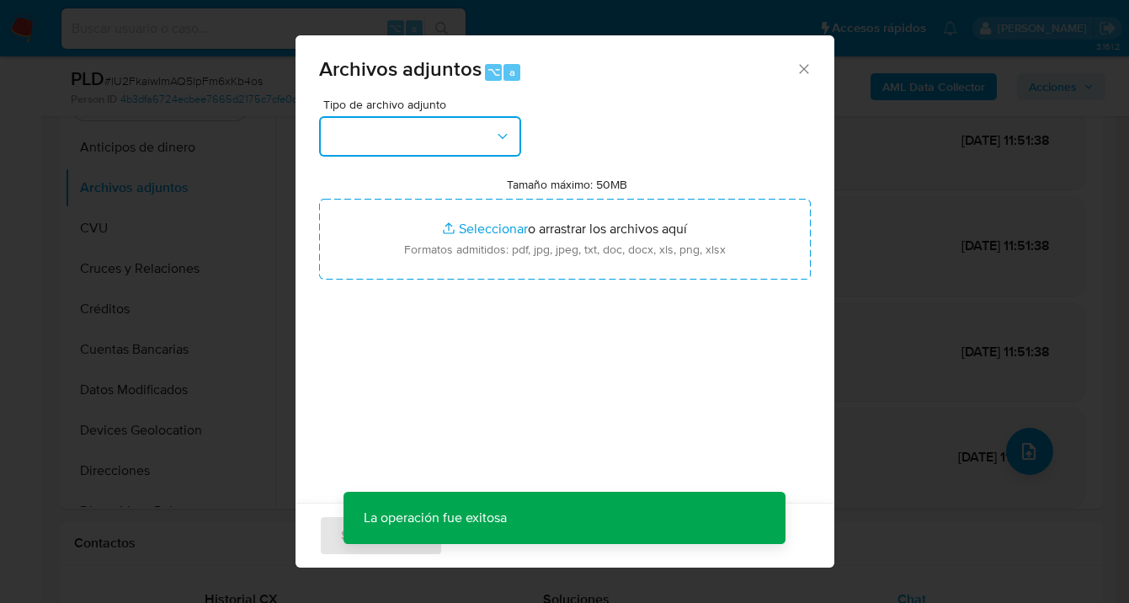
click at [497, 137] on icon "button" at bounding box center [502, 136] width 17 height 17
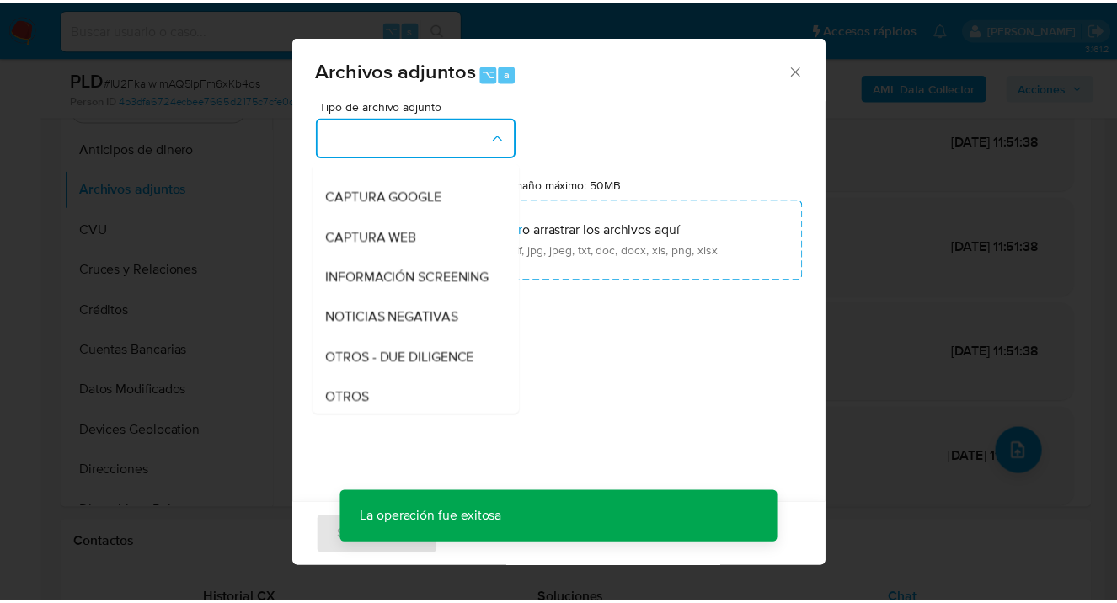
scroll to position [200, 0]
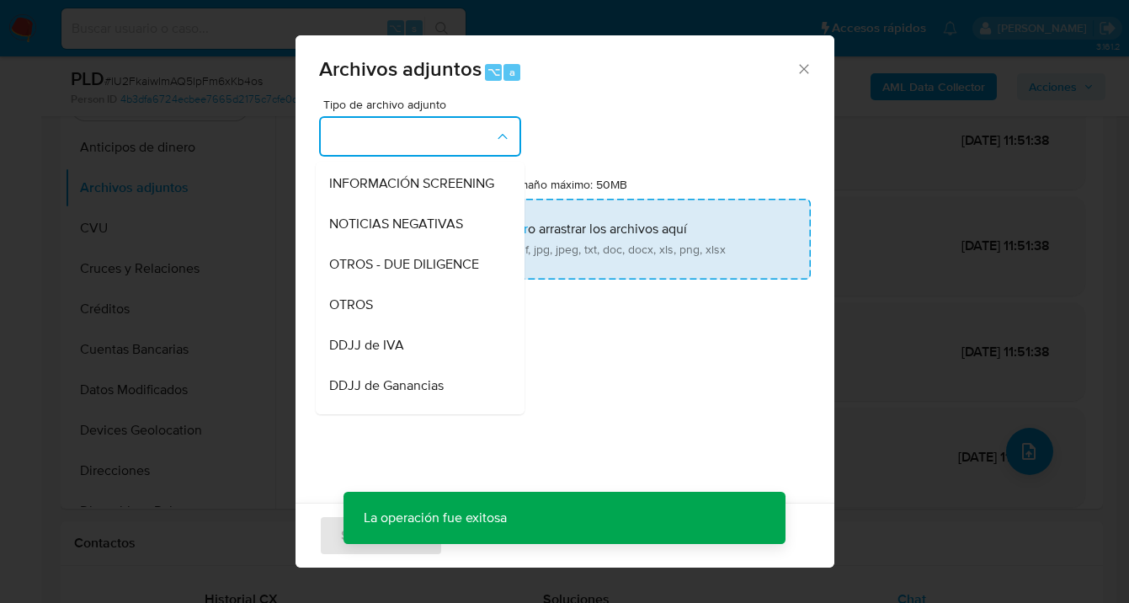
drag, startPoint x: 416, startPoint y: 316, endPoint x: 492, endPoint y: 277, distance: 85.1
click at [419, 315] on div "OTROS" at bounding box center [415, 305] width 172 height 40
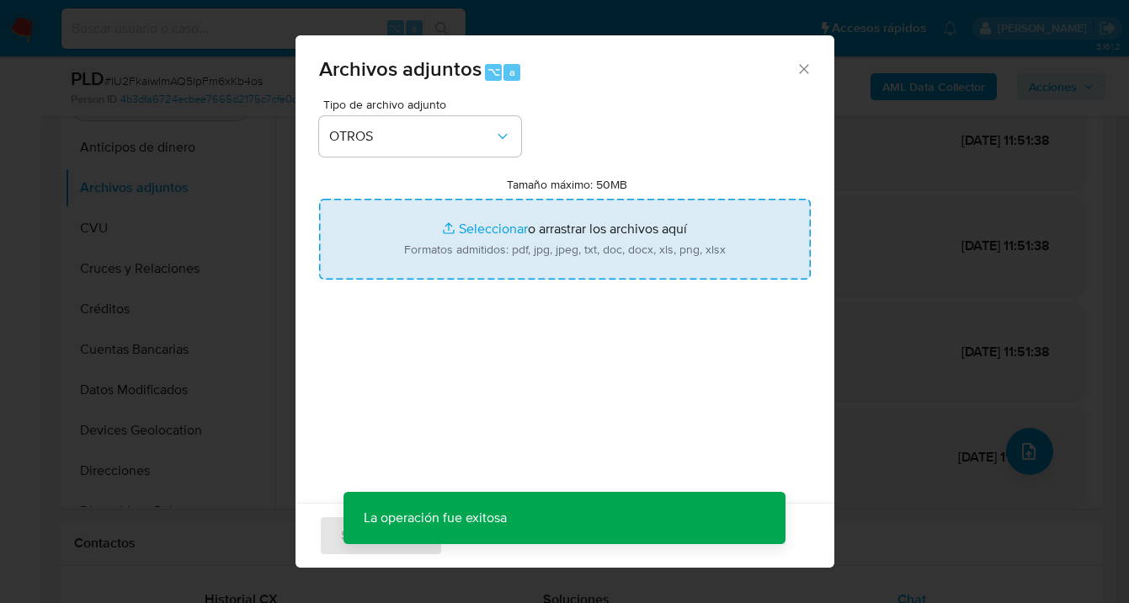
click at [524, 259] on input "Tamaño máximo: 50MB Seleccionar archivos" at bounding box center [565, 239] width 492 height 81
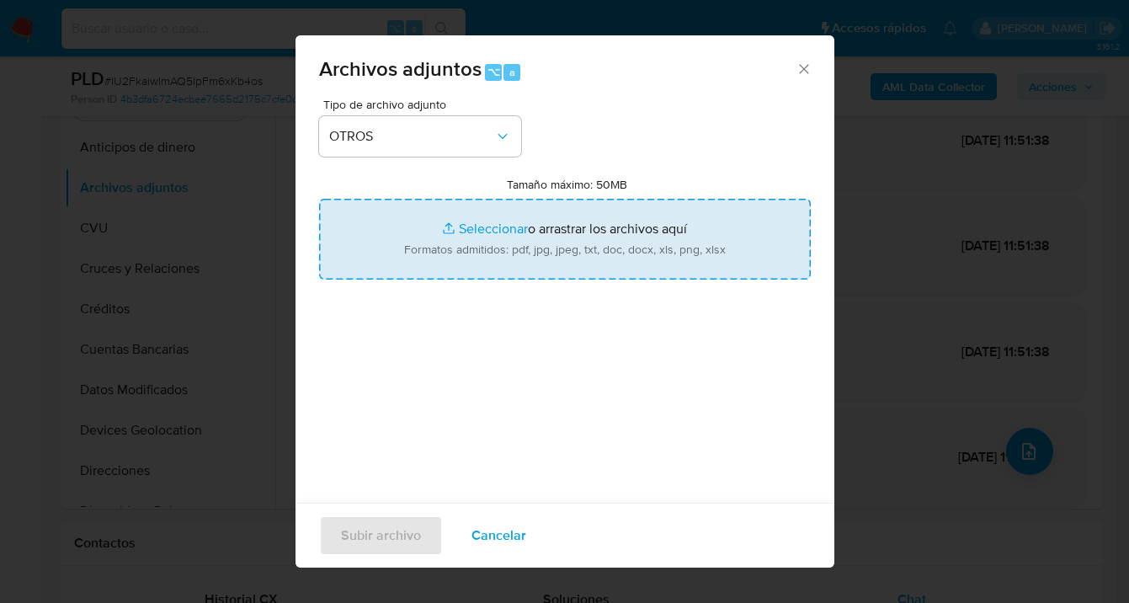
type input "C:\fakepath\725015277 analisis no roi Caselog lU2FkaiwImAQ5lpFm6xKb4os_2025_09_…"
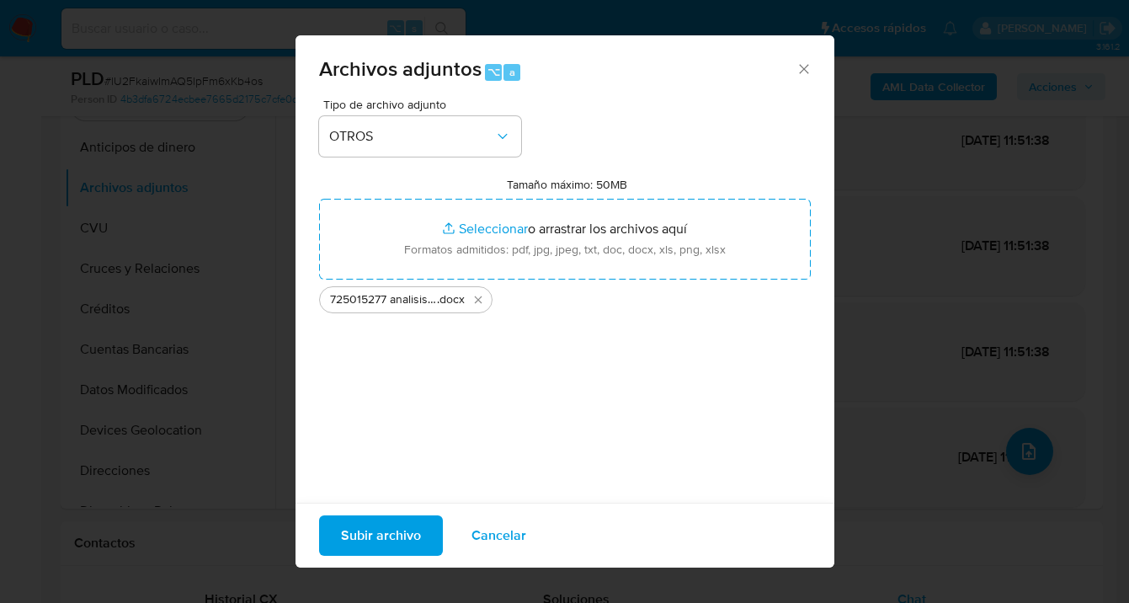
click at [388, 538] on span "Subir archivo" at bounding box center [381, 535] width 80 height 37
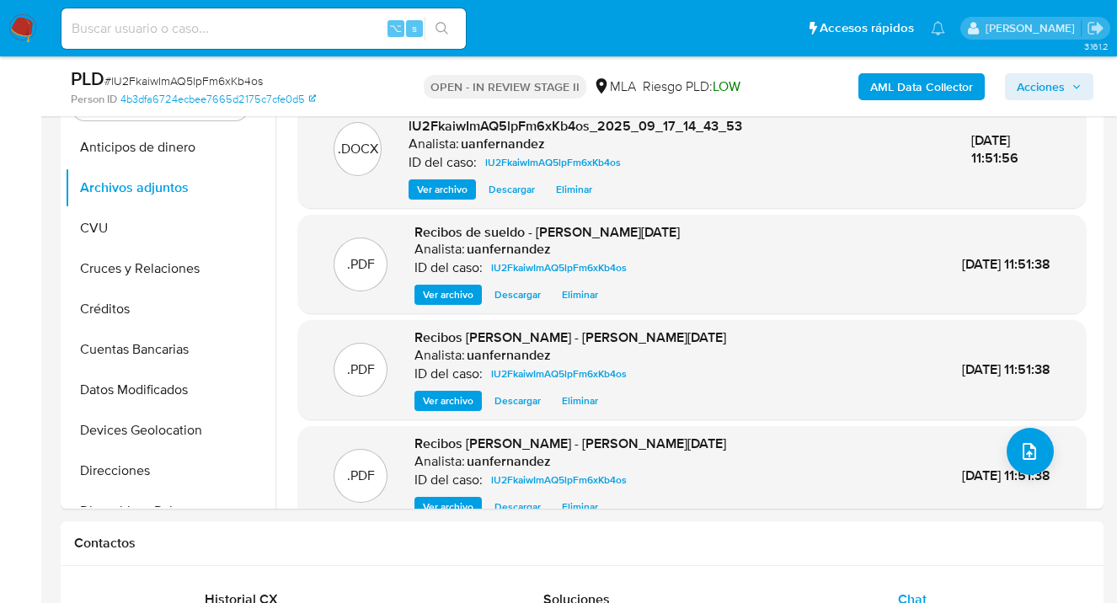
scroll to position [0, 0]
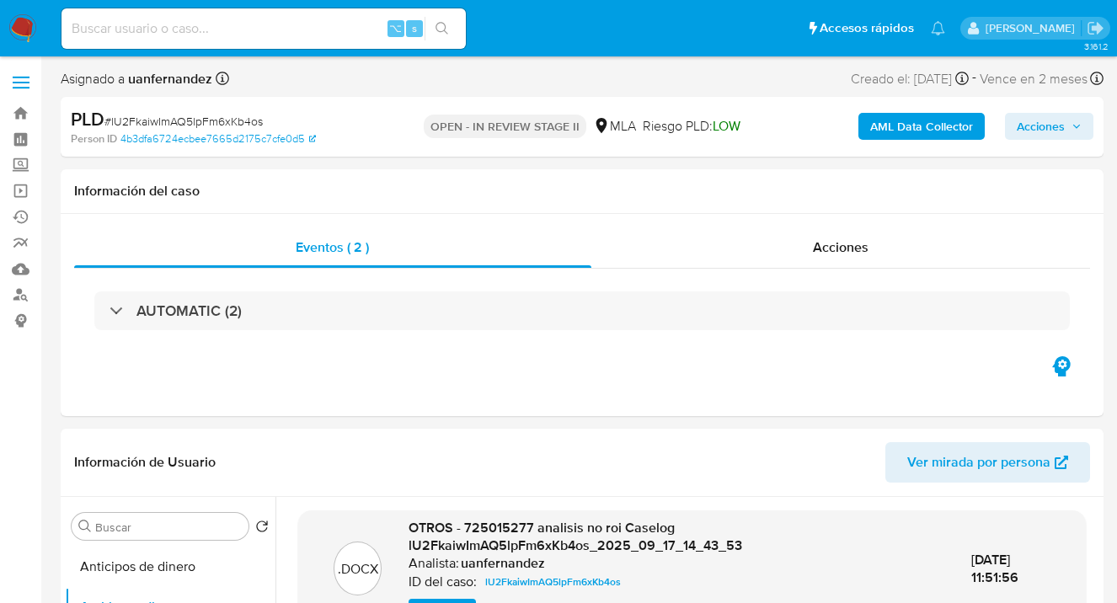
click at [1048, 125] on span "Acciones" at bounding box center [1040, 126] width 48 height 27
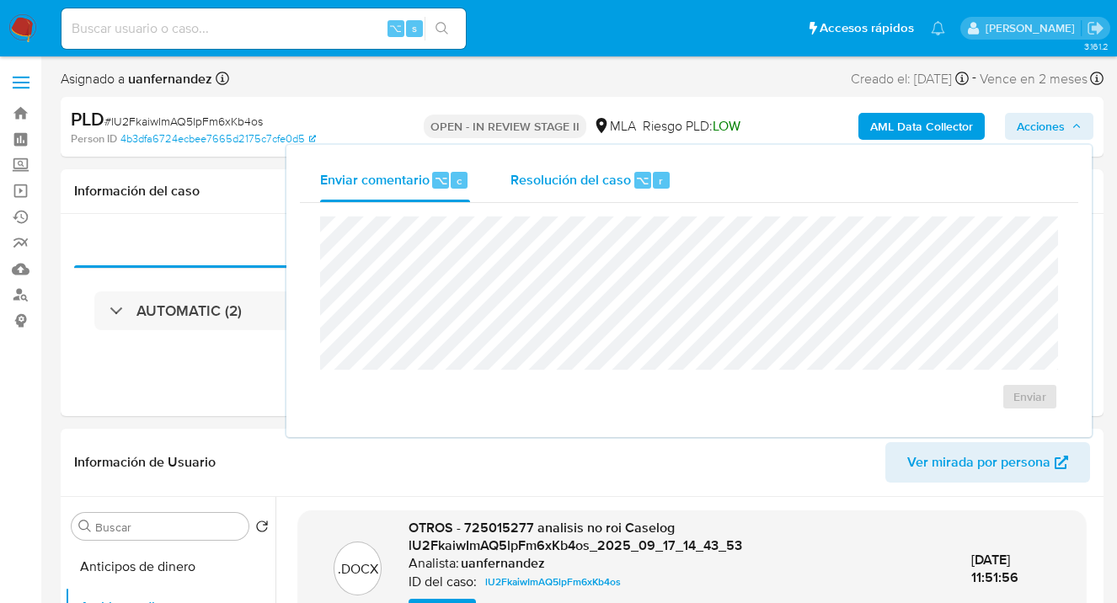
click at [555, 182] on span "Resolución del caso" at bounding box center [570, 179] width 120 height 19
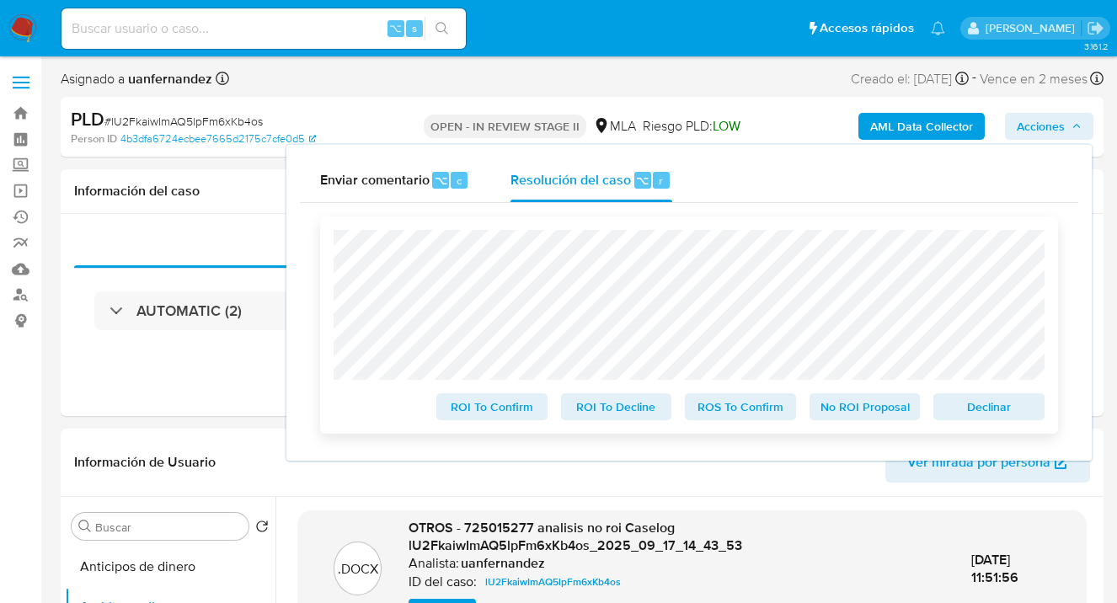
click at [876, 415] on span "No ROI Proposal" at bounding box center [865, 407] width 88 height 24
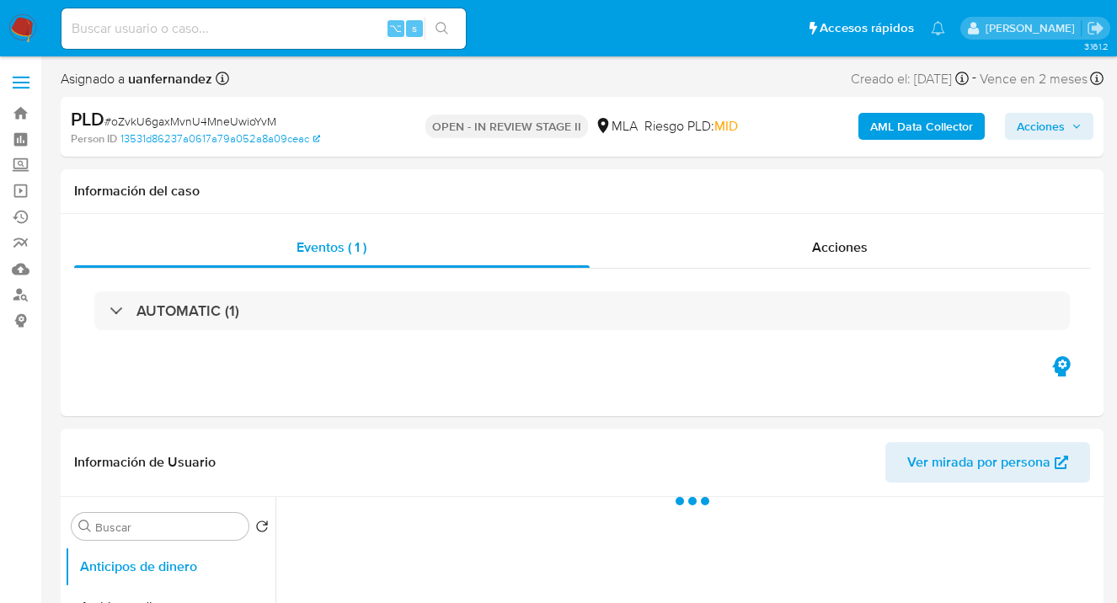
select select "10"
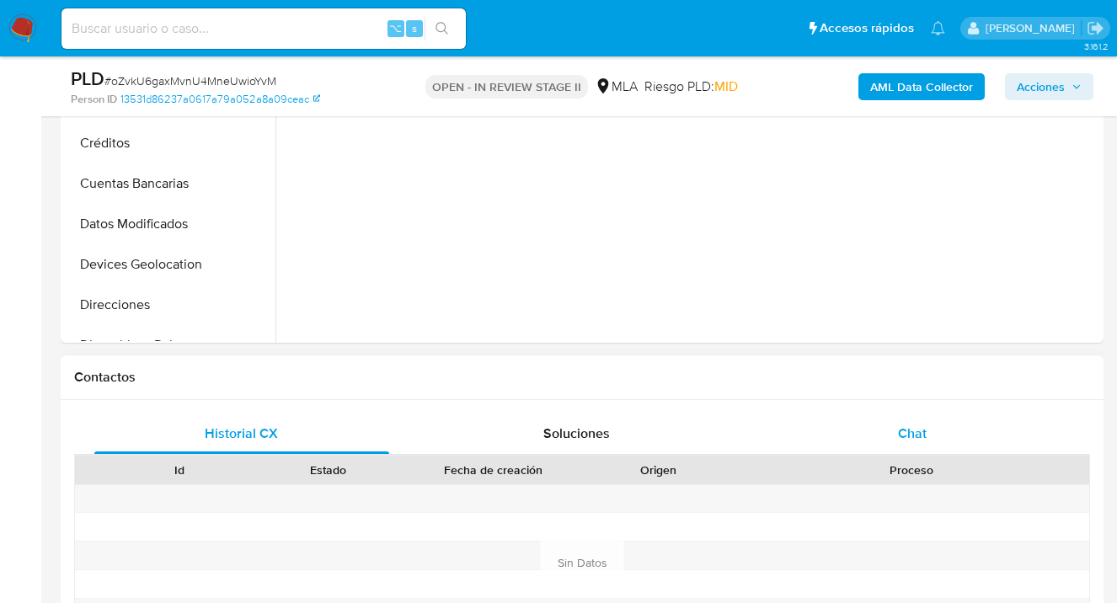
click at [926, 435] on div "Chat" at bounding box center [912, 433] width 295 height 40
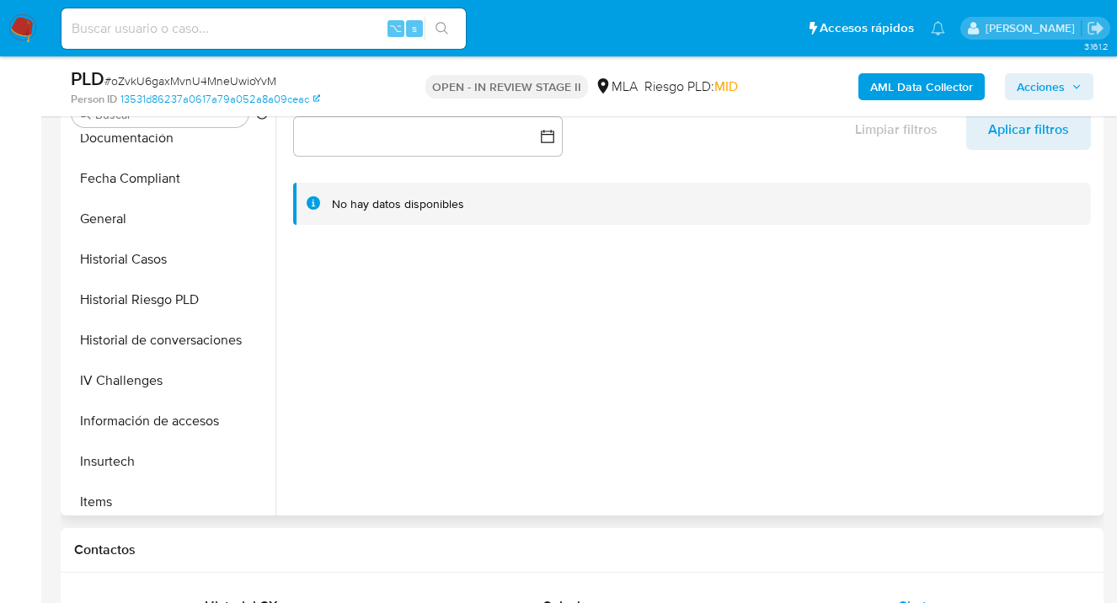
scroll to position [591, 0]
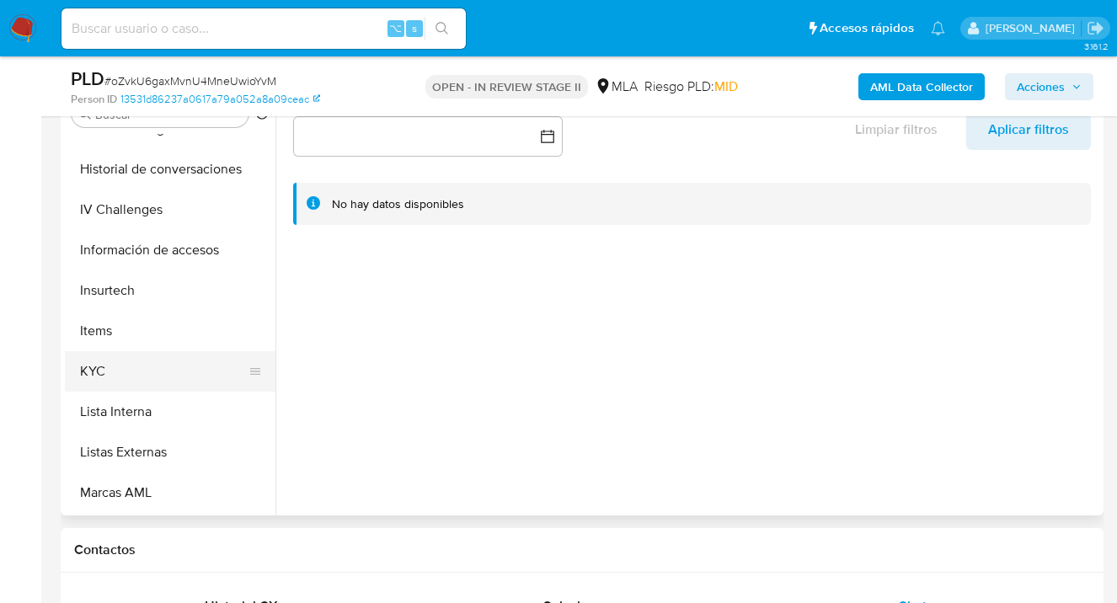
drag, startPoint x: 198, startPoint y: 381, endPoint x: 226, endPoint y: 376, distance: 28.4
click at [199, 381] on button "KYC" at bounding box center [163, 371] width 197 height 40
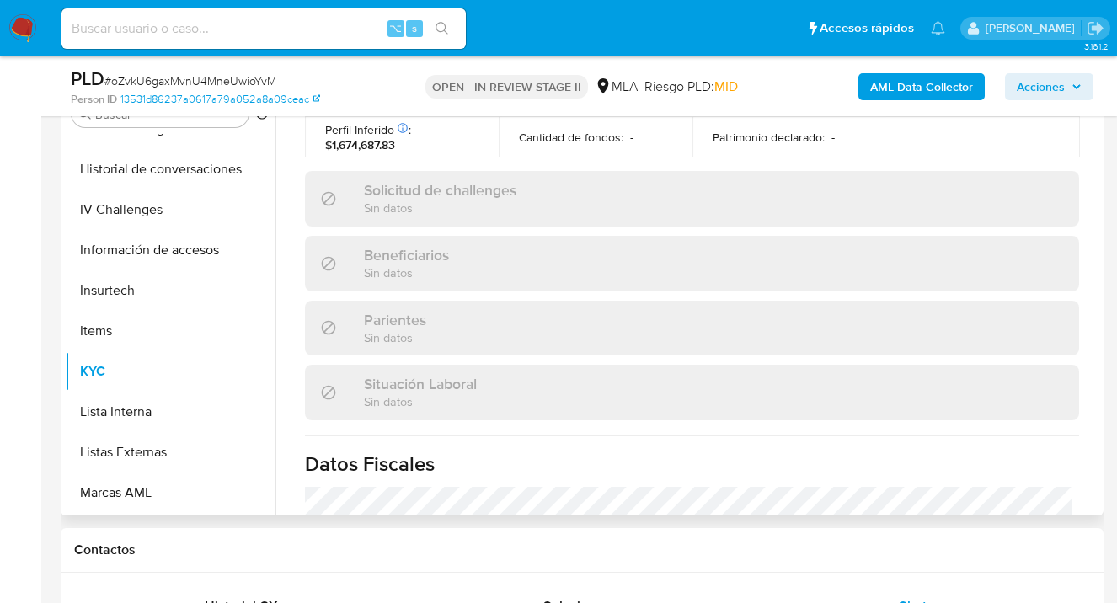
scroll to position [246, 0]
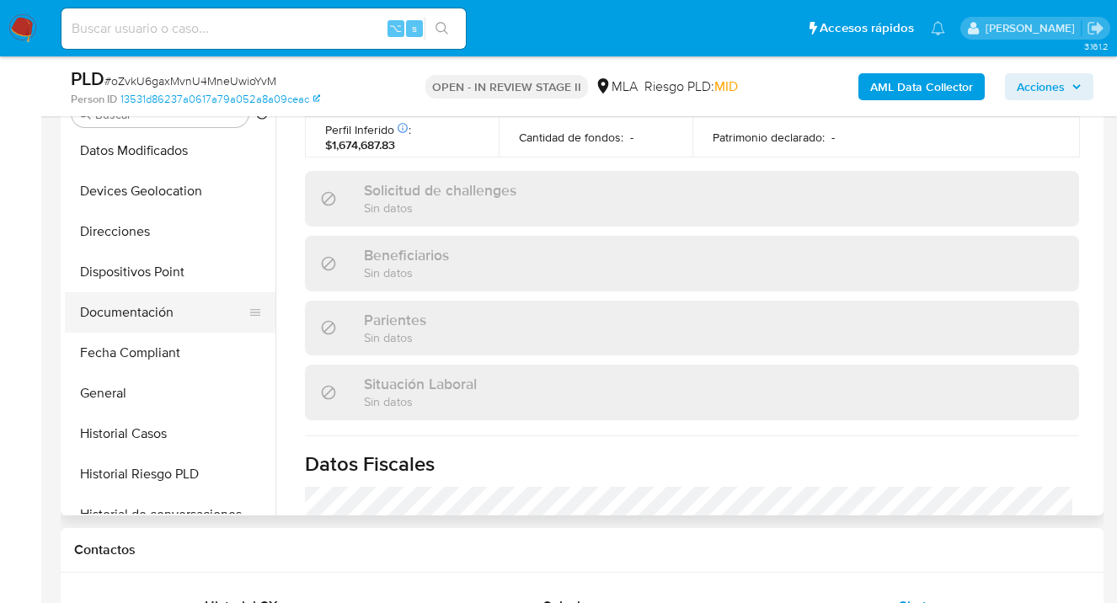
drag, startPoint x: 162, startPoint y: 301, endPoint x: 171, endPoint y: 300, distance: 9.3
click at [162, 301] on button "Documentación" at bounding box center [163, 312] width 197 height 40
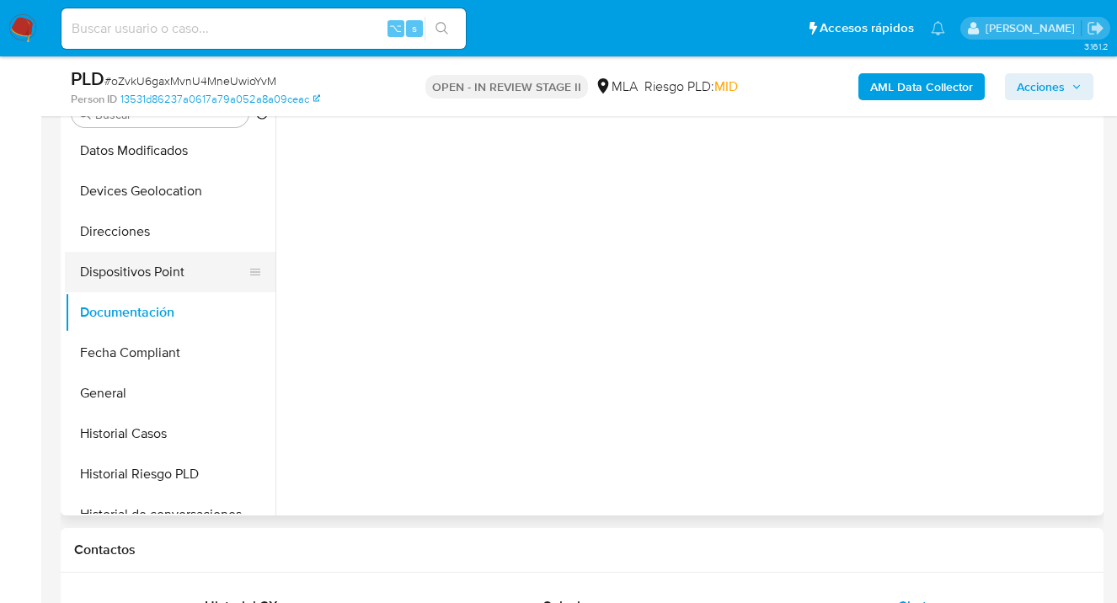
scroll to position [0, 0]
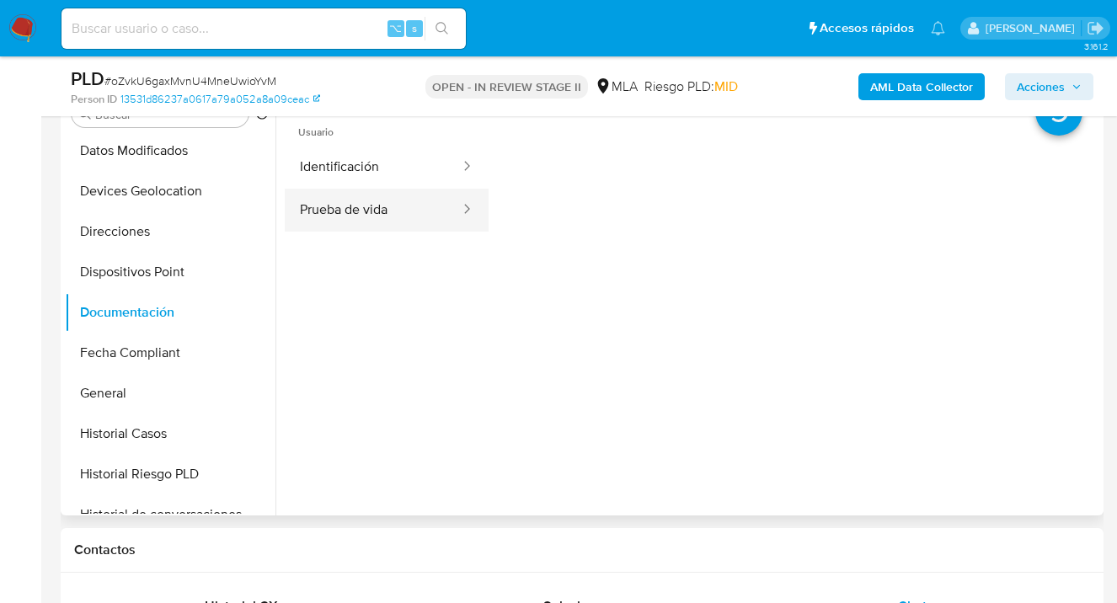
click at [363, 200] on button "Prueba de vida" at bounding box center [373, 210] width 177 height 43
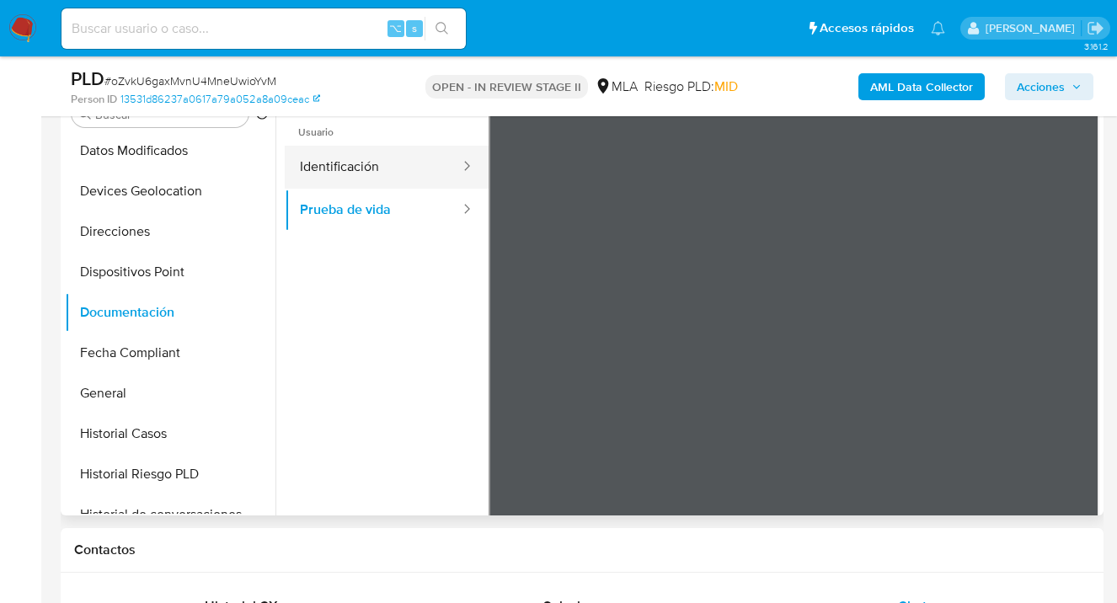
click at [382, 159] on button "Identificación" at bounding box center [373, 167] width 177 height 43
